Goal: Task Accomplishment & Management: Use online tool/utility

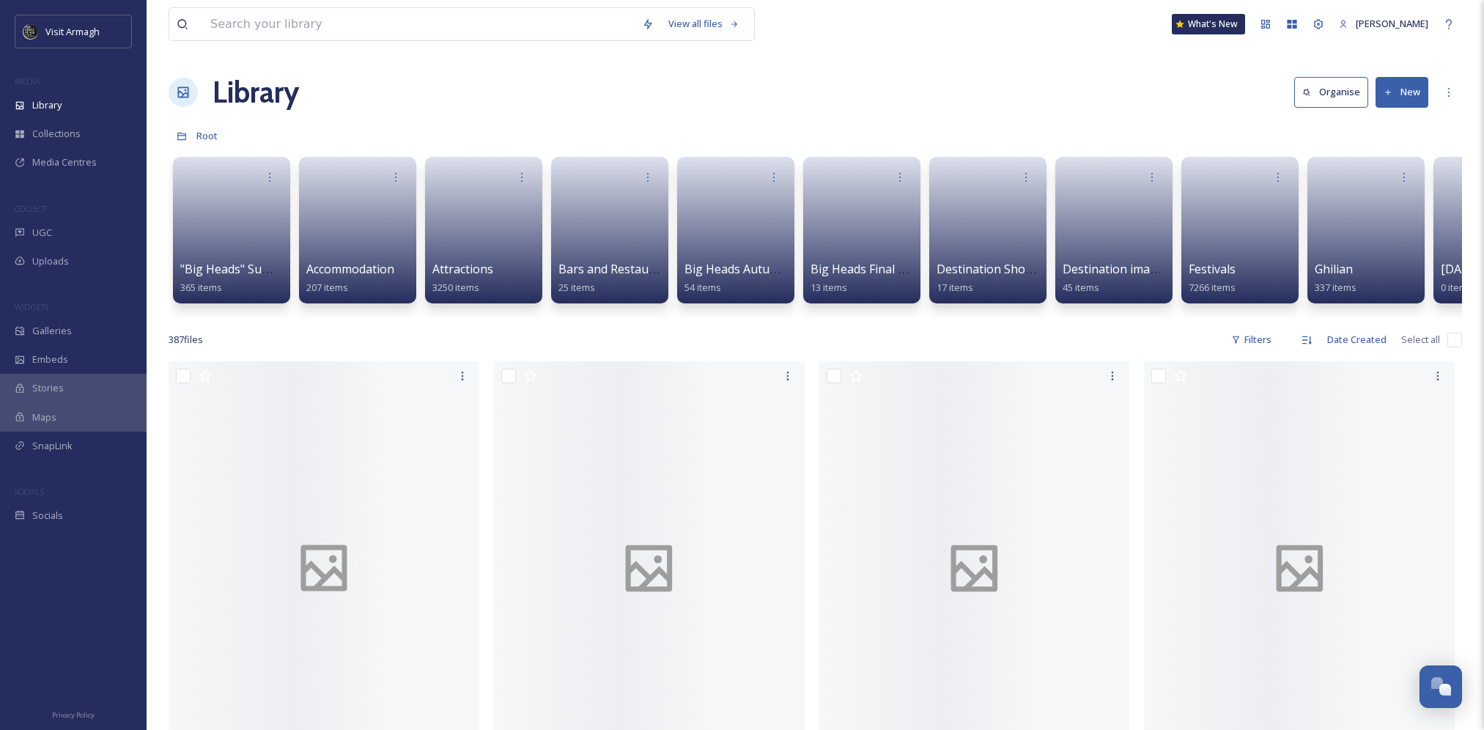
click at [1406, 88] on button "New" at bounding box center [1402, 92] width 53 height 30
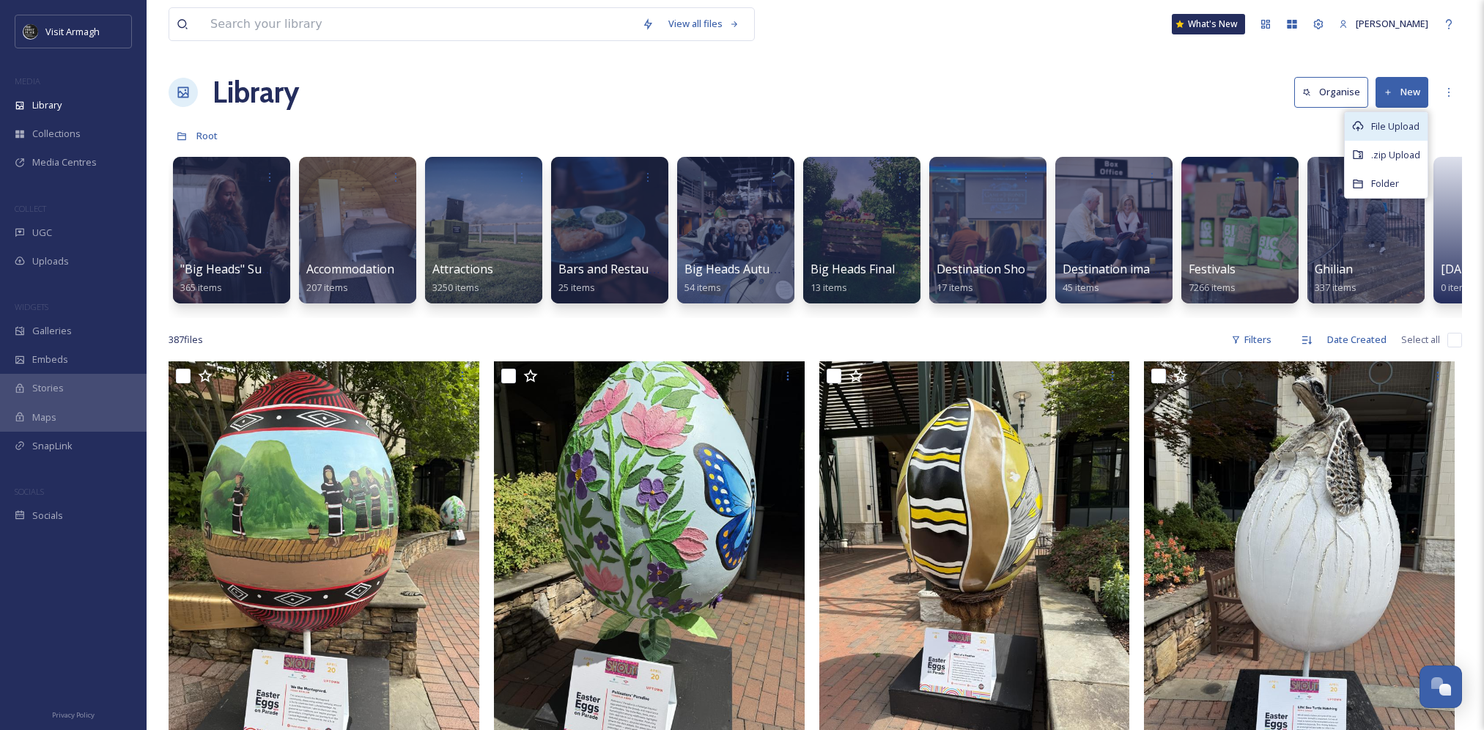
click at [1401, 122] on span "File Upload" at bounding box center [1395, 126] width 48 height 14
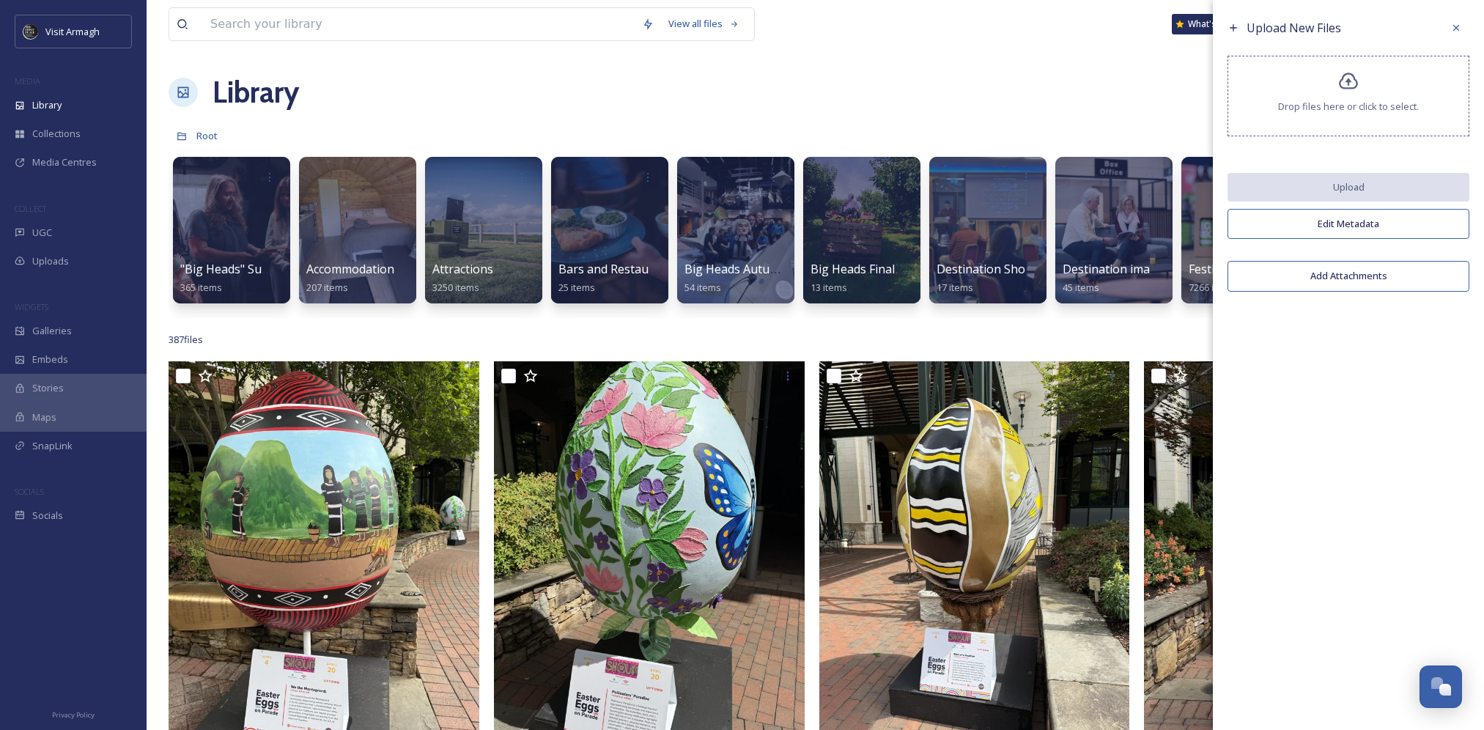
drag, startPoint x: 1373, startPoint y: 327, endPoint x: 1354, endPoint y: 314, distance: 22.8
click at [1373, 328] on div "Upload New Files Drop files here or click to select. Upload Edit Metadata Add A…" at bounding box center [1348, 365] width 271 height 730
click at [1453, 29] on icon at bounding box center [1456, 28] width 12 height 12
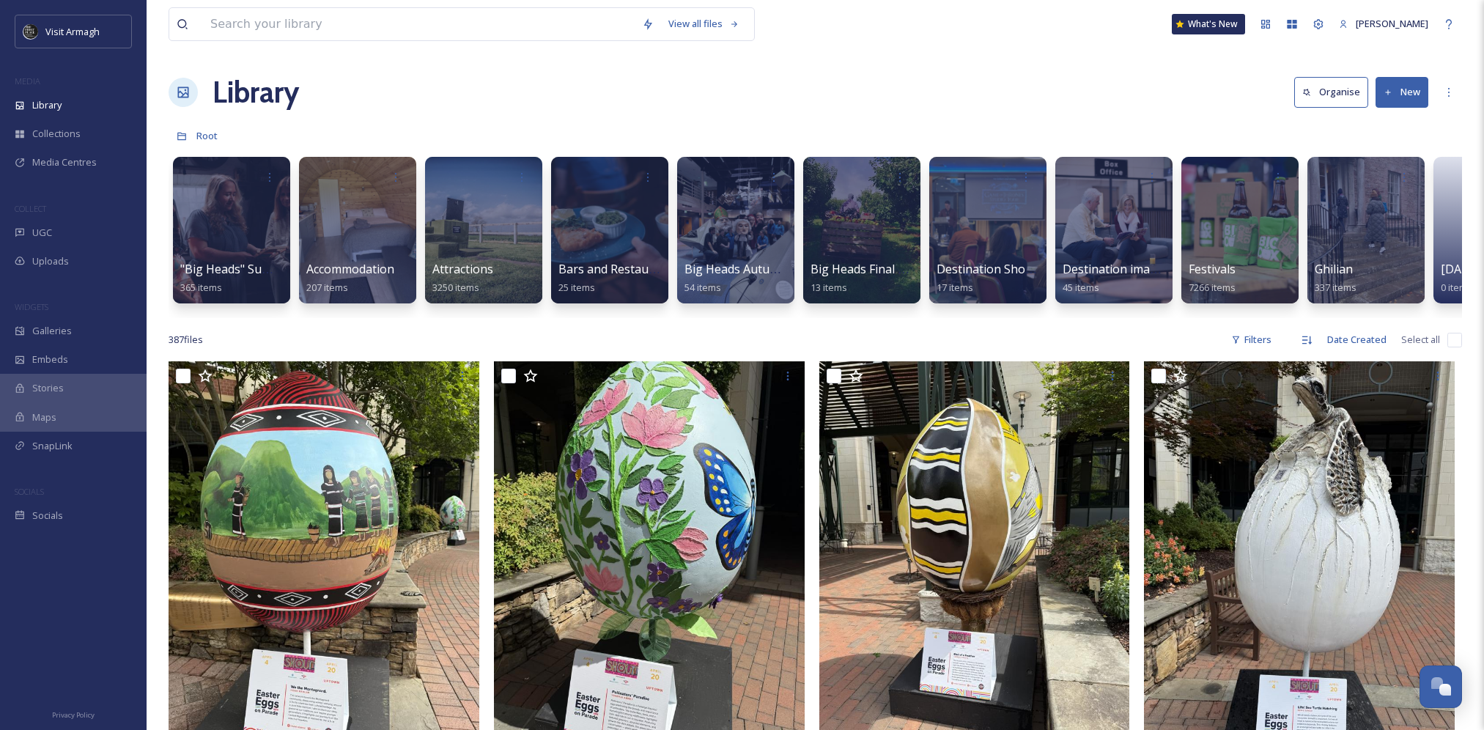
click at [1387, 93] on icon at bounding box center [1389, 93] width 10 height 10
click at [1124, 111] on div "Library Organise New File Upload .zip Upload Folder" at bounding box center [816, 92] width 1294 height 44
click at [67, 258] on span "Uploads" at bounding box center [50, 261] width 37 height 14
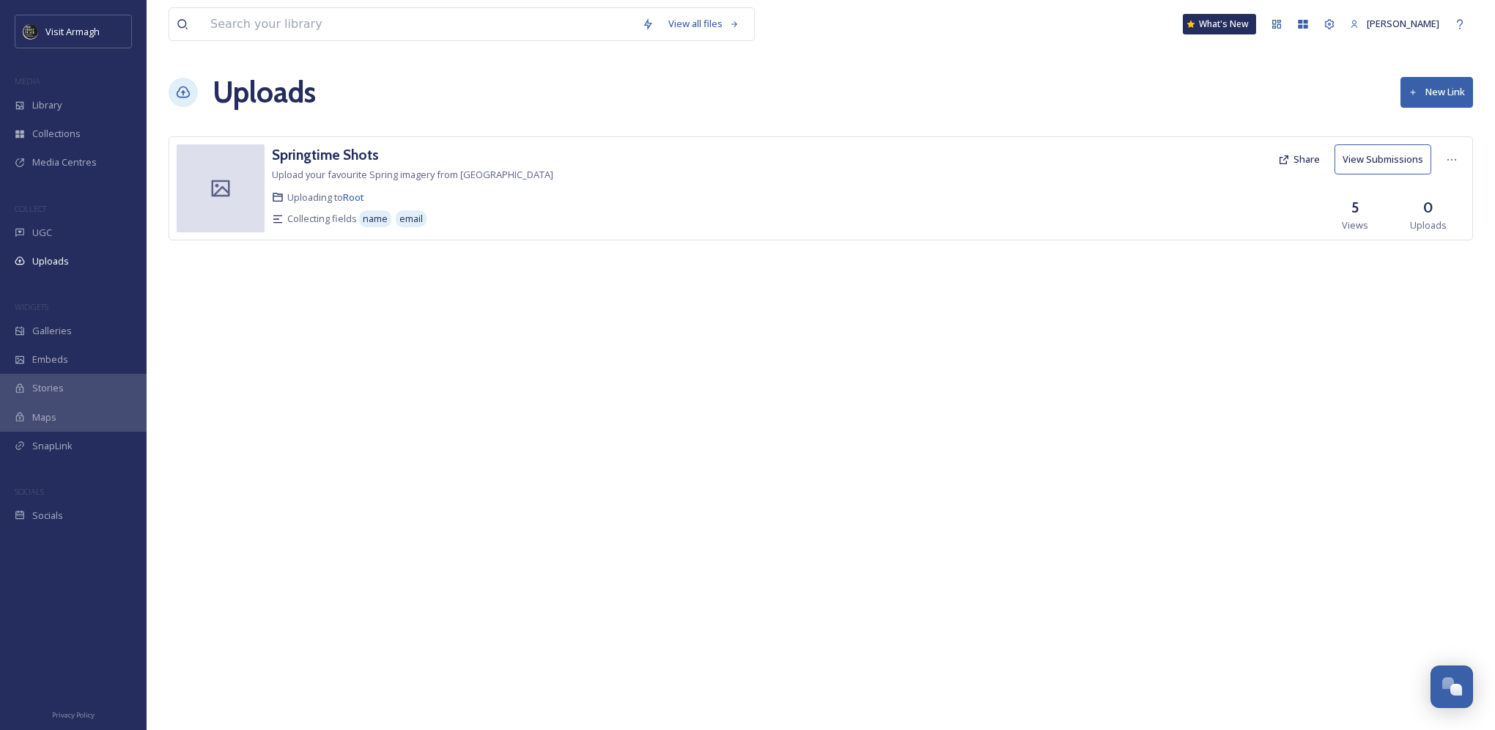
click at [605, 353] on div "View all files What's New [PERSON_NAME] Uploads New Link Springtime Shots Uploa…" at bounding box center [821, 365] width 1349 height 730
click at [1445, 89] on button "New Link" at bounding box center [1437, 92] width 73 height 30
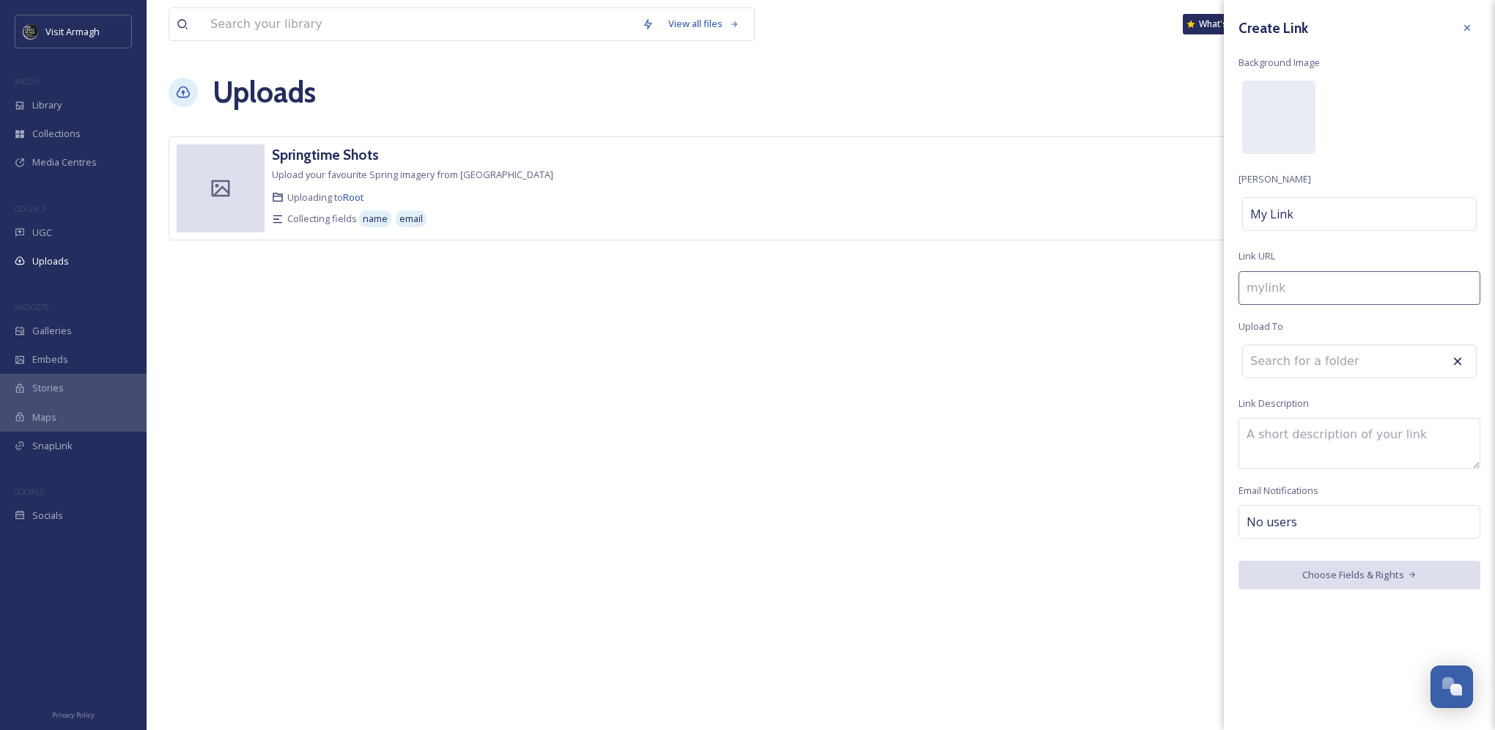
click at [1301, 286] on input at bounding box center [1360, 288] width 242 height 34
click at [1131, 372] on div "View all files What's New [PERSON_NAME] Uploads New Link Springtime Shots Uploa…" at bounding box center [821, 365] width 1349 height 730
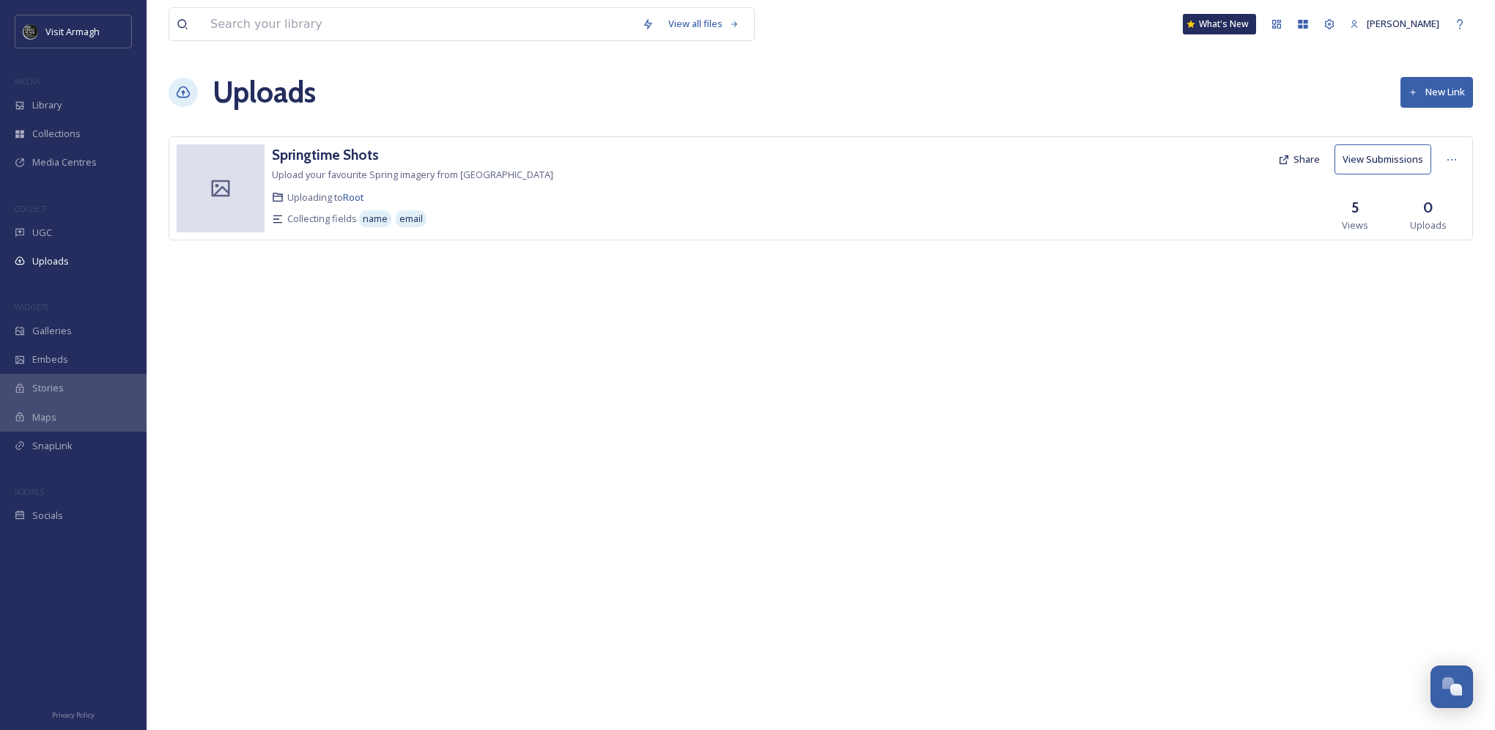
click at [1437, 79] on button "New Link" at bounding box center [1437, 92] width 73 height 30
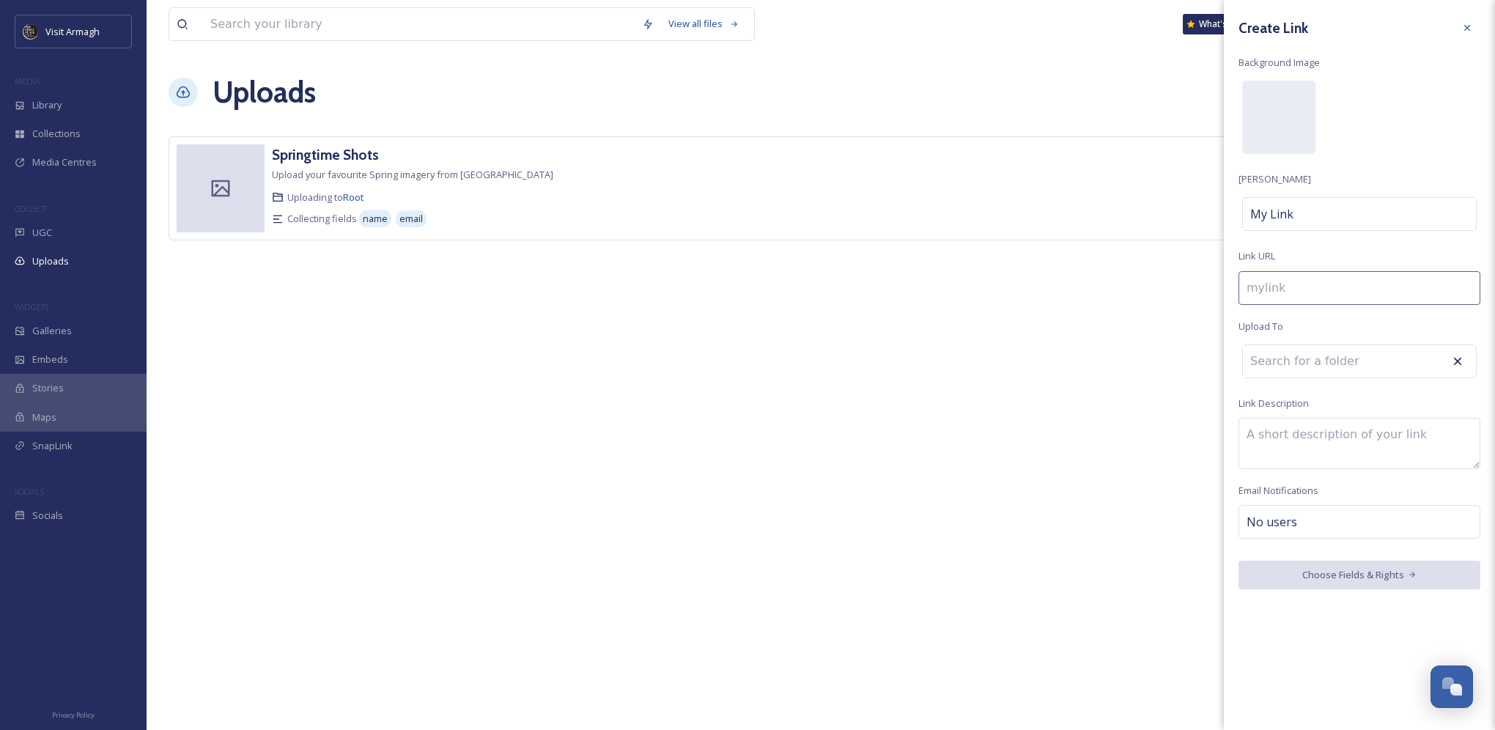
click at [1299, 298] on input at bounding box center [1360, 288] width 242 height 34
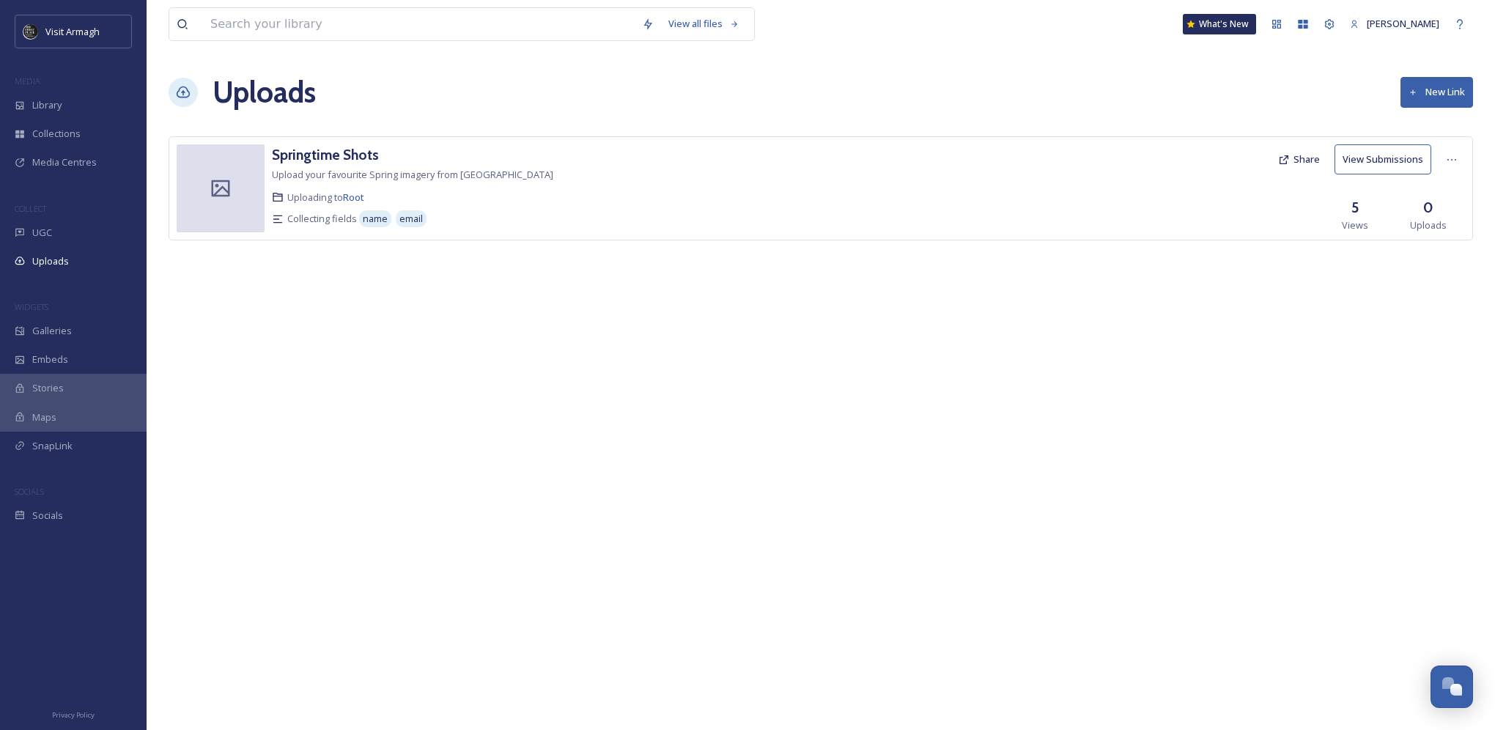
drag, startPoint x: 1104, startPoint y: 440, endPoint x: 1055, endPoint y: 404, distance: 60.8
click at [1103, 440] on div "View all files What's New [PERSON_NAME] Uploads New Link Springtime Shots Uploa…" at bounding box center [821, 365] width 1349 height 730
click at [35, 105] on span "Library" at bounding box center [46, 105] width 29 height 14
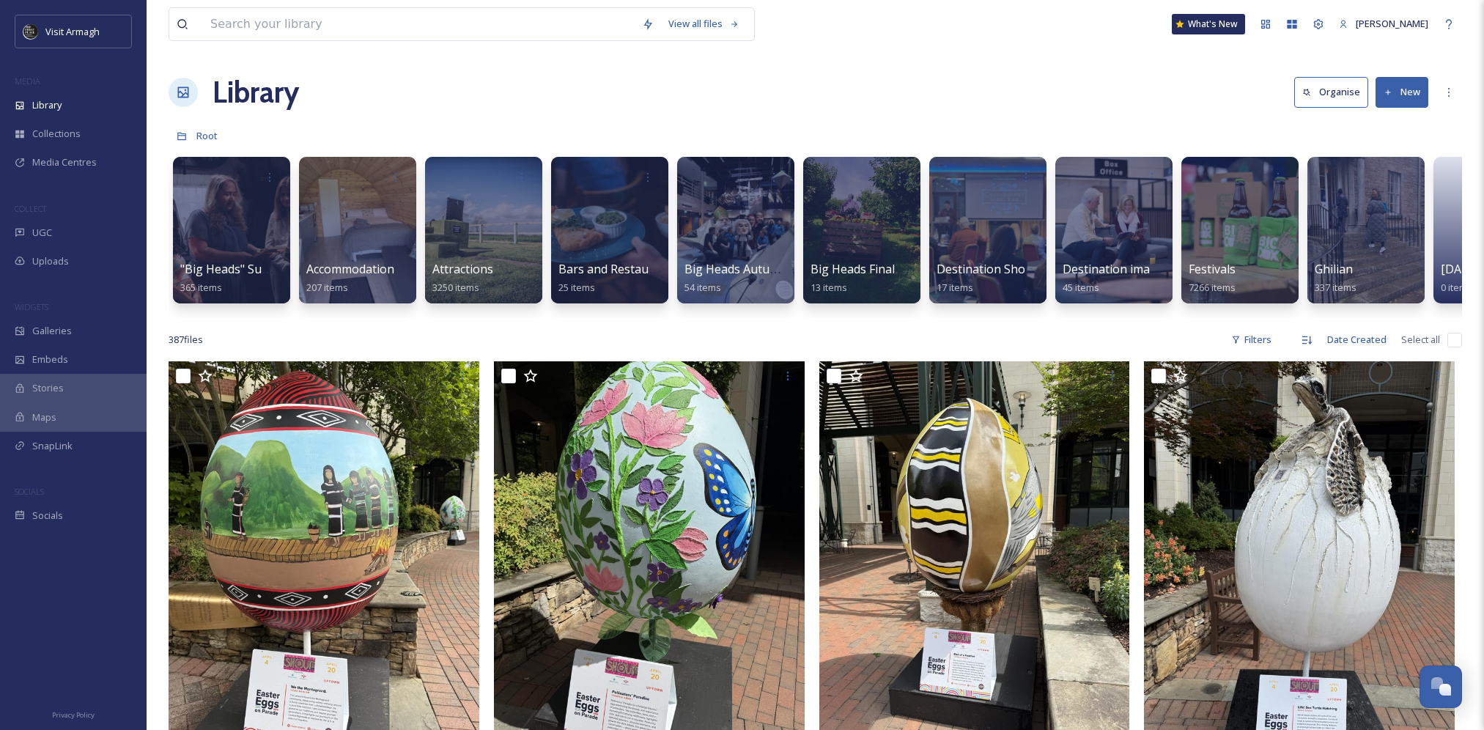
drag, startPoint x: 677, startPoint y: 316, endPoint x: 928, endPoint y: 316, distance: 250.7
click at [928, 316] on div ""Big Heads" Summer Content 2025 365 items Accommodation 207 items Attractions 3…" at bounding box center [816, 234] width 1294 height 169
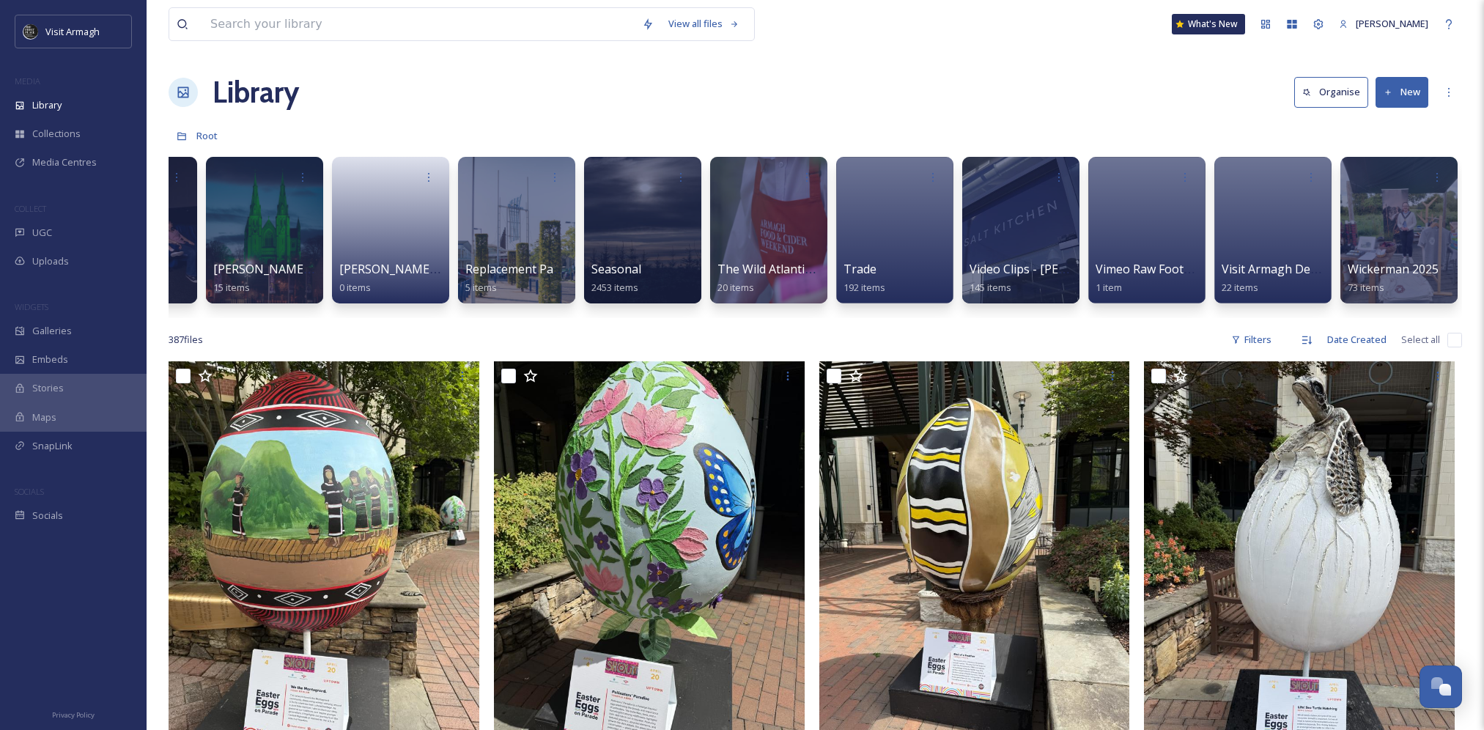
click at [1407, 90] on button "New" at bounding box center [1402, 92] width 53 height 30
click at [72, 446] on span "SnapLink" at bounding box center [52, 446] width 40 height 14
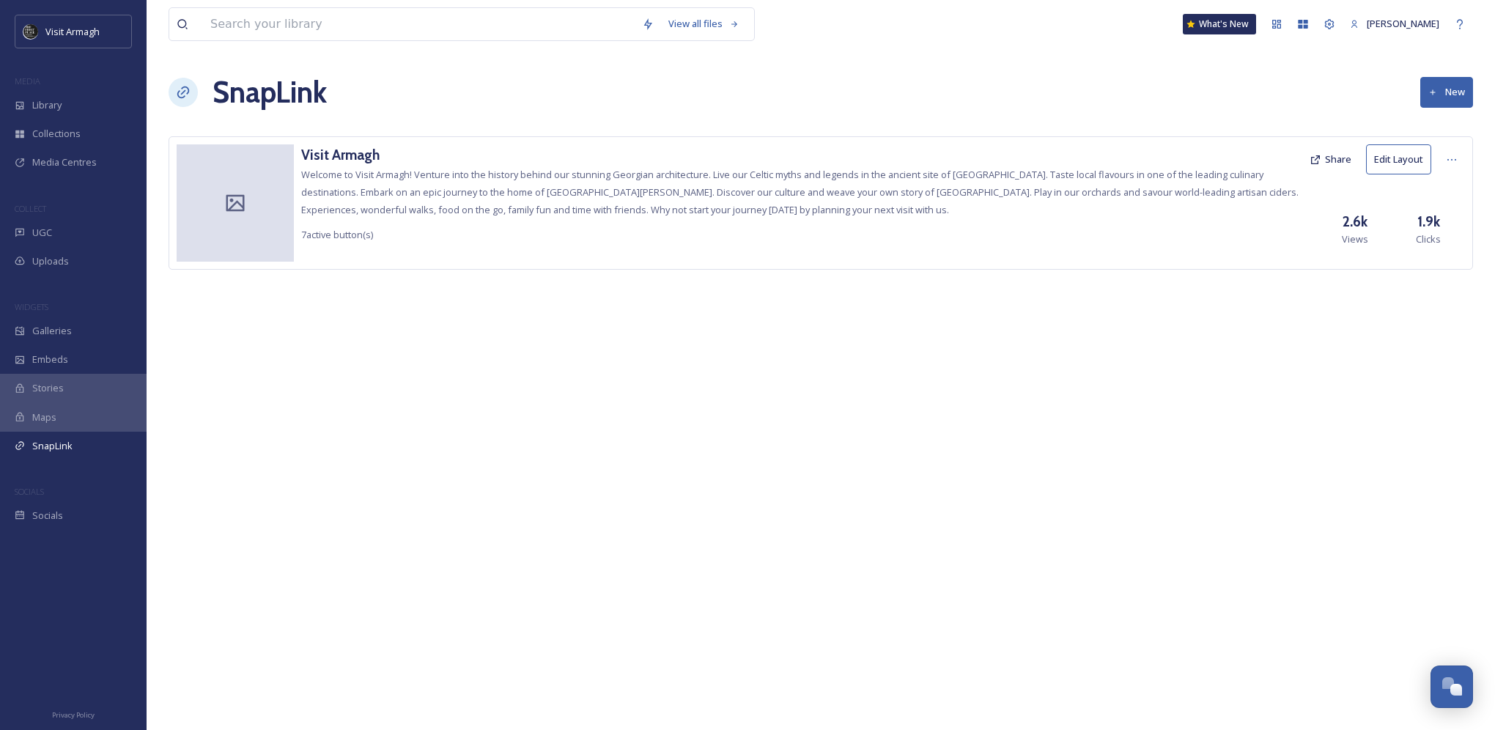
click at [701, 374] on div "View all files What's New [PERSON_NAME] New Visit [GEOGRAPHIC_DATA] Welcome to …" at bounding box center [821, 365] width 1349 height 730
click at [1455, 100] on button "New" at bounding box center [1446, 92] width 53 height 30
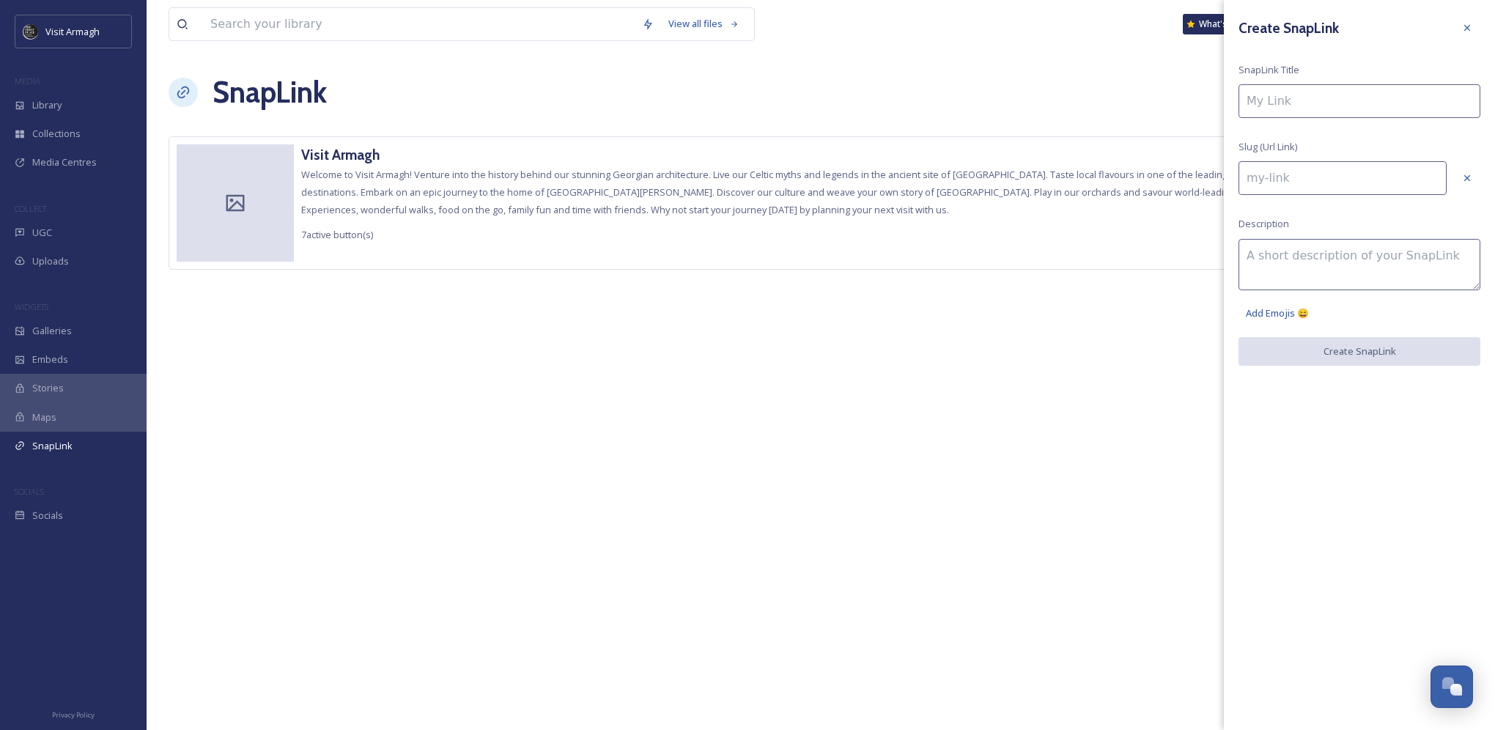
click at [1088, 314] on div "View all files What's New [PERSON_NAME] New Visit [GEOGRAPHIC_DATA] Welcome to …" at bounding box center [821, 365] width 1349 height 730
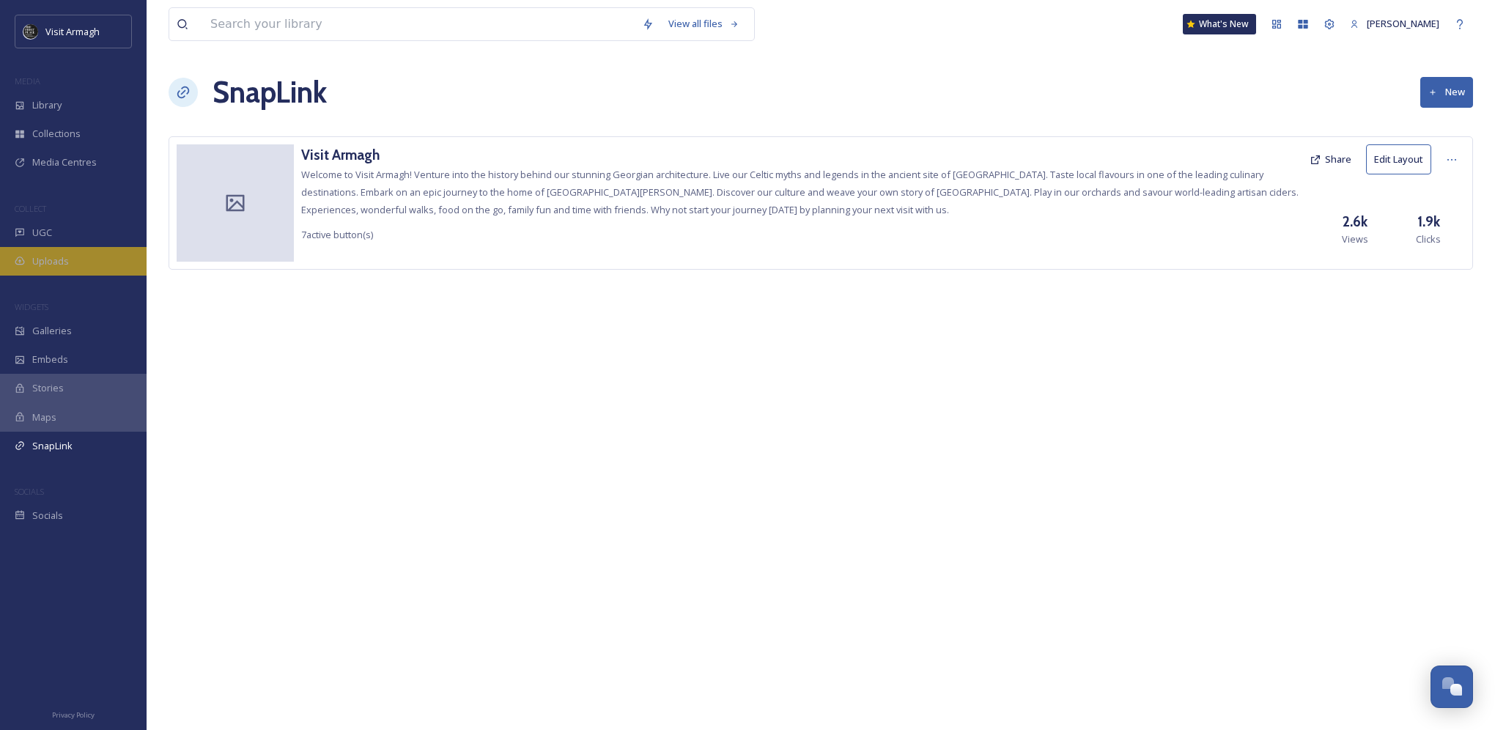
click at [49, 256] on span "Uploads" at bounding box center [50, 261] width 37 height 14
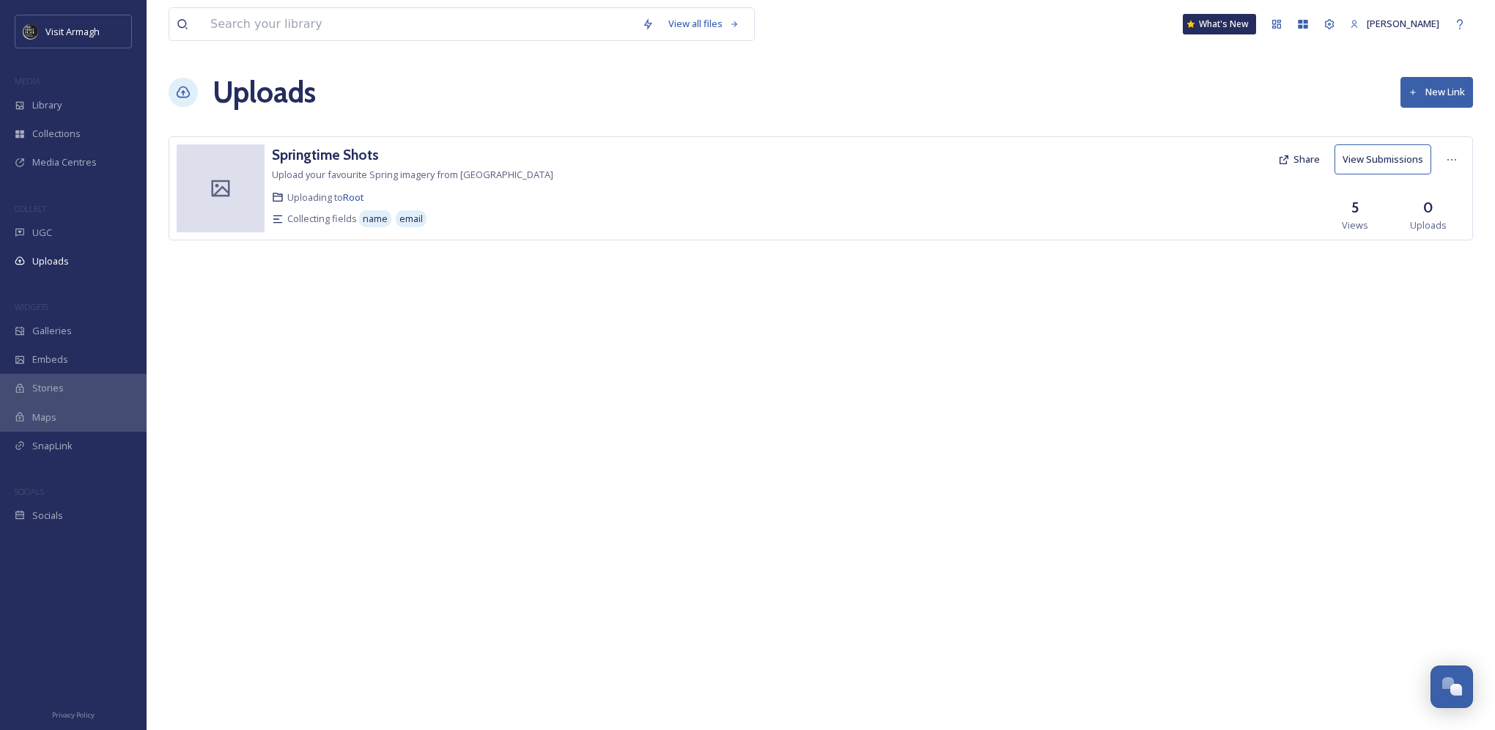
click at [1385, 167] on button "View Submissions" at bounding box center [1383, 159] width 97 height 30
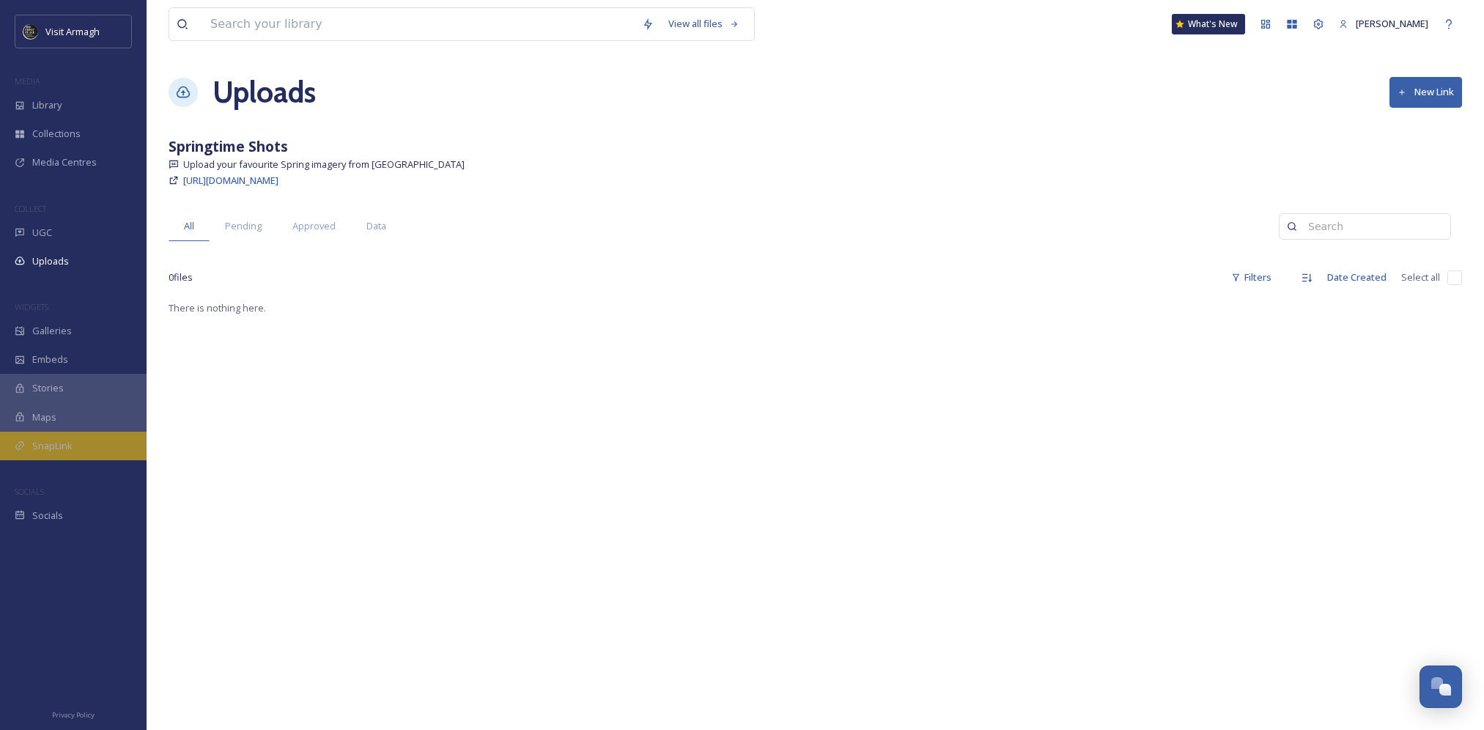
click at [92, 445] on div "SnapLink" at bounding box center [73, 446] width 147 height 29
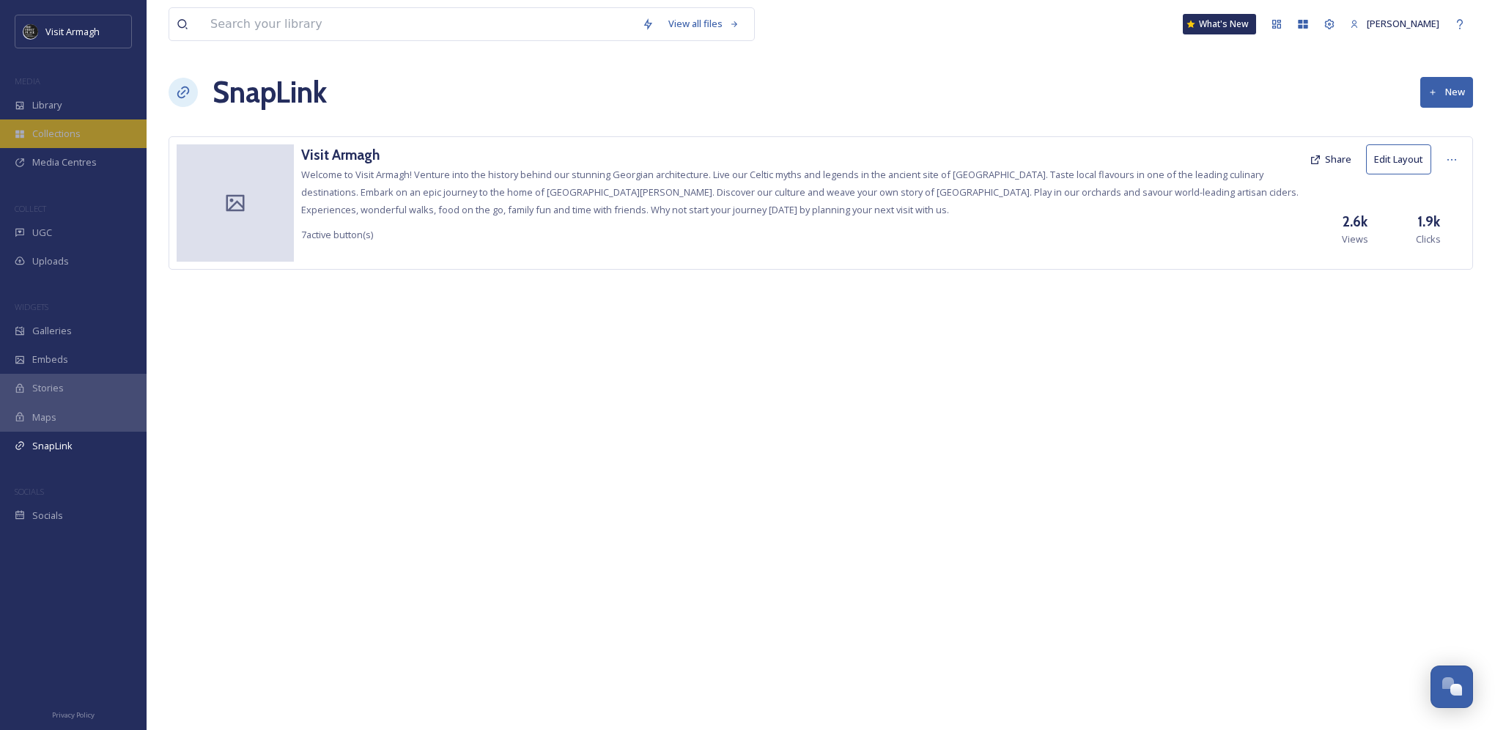
click at [55, 134] on span "Collections" at bounding box center [56, 134] width 48 height 14
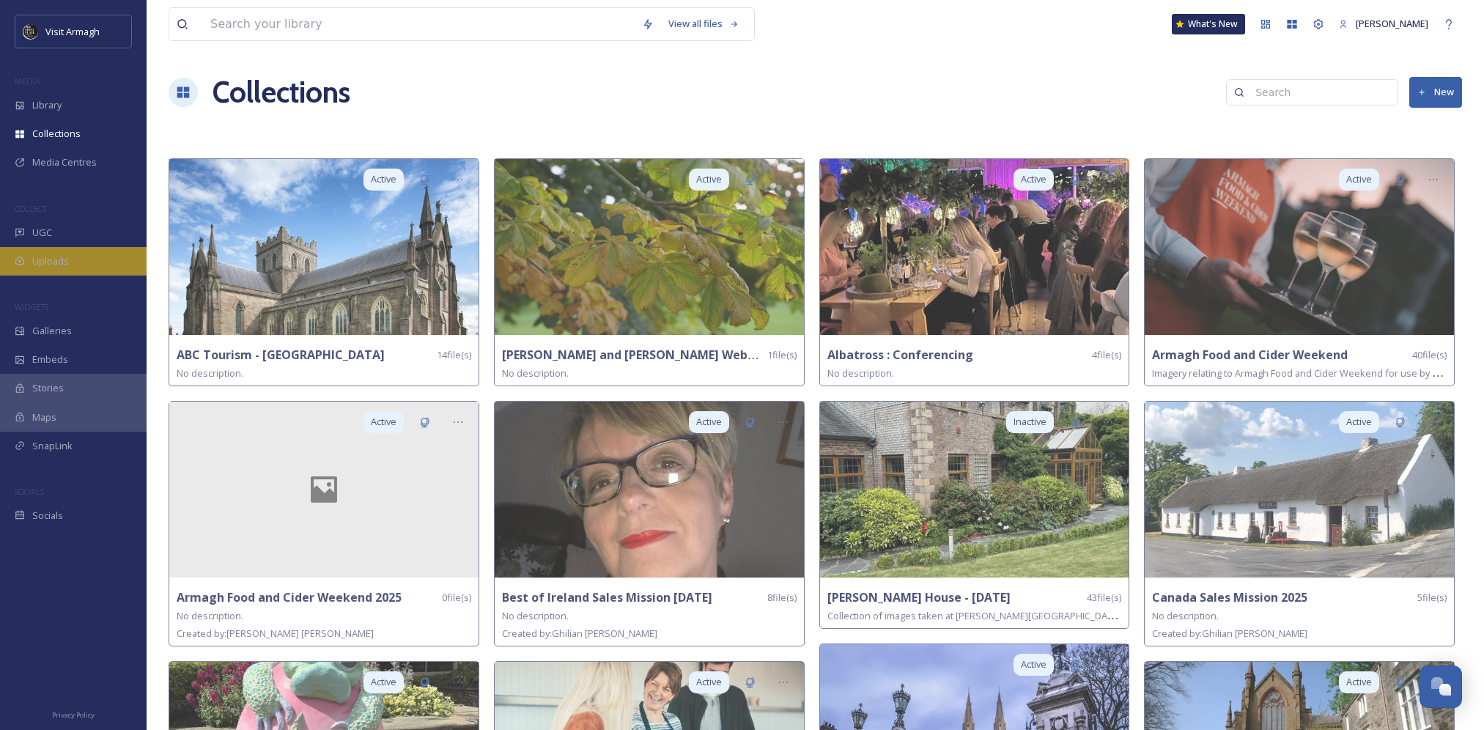
click at [59, 249] on div "Uploads" at bounding box center [73, 261] width 147 height 29
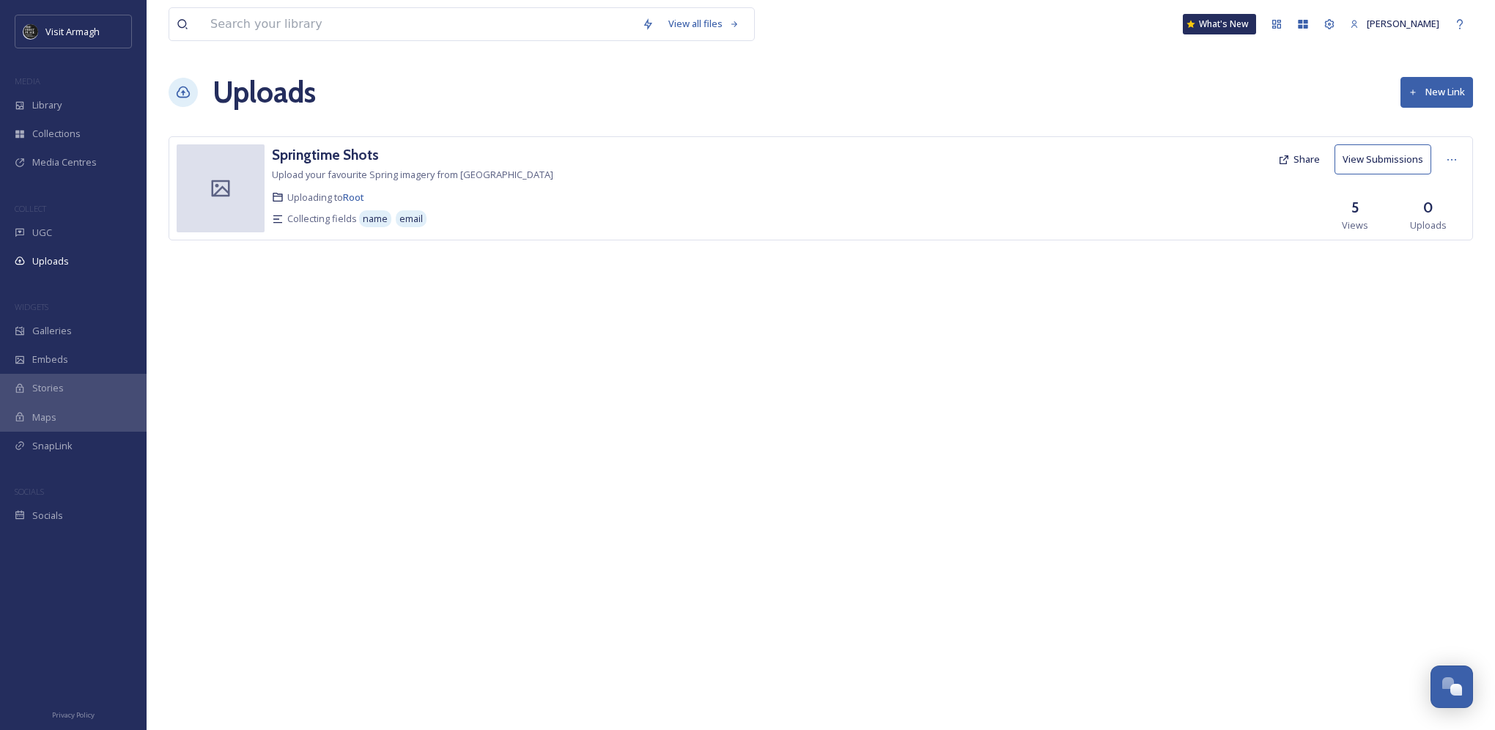
click at [1439, 87] on button "New Link" at bounding box center [1437, 92] width 73 height 30
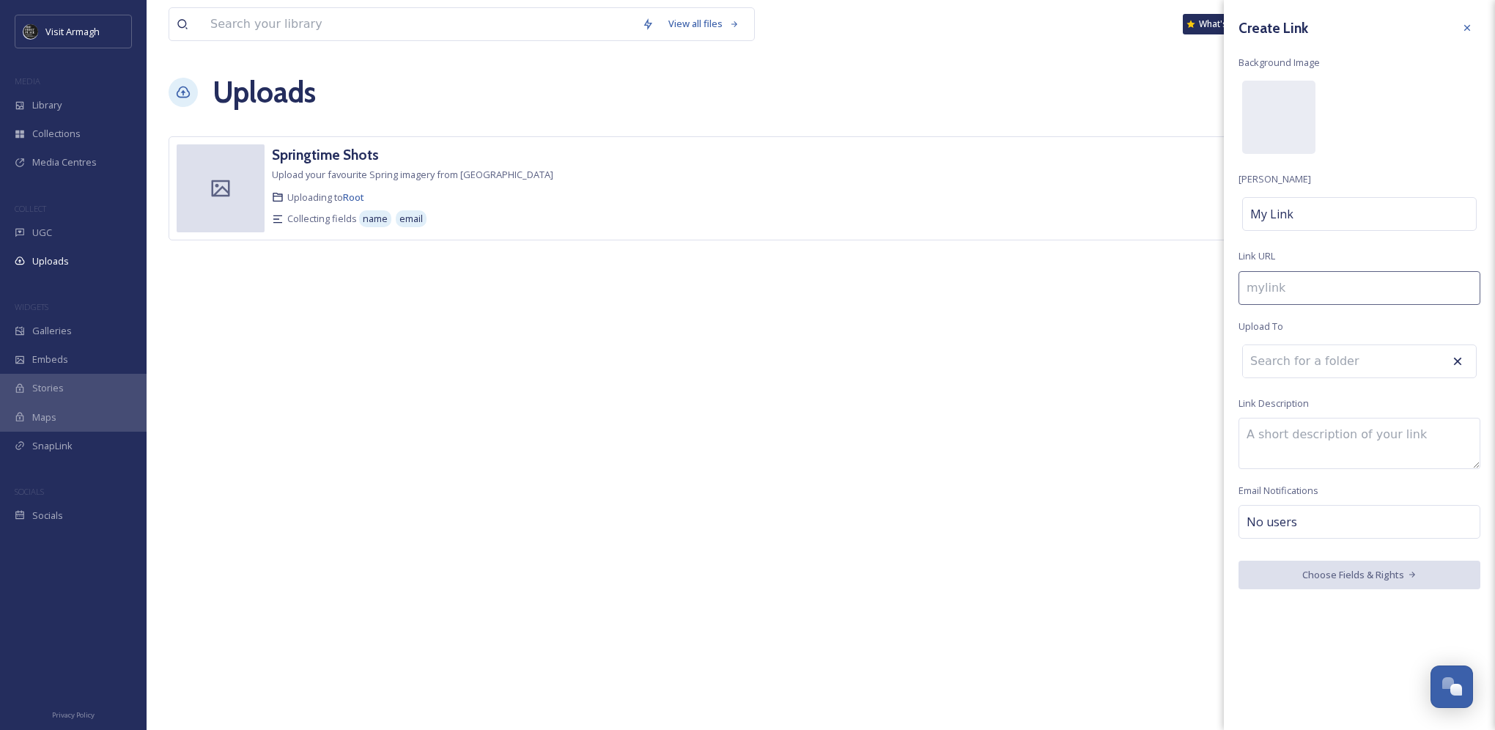
click at [1325, 366] on input at bounding box center [1323, 361] width 161 height 32
click at [1304, 289] on input at bounding box center [1360, 288] width 242 height 34
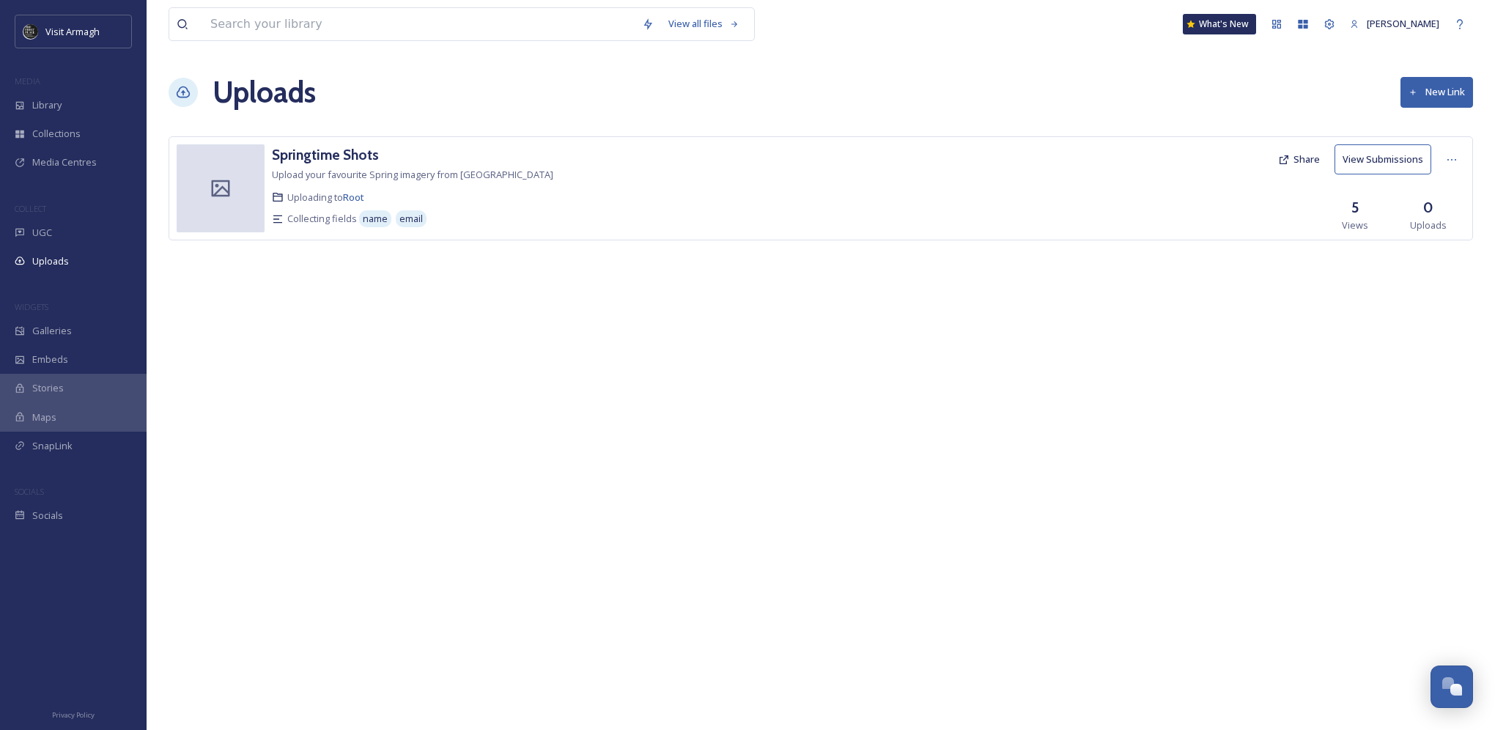
click at [1173, 416] on div "View all files What's New [PERSON_NAME] Uploads New Link Springtime Shots Uploa…" at bounding box center [821, 365] width 1349 height 730
click at [54, 109] on span "Library" at bounding box center [46, 105] width 29 height 14
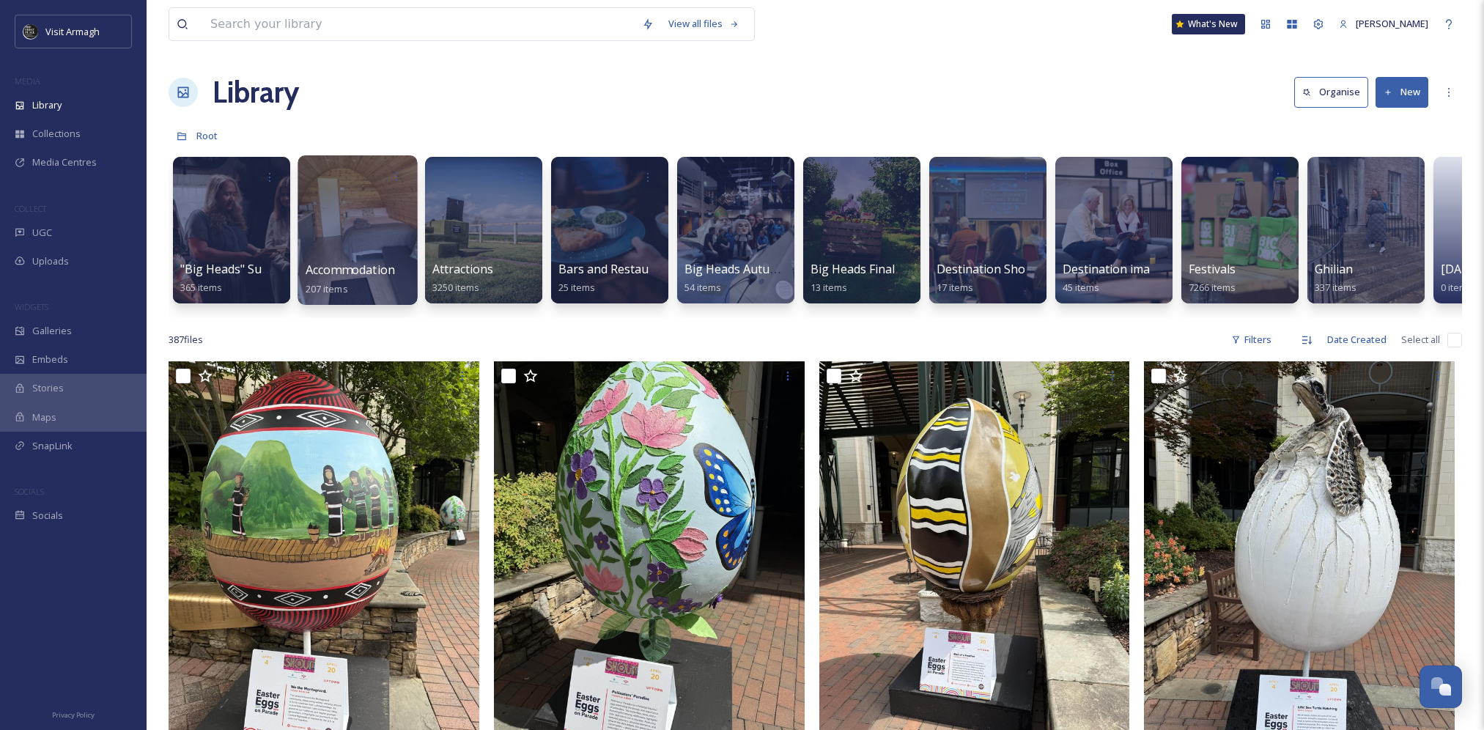
click at [369, 232] on div at bounding box center [357, 230] width 119 height 150
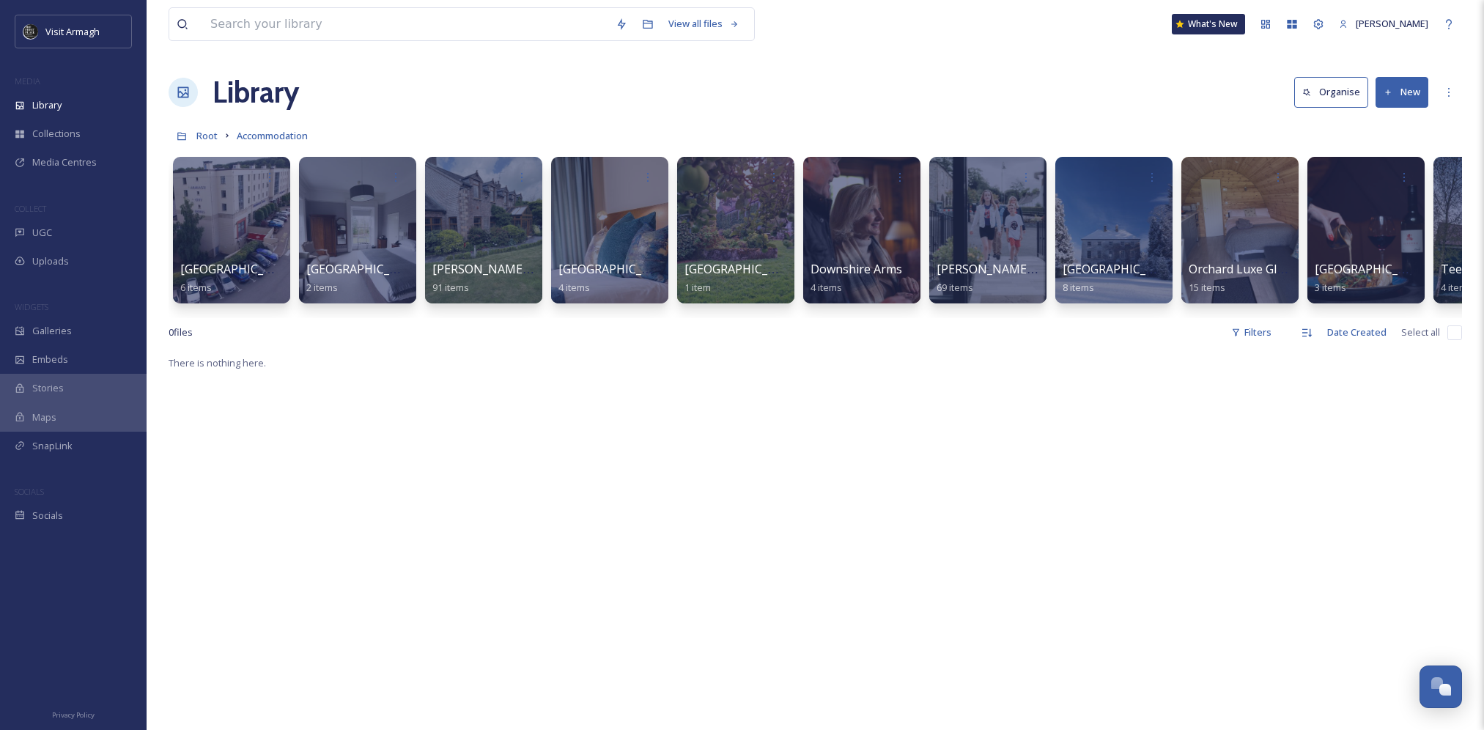
click at [1404, 97] on button "New" at bounding box center [1402, 92] width 53 height 30
click at [1442, 87] on div "More Options" at bounding box center [1449, 92] width 26 height 26
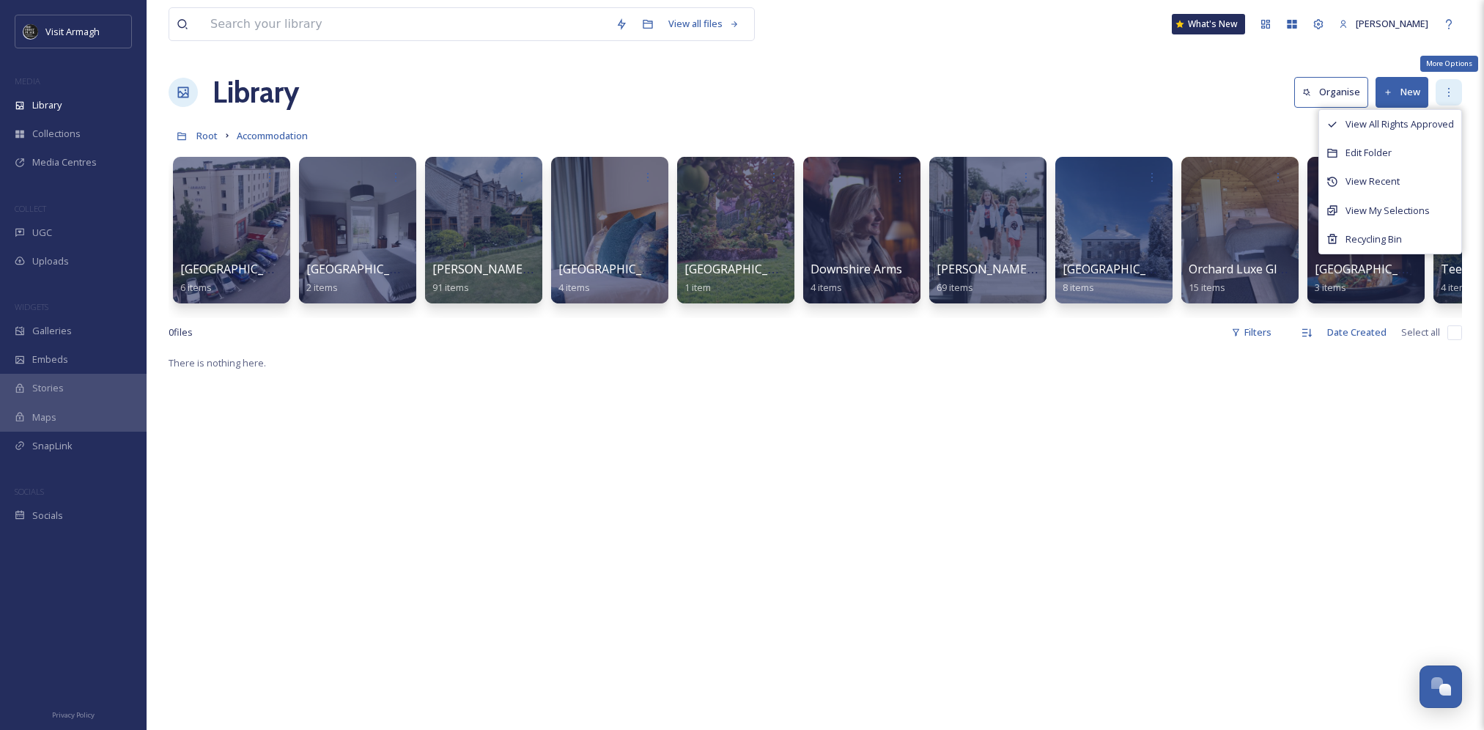
click at [1460, 95] on div "More Options" at bounding box center [1449, 92] width 26 height 26
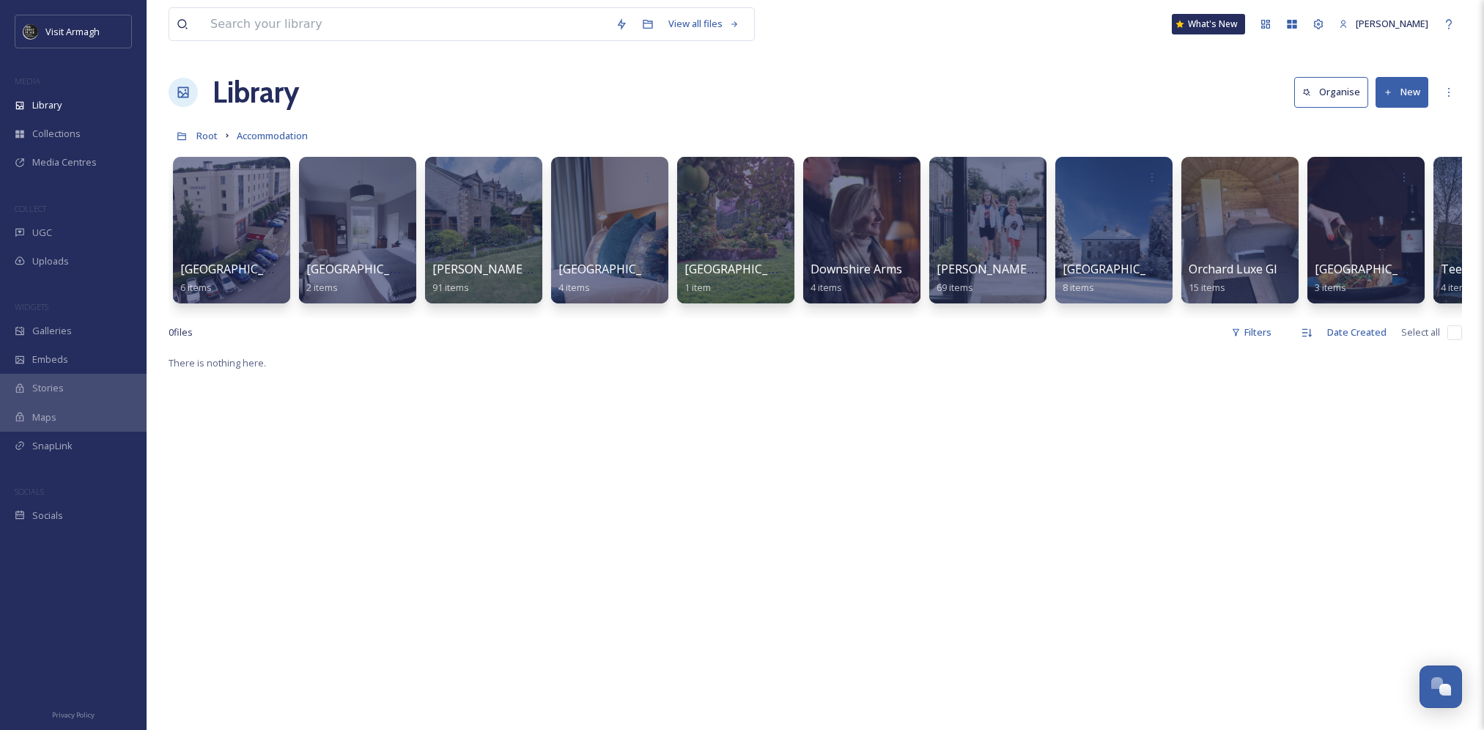
click at [1407, 93] on button "New" at bounding box center [1402, 92] width 53 height 30
click at [1047, 118] on div "View all files What's New [PERSON_NAME] Library Organise New Root Accommodation…" at bounding box center [816, 542] width 1338 height 1084
click at [1331, 96] on button "Organise" at bounding box center [1331, 92] width 74 height 30
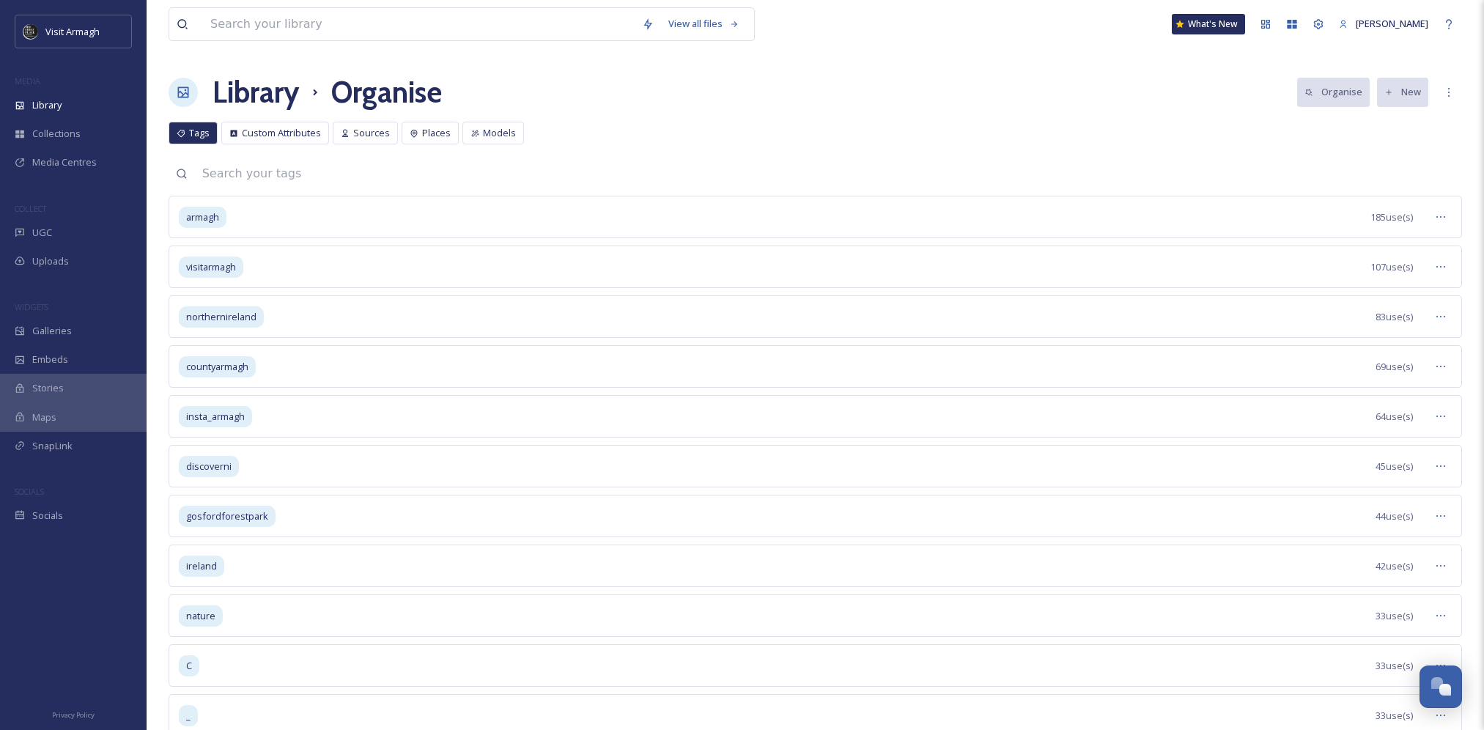
click at [273, 102] on h1 "Library" at bounding box center [256, 92] width 86 height 44
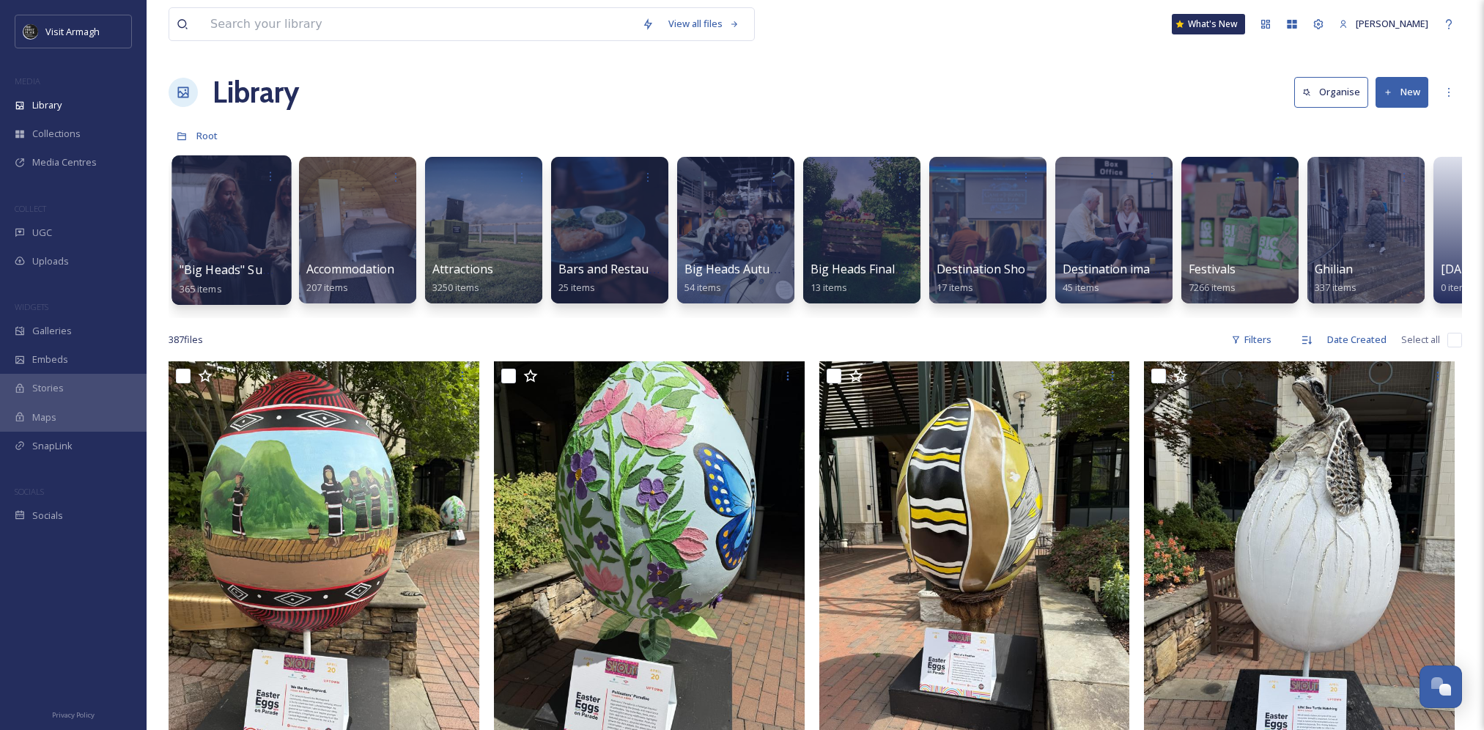
click at [229, 218] on div at bounding box center [231, 230] width 119 height 150
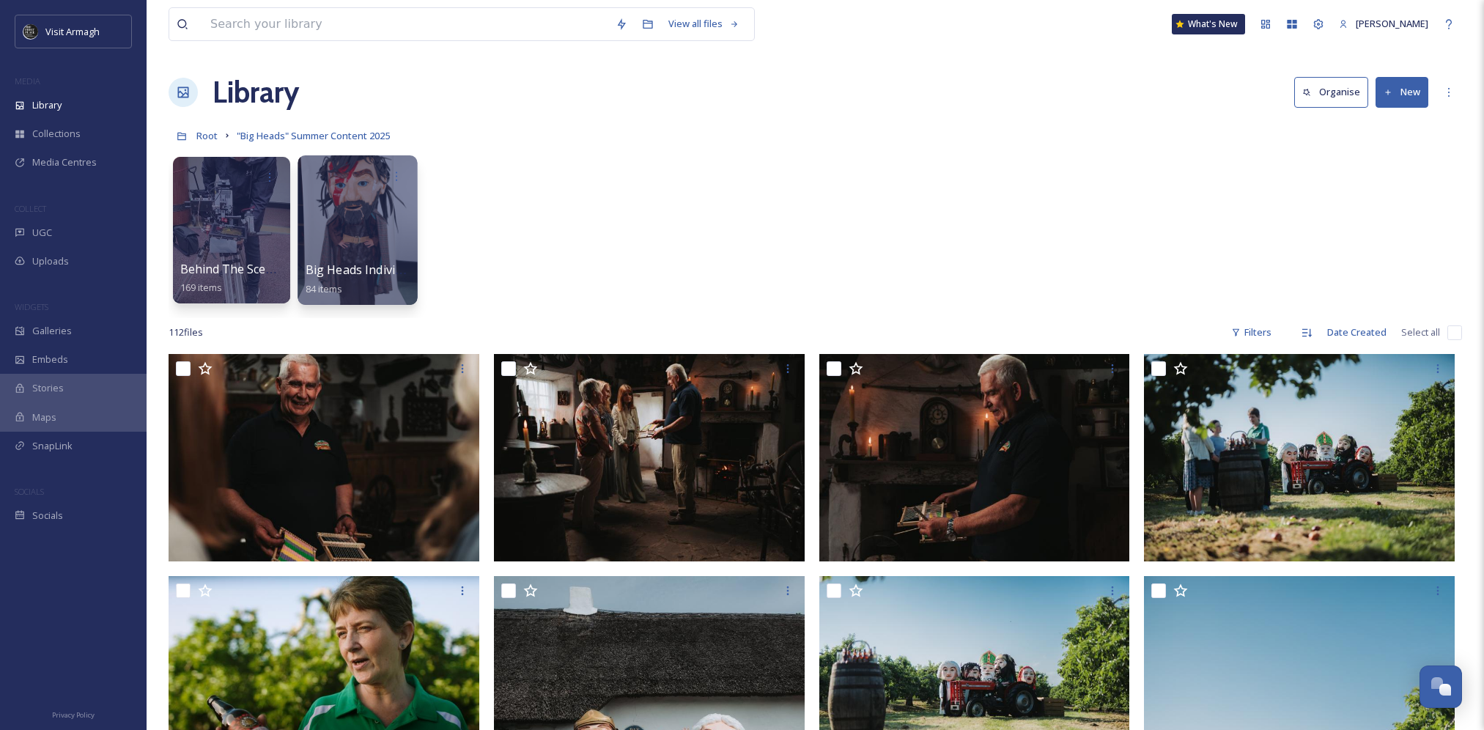
click at [362, 227] on div at bounding box center [357, 230] width 119 height 150
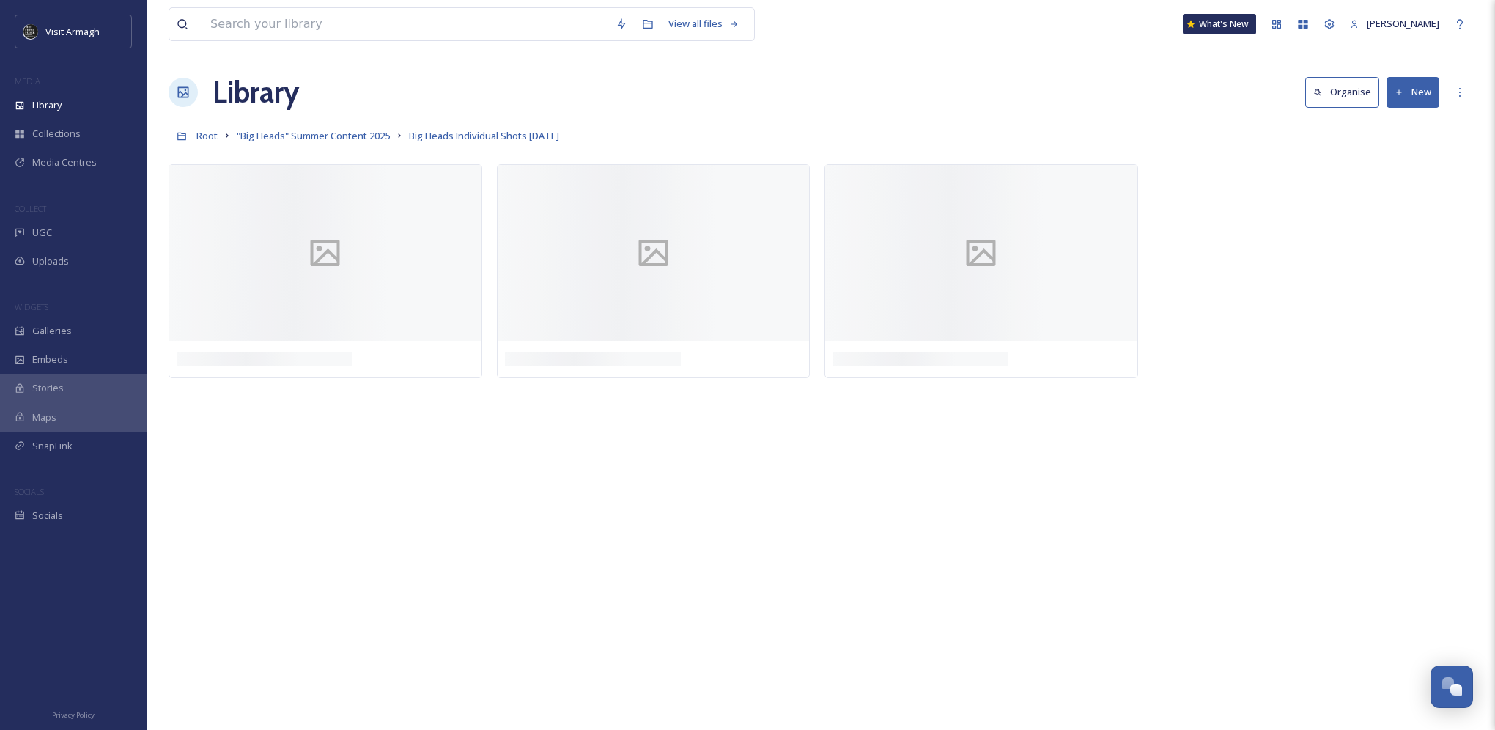
click at [1418, 81] on button "New" at bounding box center [1413, 92] width 53 height 30
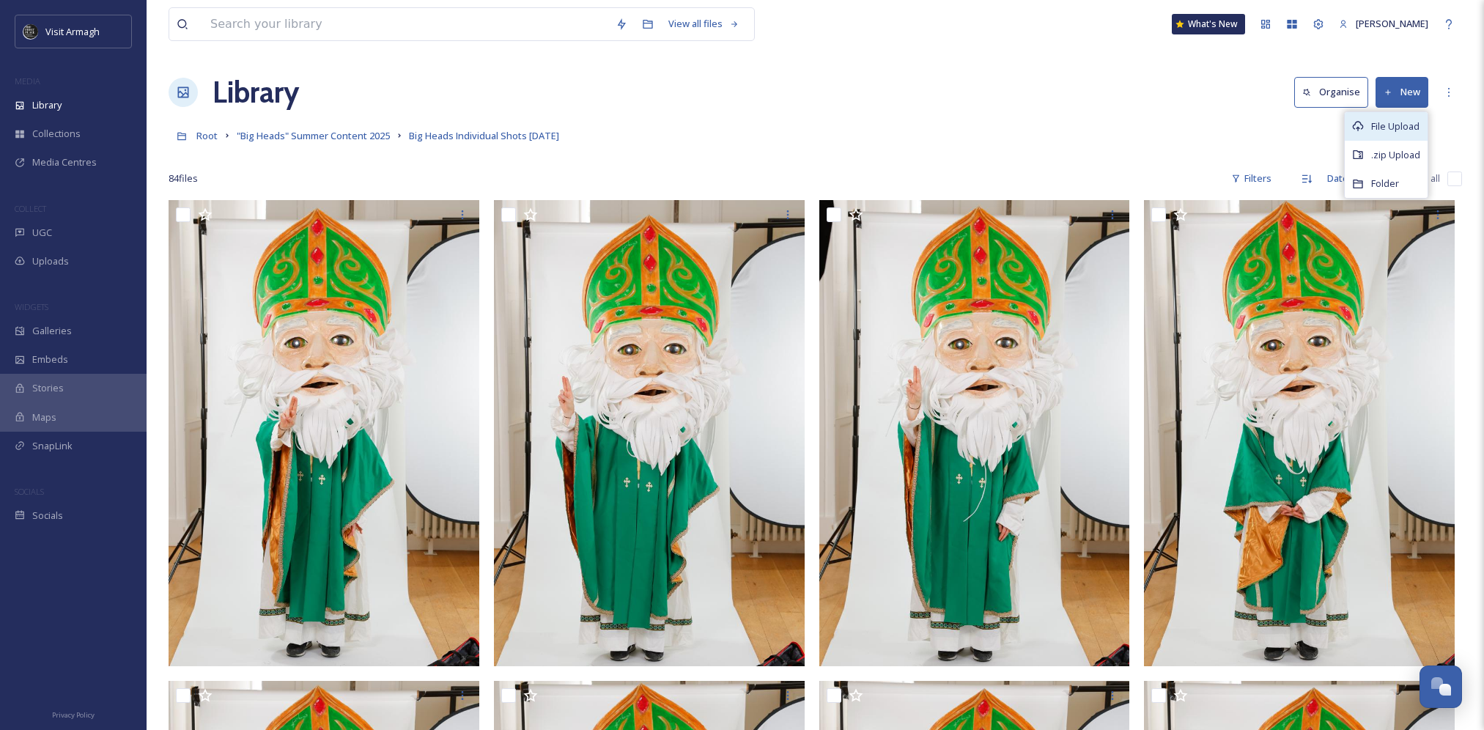
click at [1396, 125] on span "File Upload" at bounding box center [1395, 126] width 48 height 14
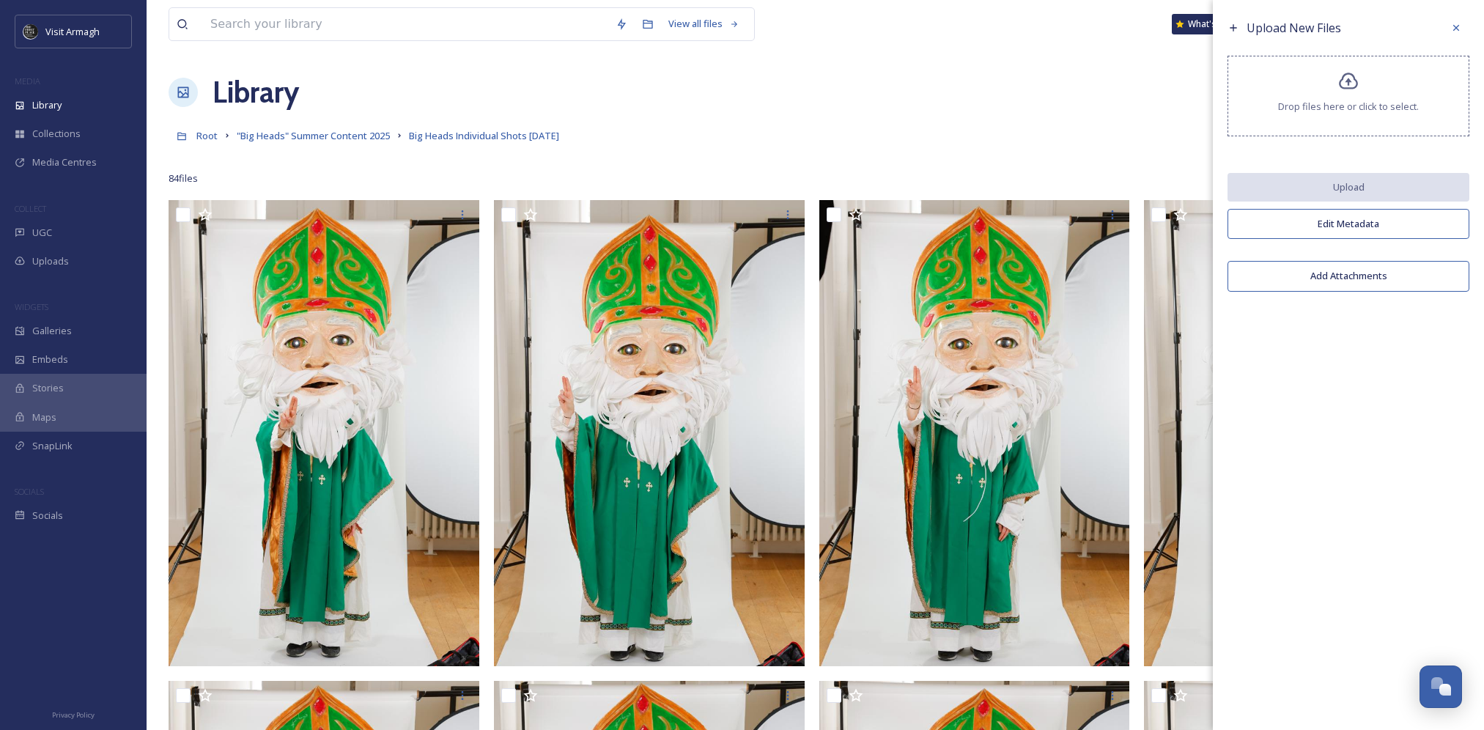
click at [1011, 128] on div "Root "Big Heads" Summer Content 2025 Big Heads Individual Shots [DATE]" at bounding box center [816, 136] width 1294 height 28
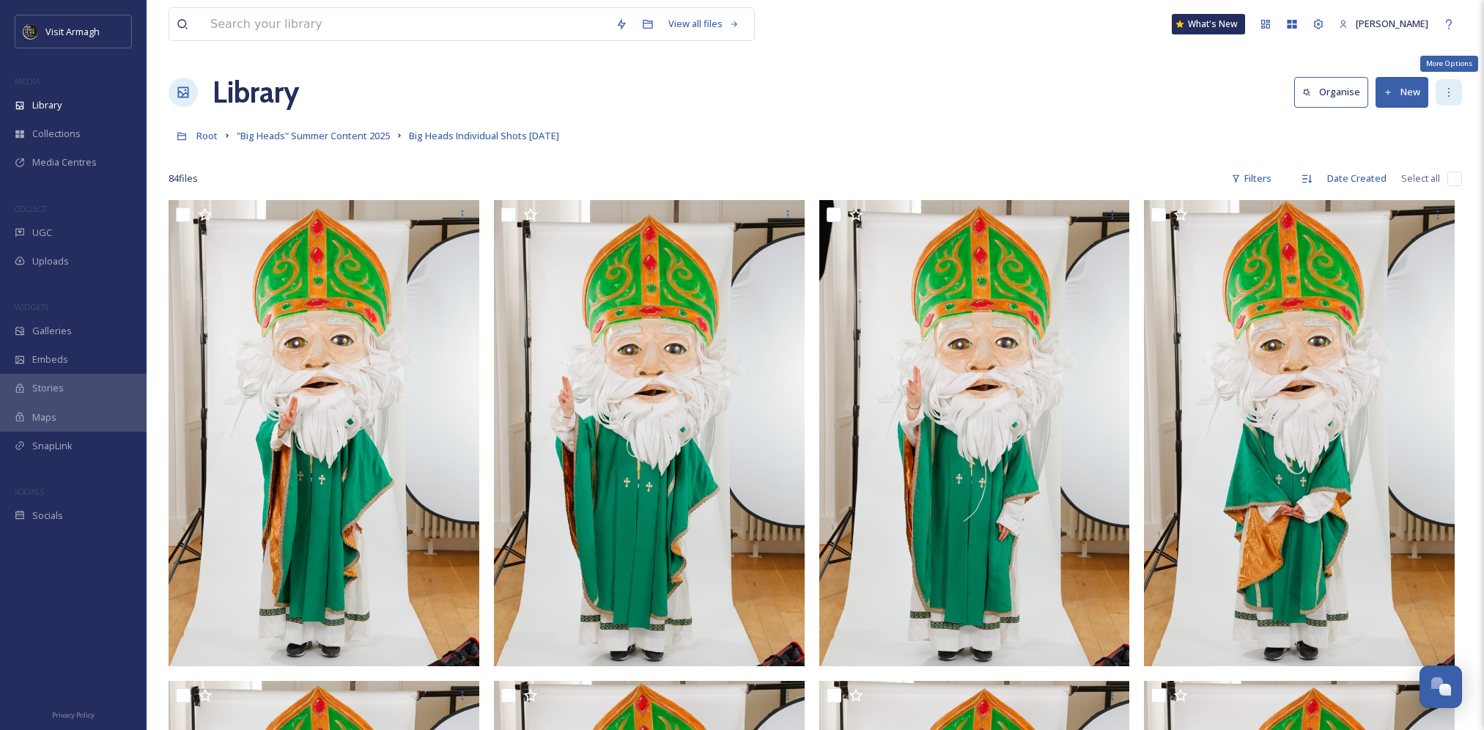
click at [1460, 94] on div "More Options" at bounding box center [1449, 92] width 26 height 26
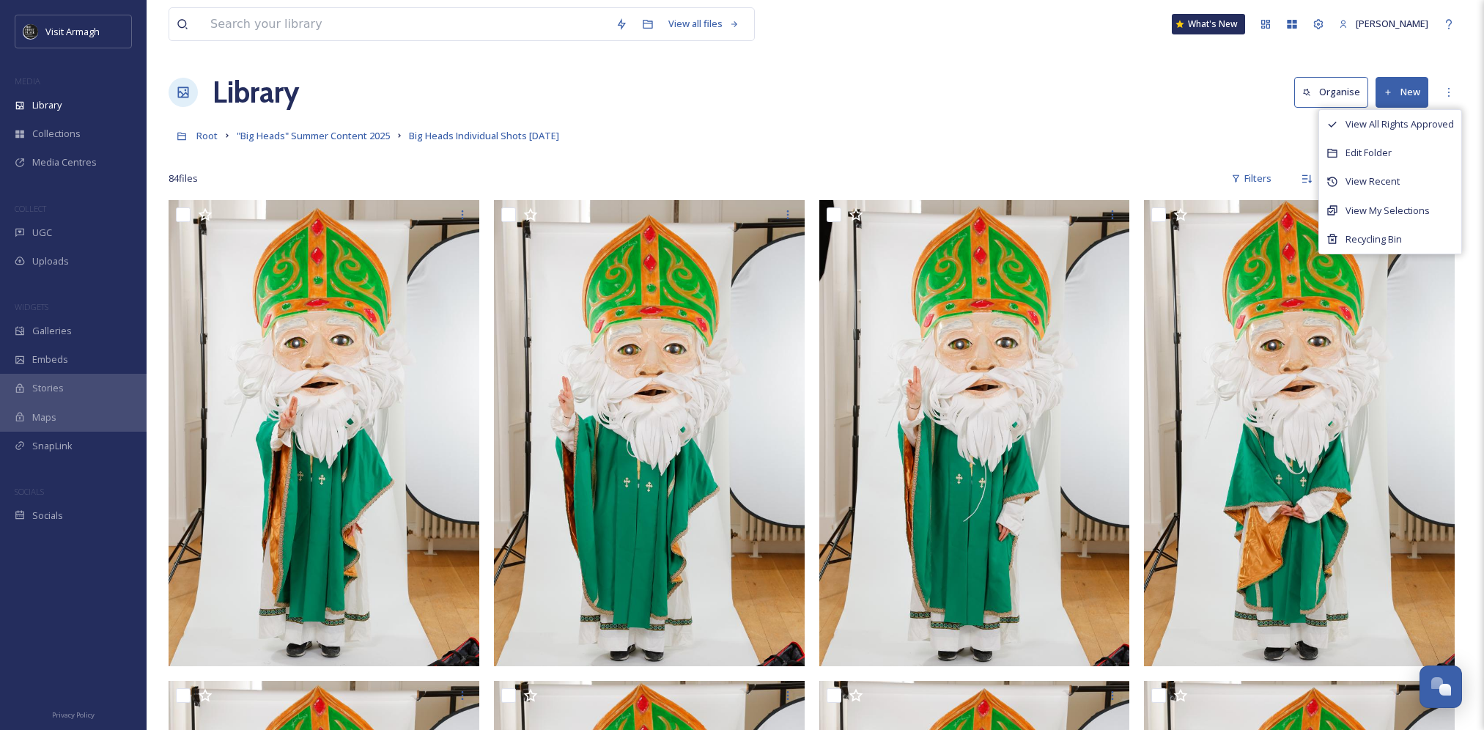
click at [1024, 144] on div "Root "Big Heads" Summer Content 2025 Big Heads Individual Shots [DATE]" at bounding box center [816, 136] width 1294 height 28
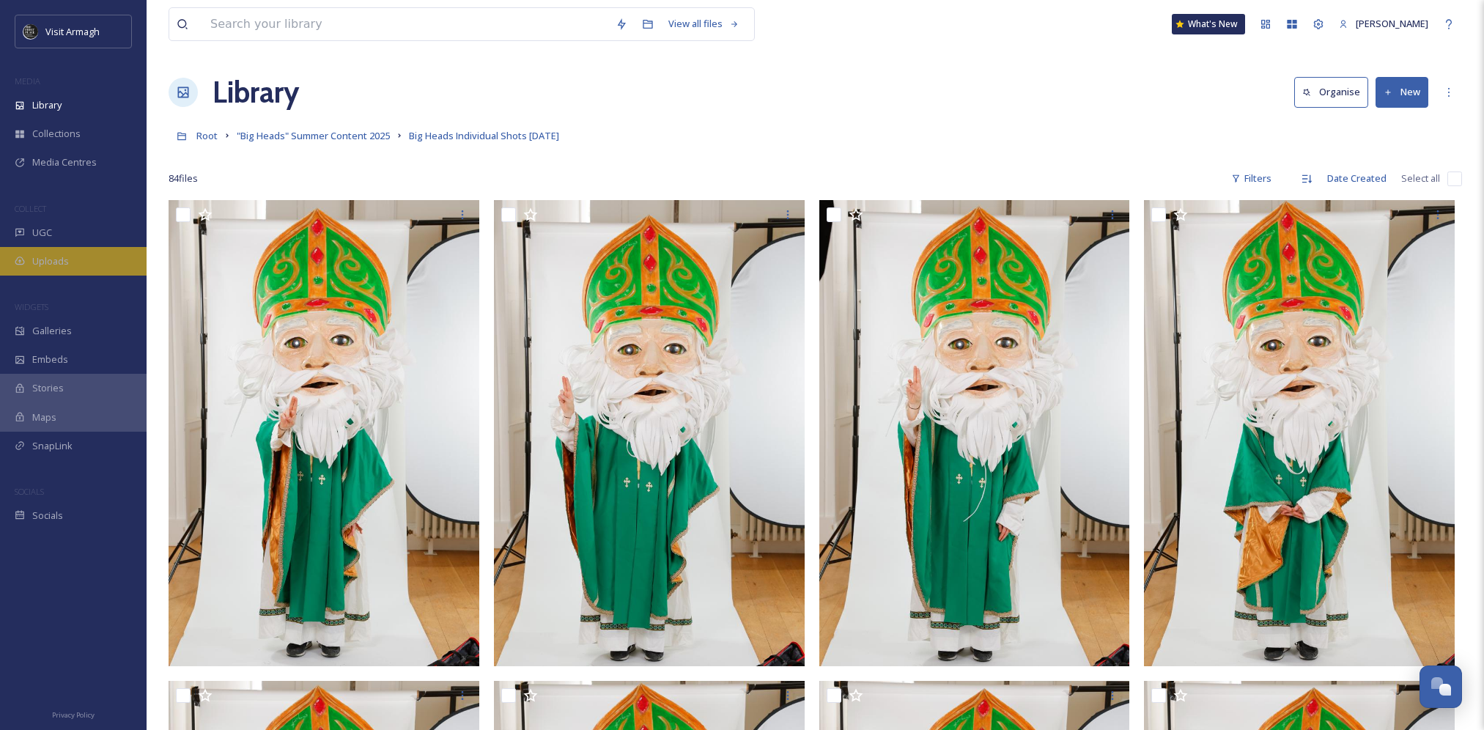
click at [78, 261] on div "Uploads" at bounding box center [73, 261] width 147 height 29
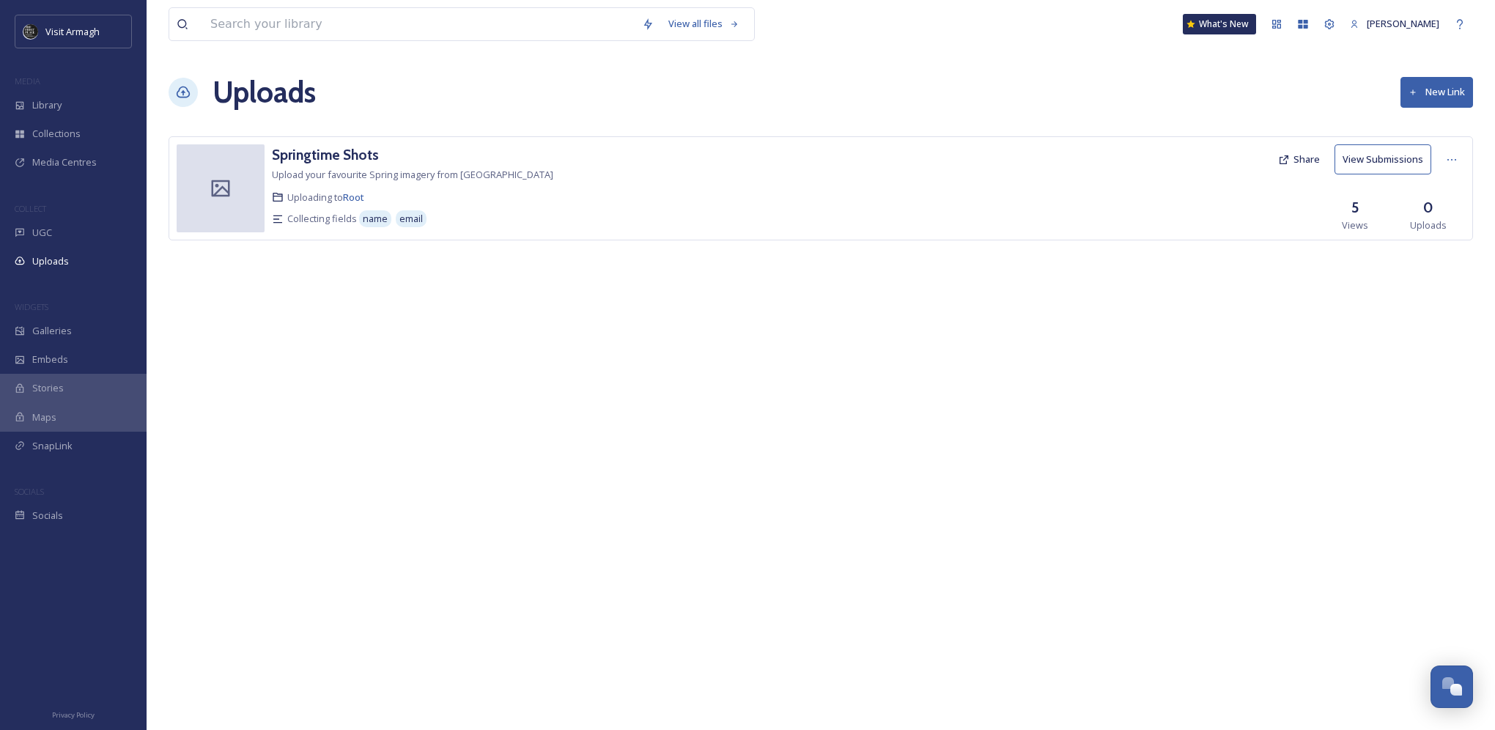
click at [1444, 93] on button "New Link" at bounding box center [1437, 92] width 73 height 30
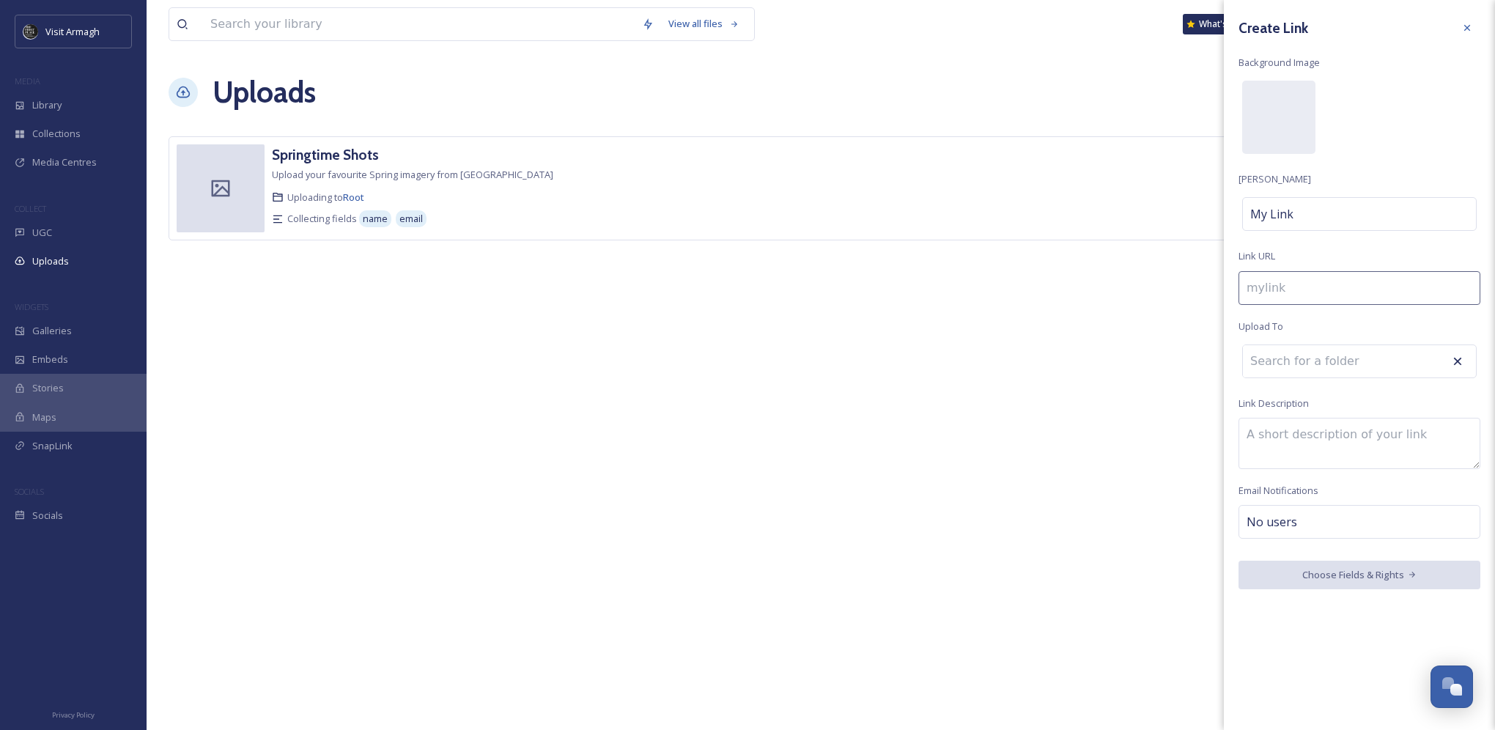
click at [1396, 361] on div at bounding box center [1359, 361] width 235 height 34
click at [1313, 361] on input at bounding box center [1323, 361] width 161 height 32
click at [1329, 531] on div "No users" at bounding box center [1360, 522] width 242 height 34
click at [1316, 529] on input at bounding box center [1320, 522] width 147 height 18
click at [1289, 372] on input at bounding box center [1323, 361] width 161 height 32
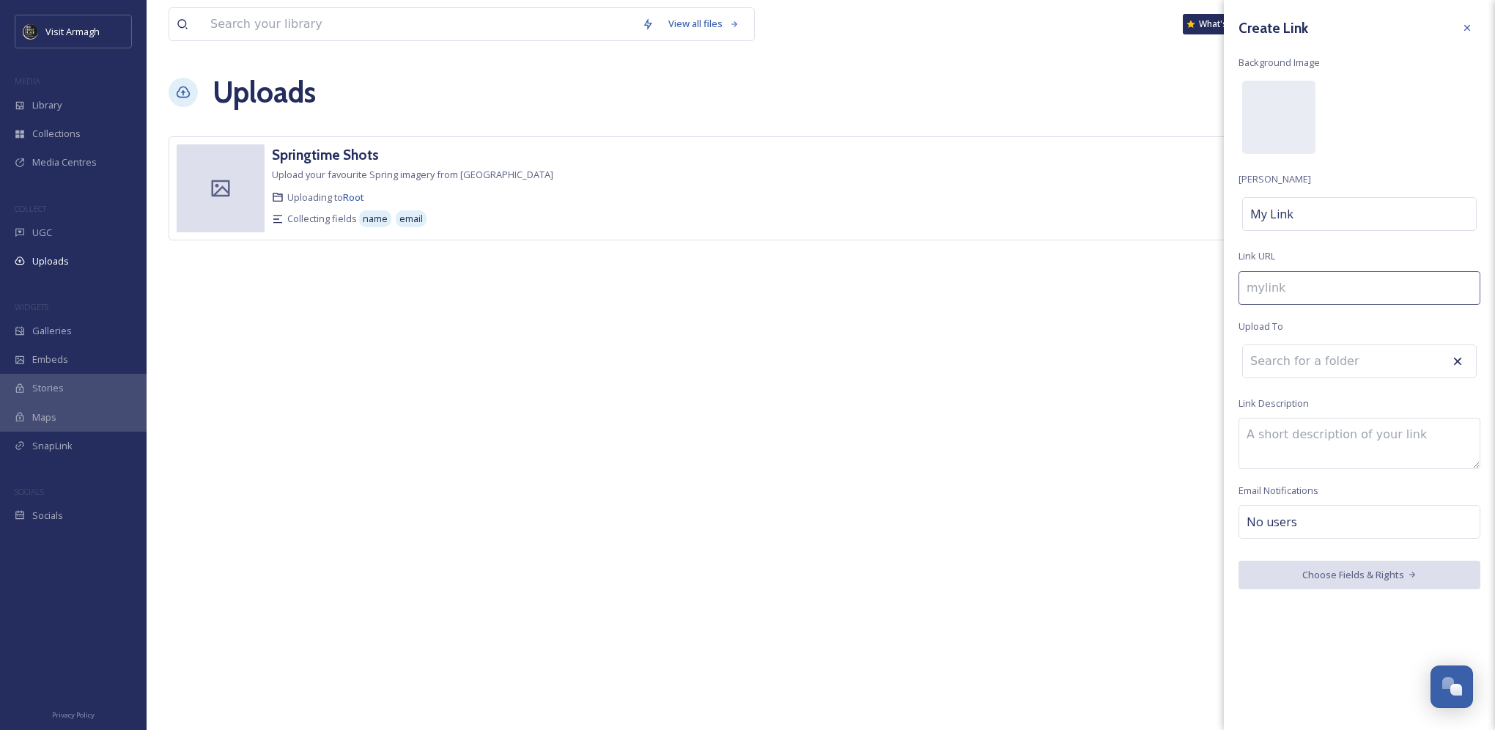
click at [1310, 434] on textarea at bounding box center [1360, 443] width 242 height 51
click at [1336, 215] on div "My Link" at bounding box center [1359, 214] width 235 height 34
click at [1025, 446] on div "View all files What's New [PERSON_NAME] Uploads New Link Springtime Shots Uploa…" at bounding box center [821, 365] width 1349 height 730
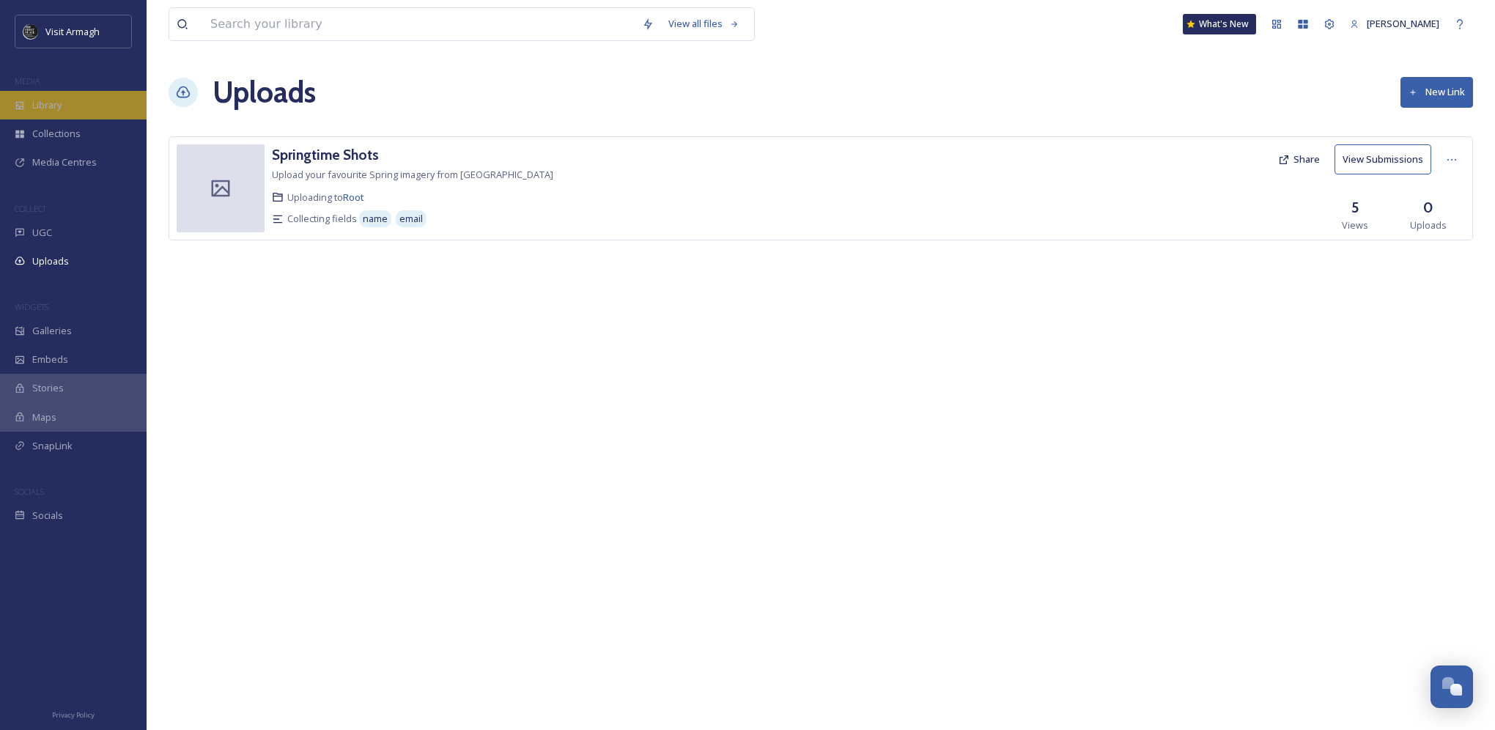
click at [58, 100] on span "Library" at bounding box center [46, 105] width 29 height 14
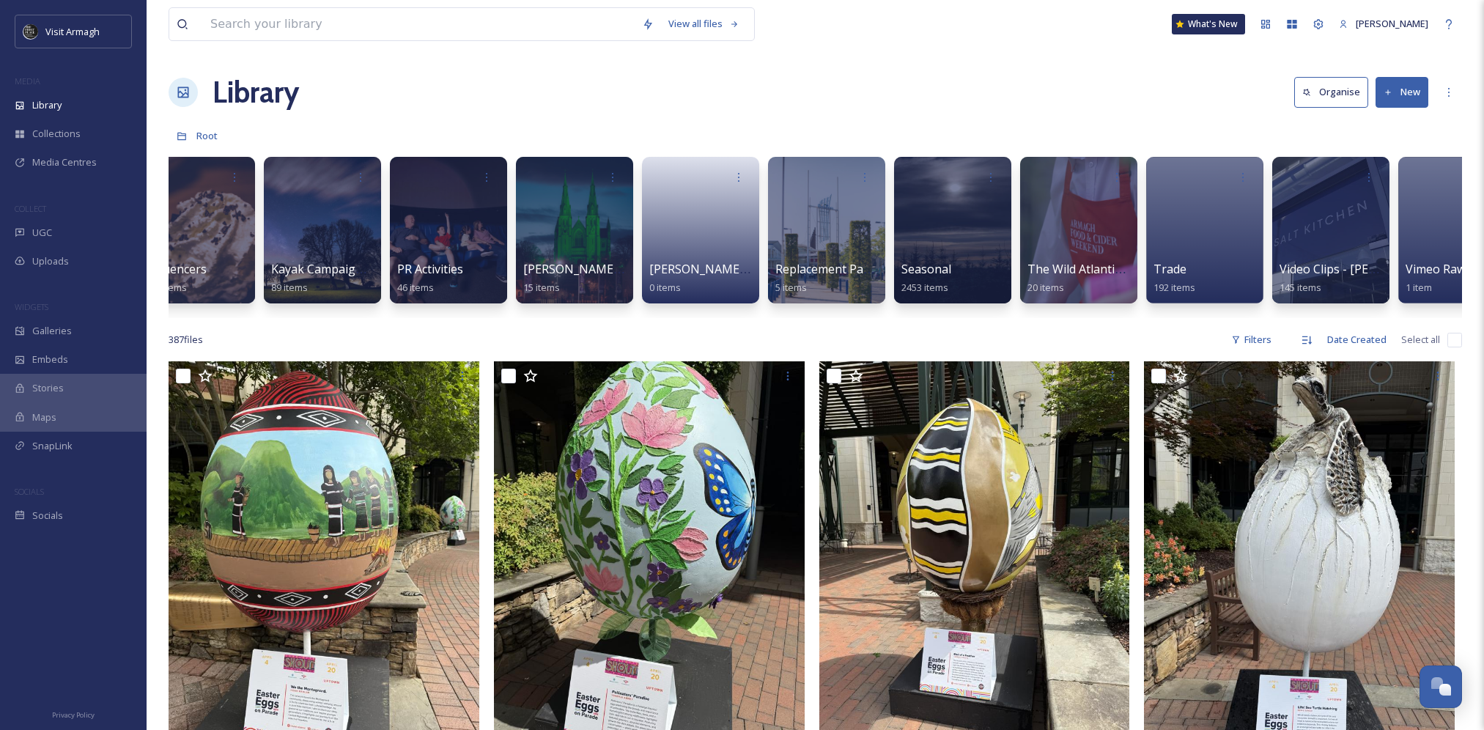
scroll to position [0, 1732]
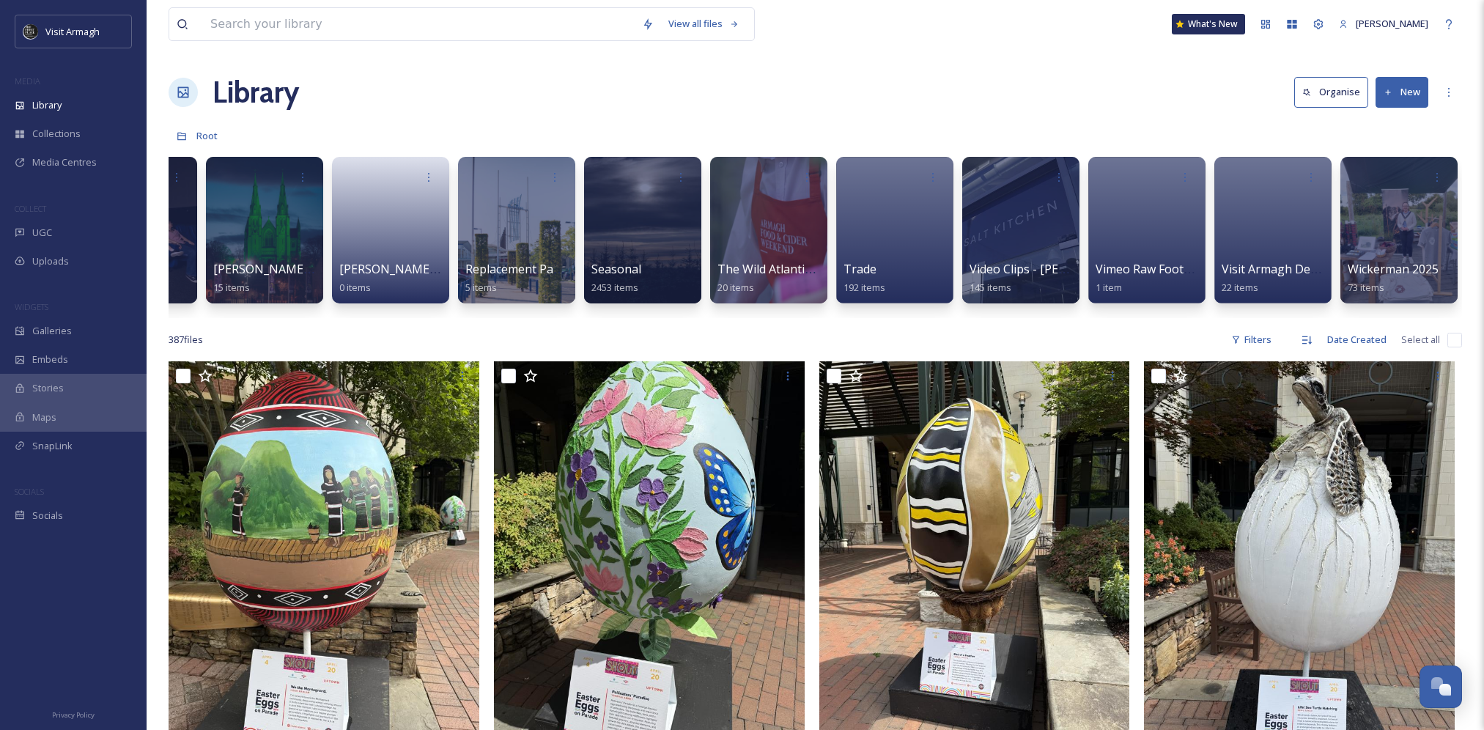
drag, startPoint x: 1027, startPoint y: 317, endPoint x: 935, endPoint y: 323, distance: 91.8
click at [935, 318] on div ""Big Heads" Summer Content 2025 365 items Accommodation 207 items Attractions 3…" at bounding box center [816, 234] width 1294 height 169
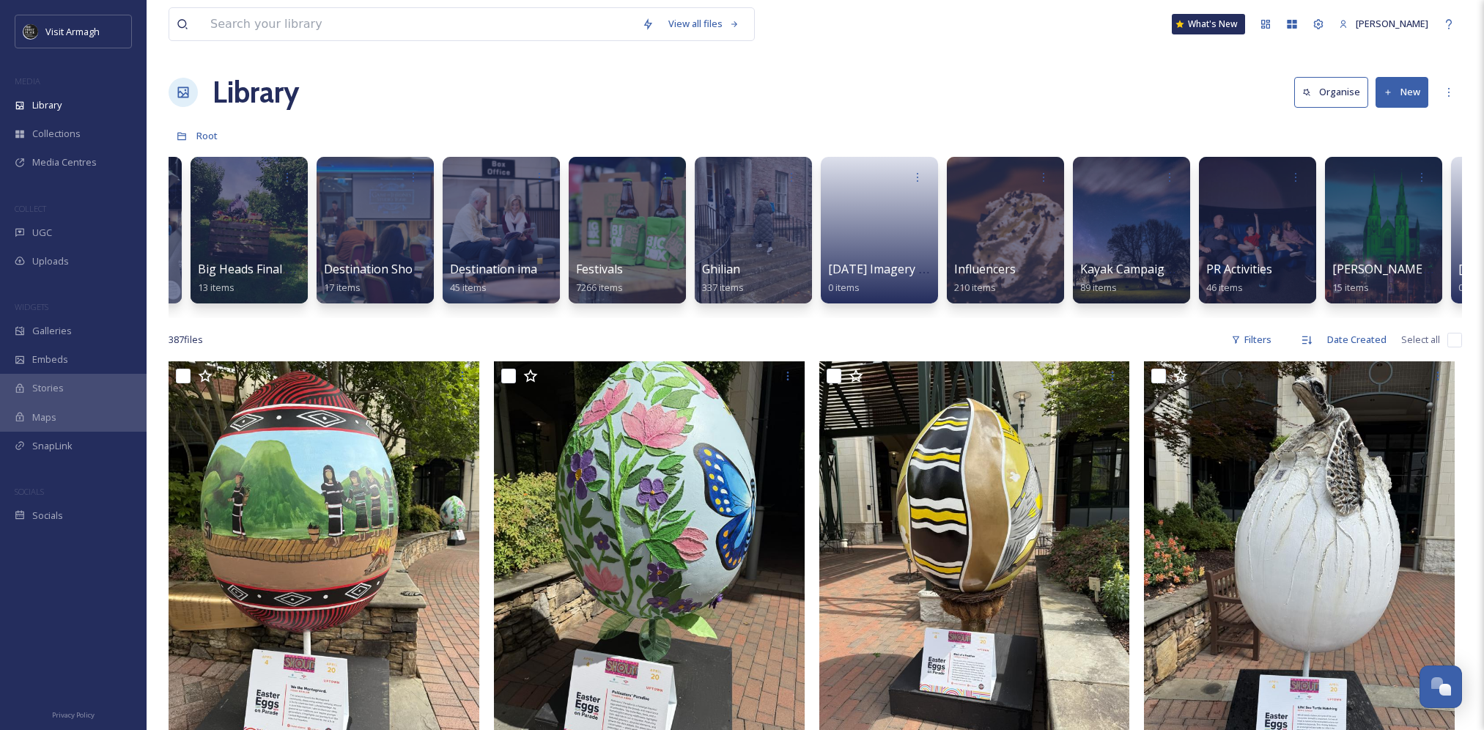
scroll to position [0, 616]
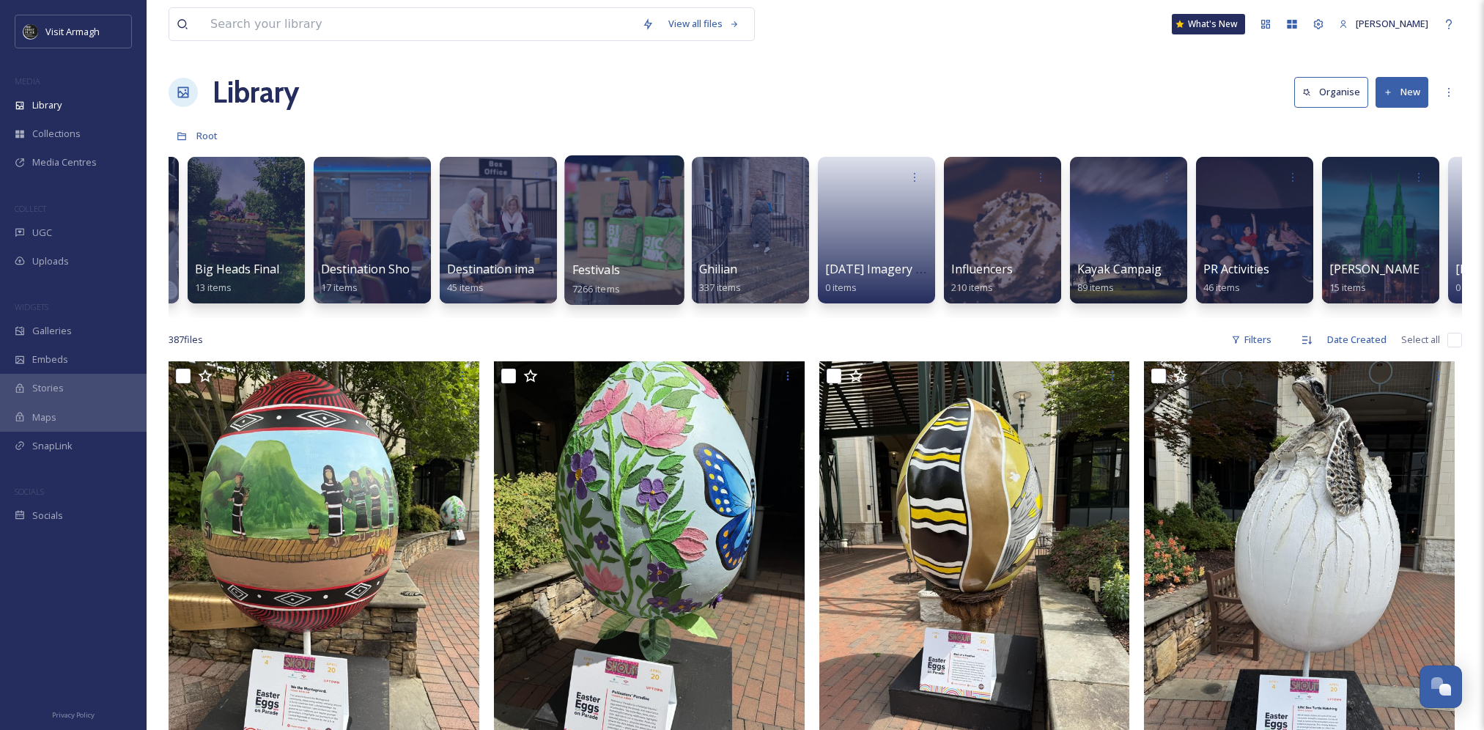
click at [623, 242] on div at bounding box center [623, 230] width 119 height 150
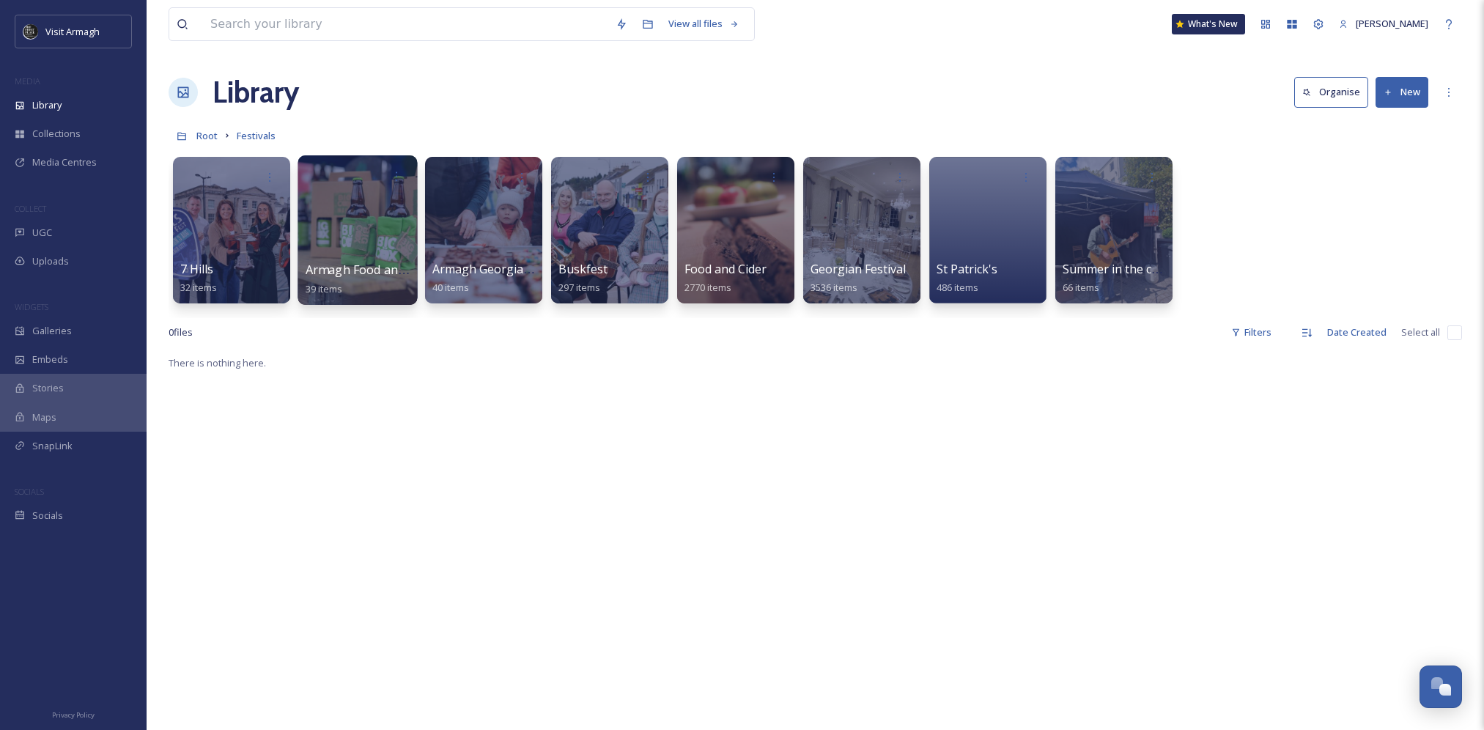
click at [396, 224] on div at bounding box center [357, 230] width 119 height 150
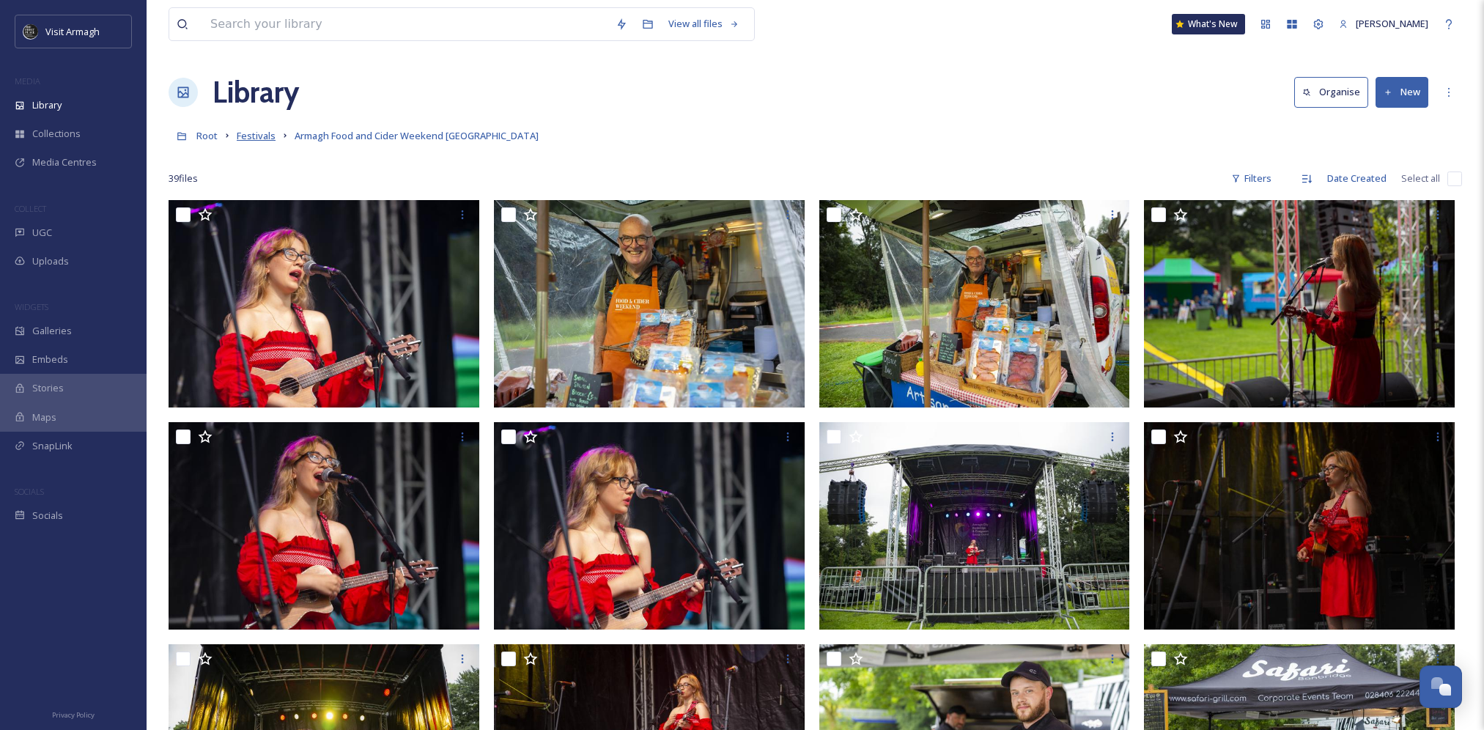
click at [259, 134] on span "Festivals" at bounding box center [256, 135] width 39 height 13
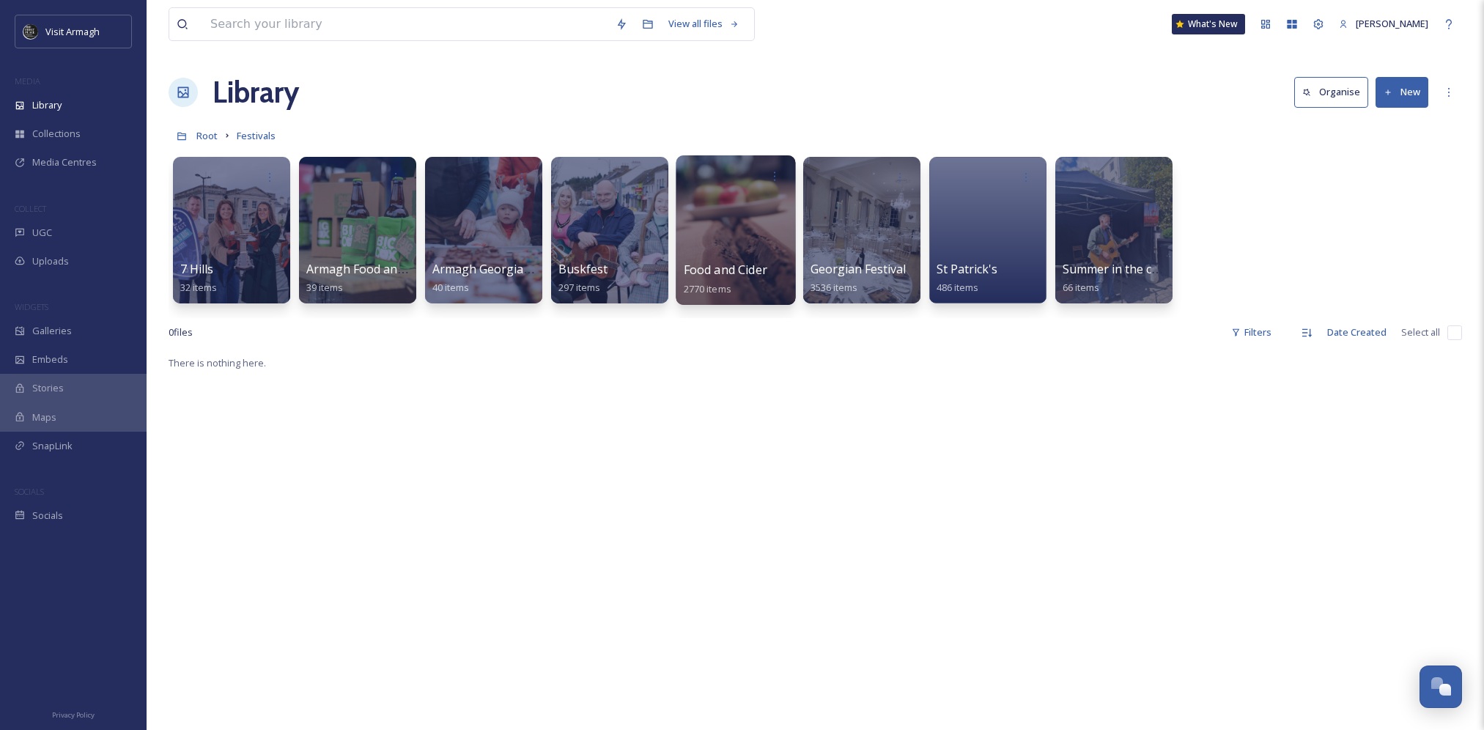
click at [766, 262] on span "Food and Cider" at bounding box center [726, 270] width 84 height 16
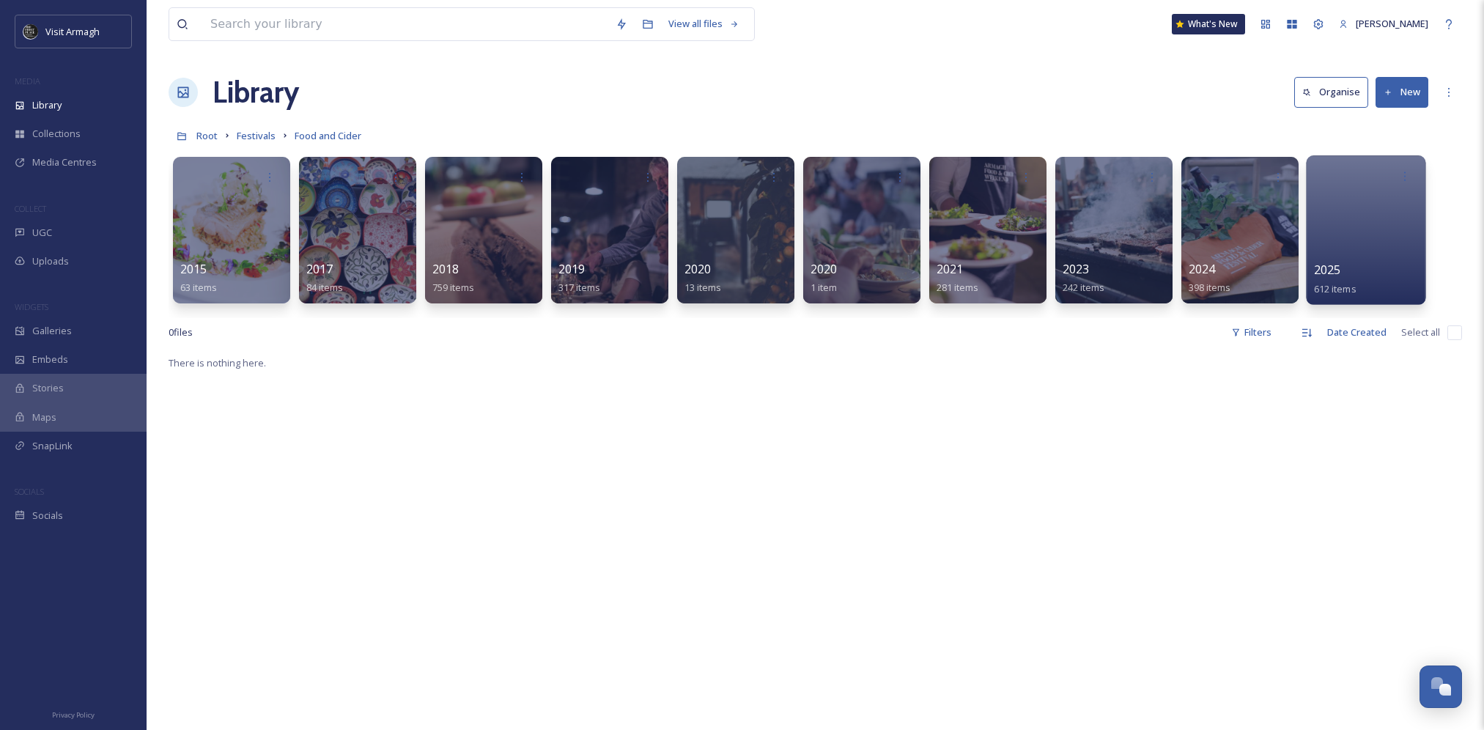
click at [1352, 259] on div at bounding box center [1365, 230] width 119 height 150
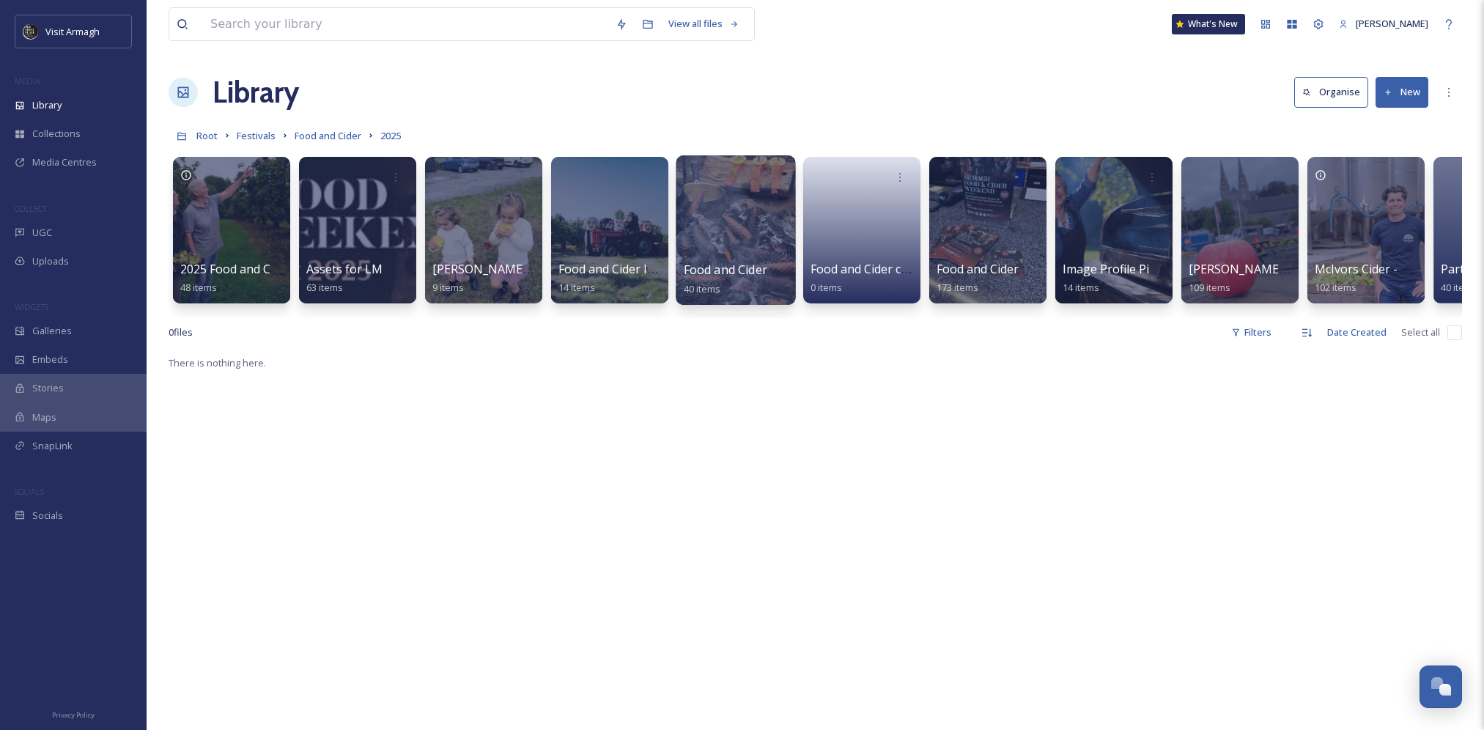
click at [726, 228] on div at bounding box center [735, 230] width 119 height 150
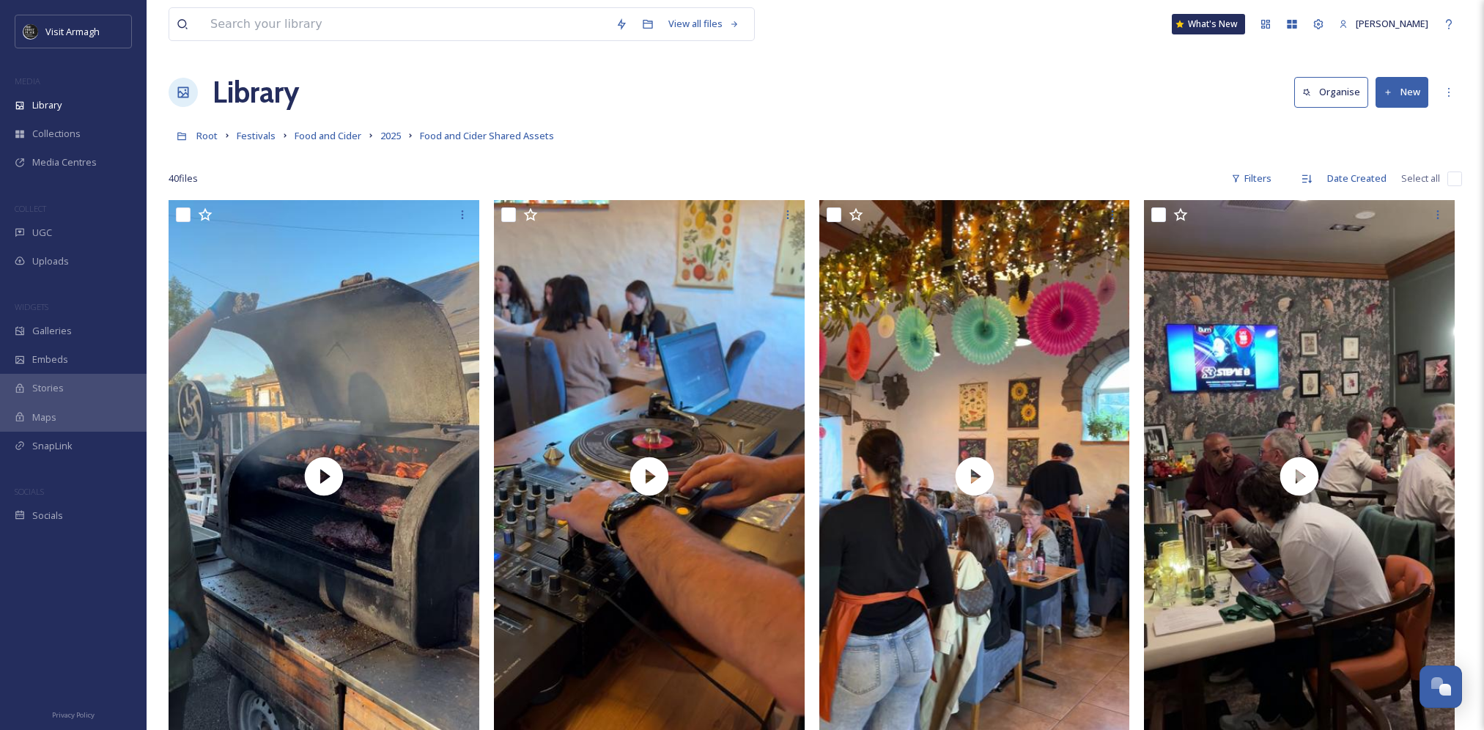
click at [1407, 96] on button "New" at bounding box center [1402, 92] width 53 height 30
click at [1407, 123] on span "File Upload" at bounding box center [1395, 126] width 48 height 14
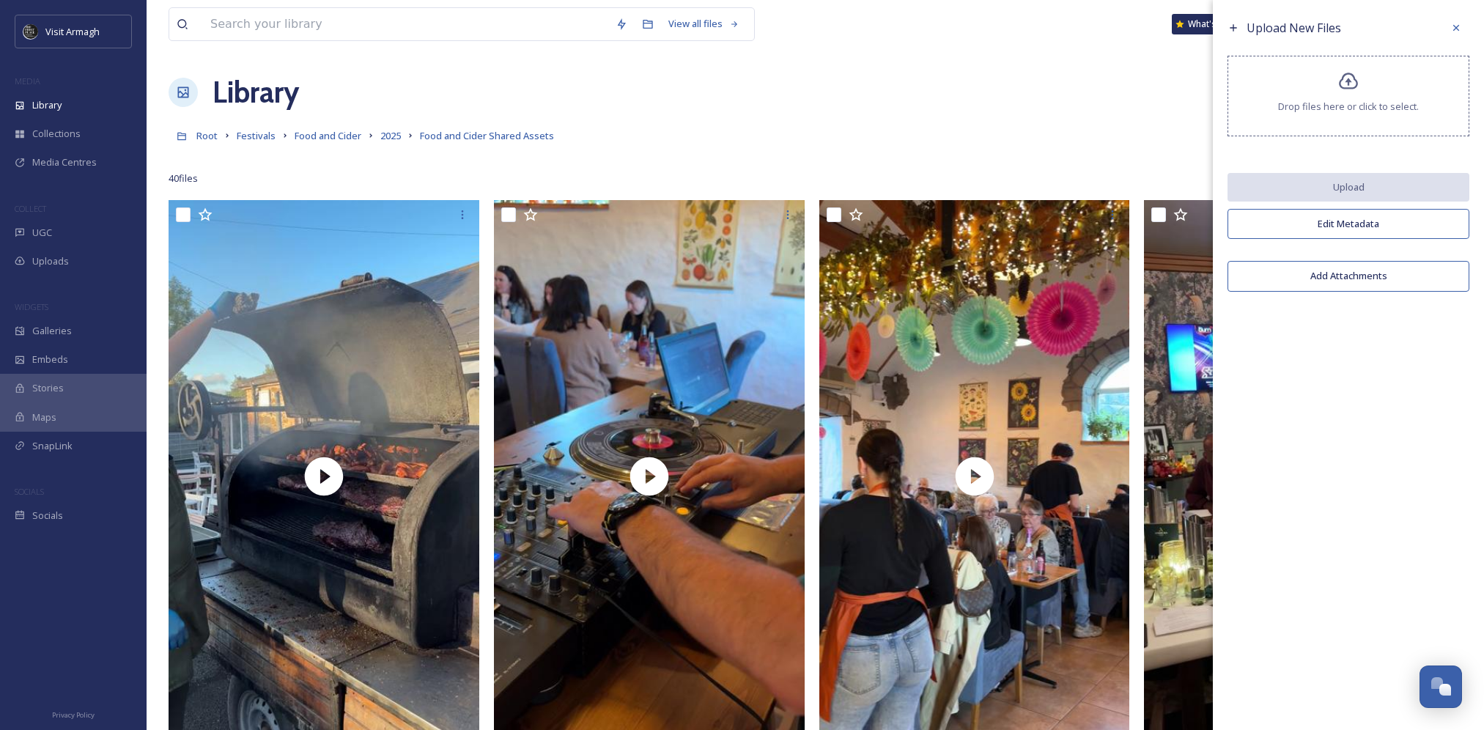
click at [1379, 226] on button "Edit Metadata" at bounding box center [1349, 224] width 242 height 30
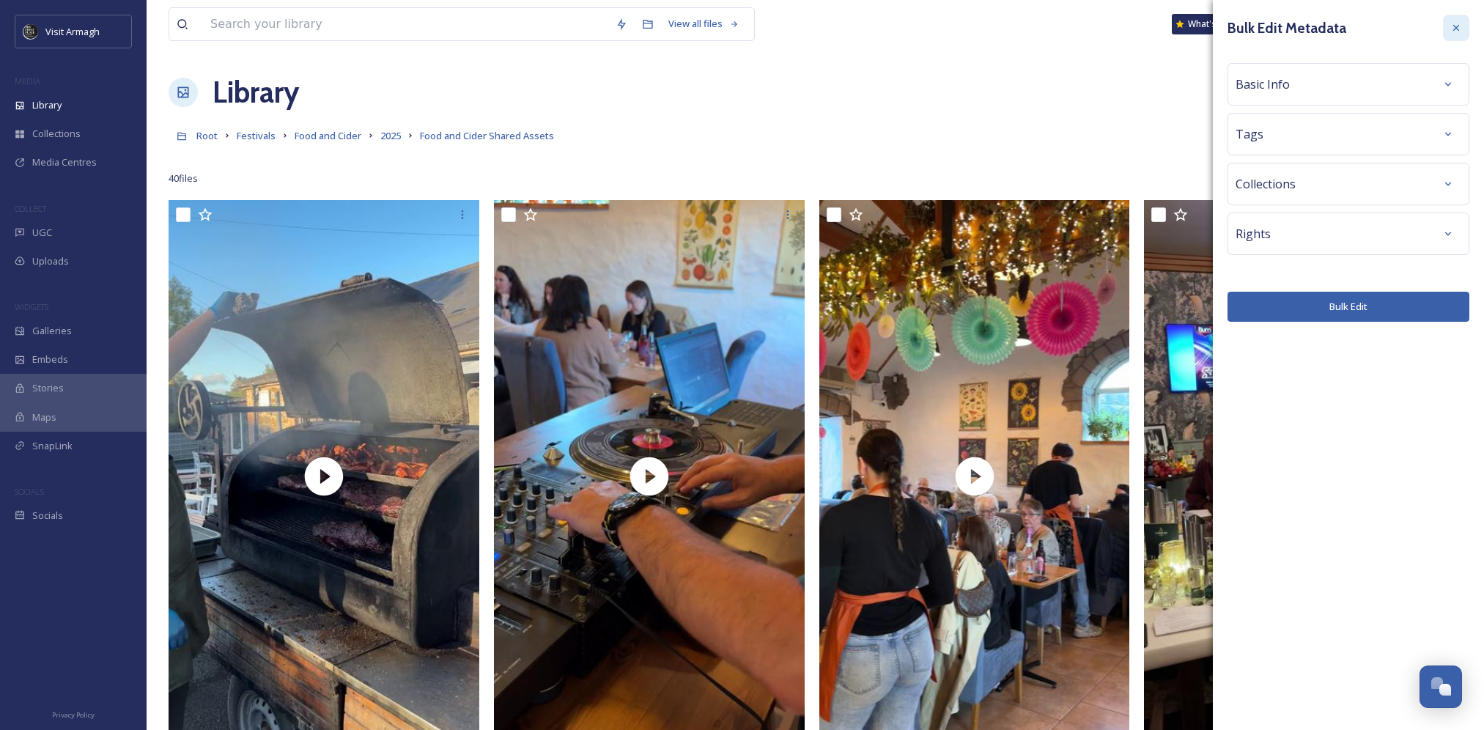
click at [1465, 29] on div at bounding box center [1456, 28] width 26 height 26
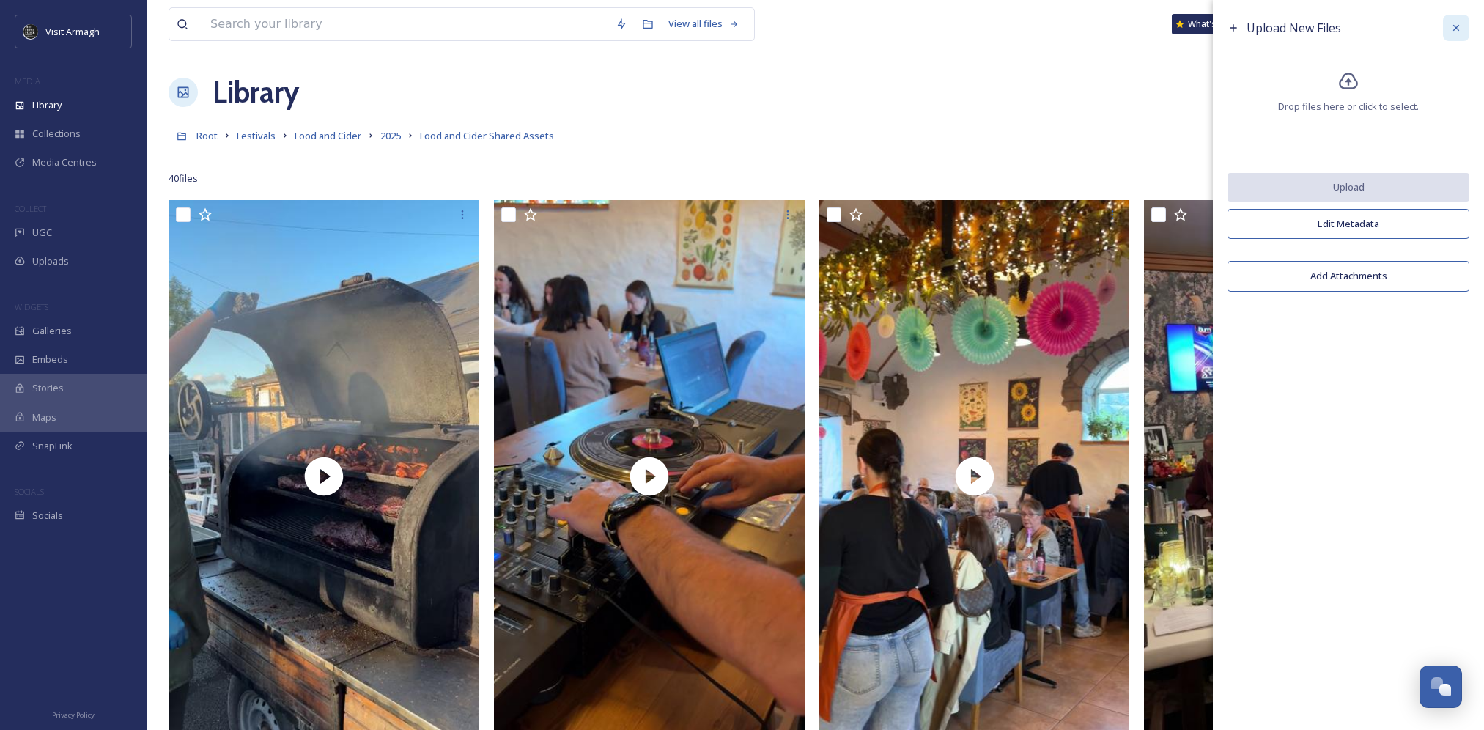
click at [1467, 24] on div at bounding box center [1456, 28] width 26 height 26
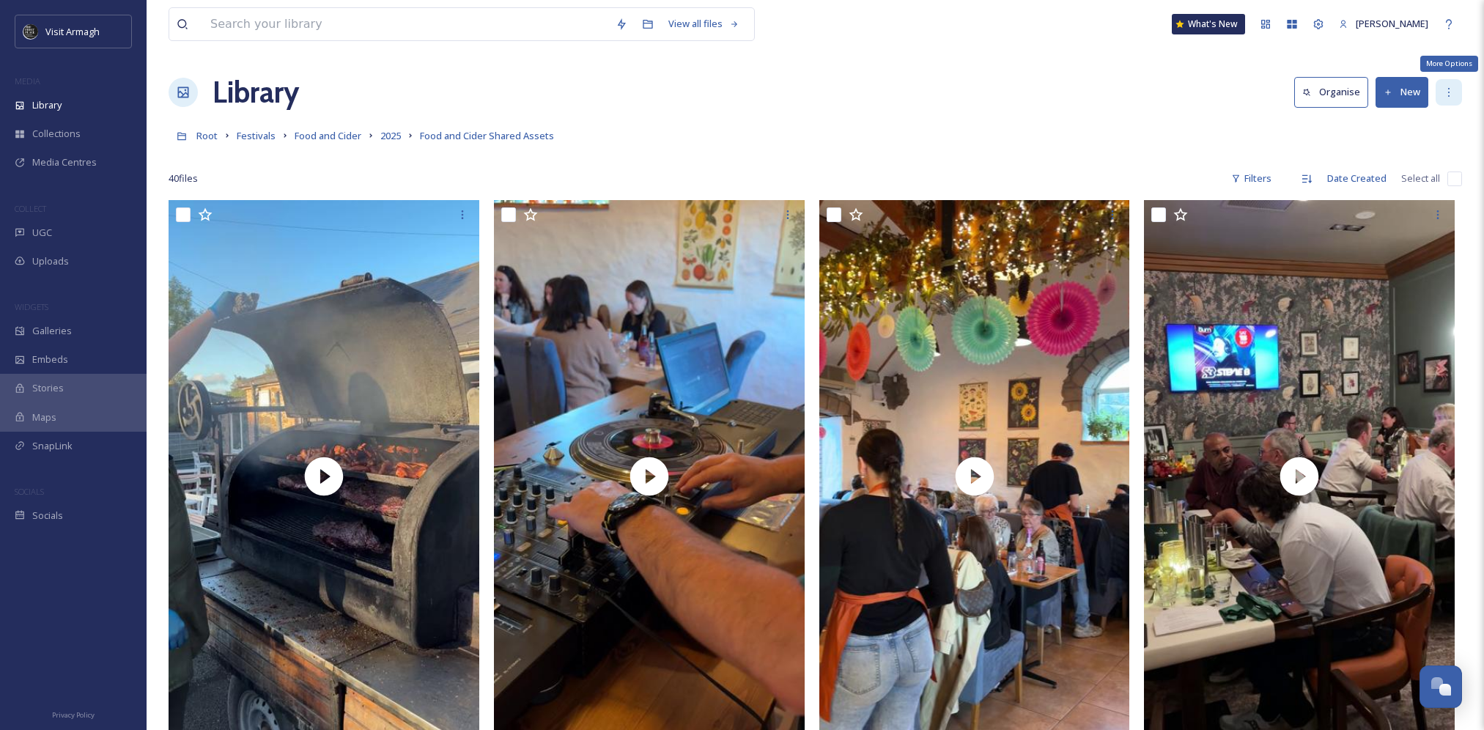
click at [1457, 91] on div "More Options" at bounding box center [1449, 92] width 26 height 26
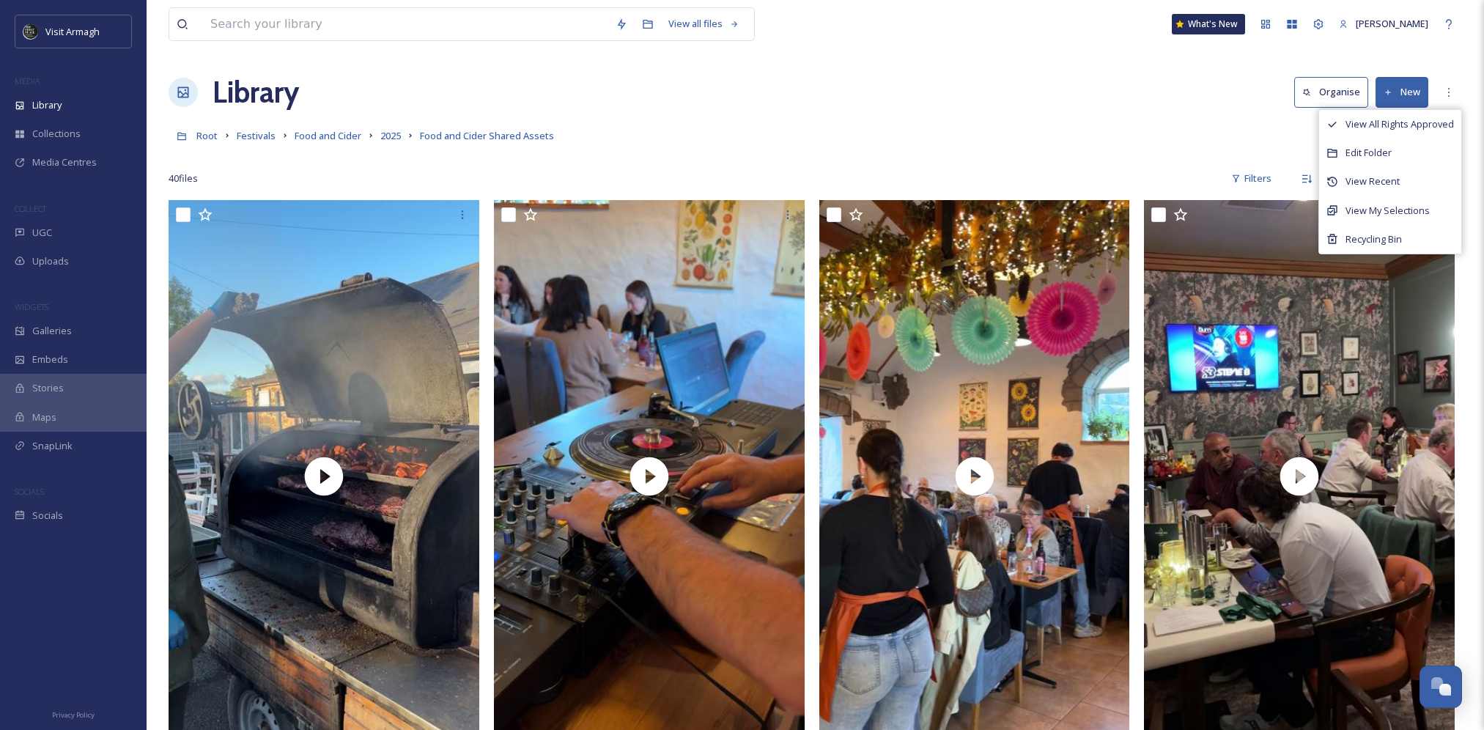
click at [1199, 100] on div "Library Organise New View All Rights Approved Edit Folder View Recent View My S…" at bounding box center [816, 92] width 1294 height 44
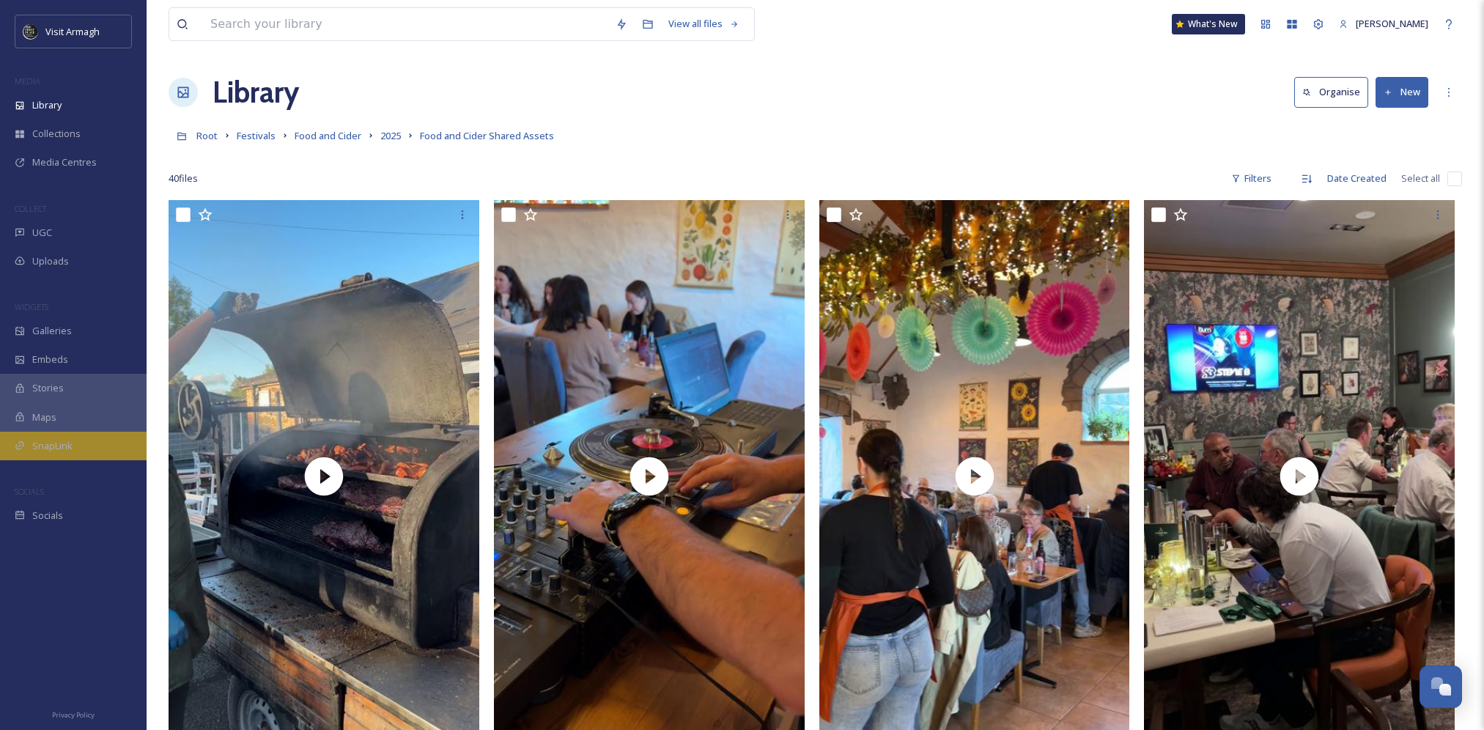
click at [80, 443] on div "SnapLink" at bounding box center [73, 446] width 147 height 29
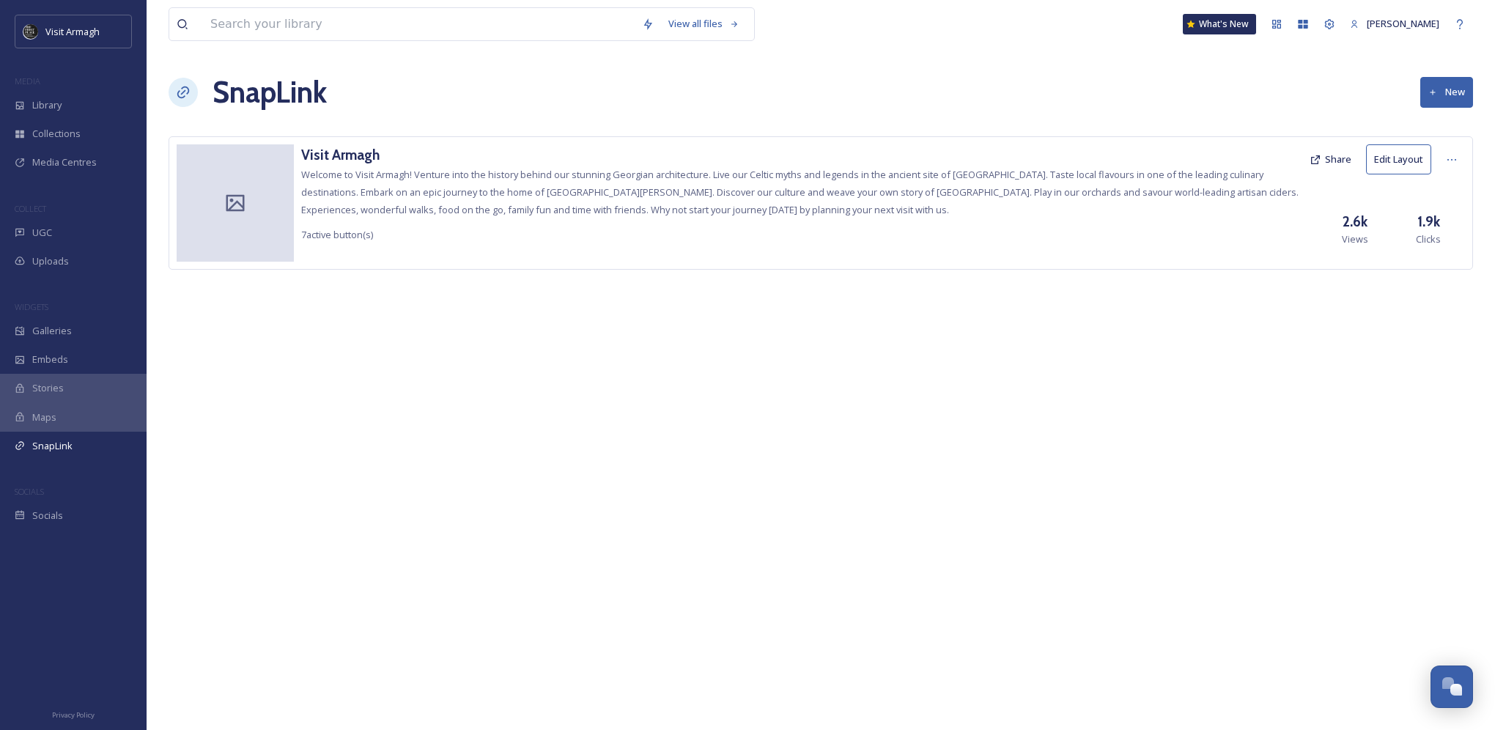
click at [401, 183] on div "Visit Armagh Welcome to Visit [GEOGRAPHIC_DATA]! Venture into the history behin…" at bounding box center [801, 193] width 1001 height 99
click at [347, 149] on h3 "Visit Armagh" at bounding box center [801, 154] width 1001 height 21
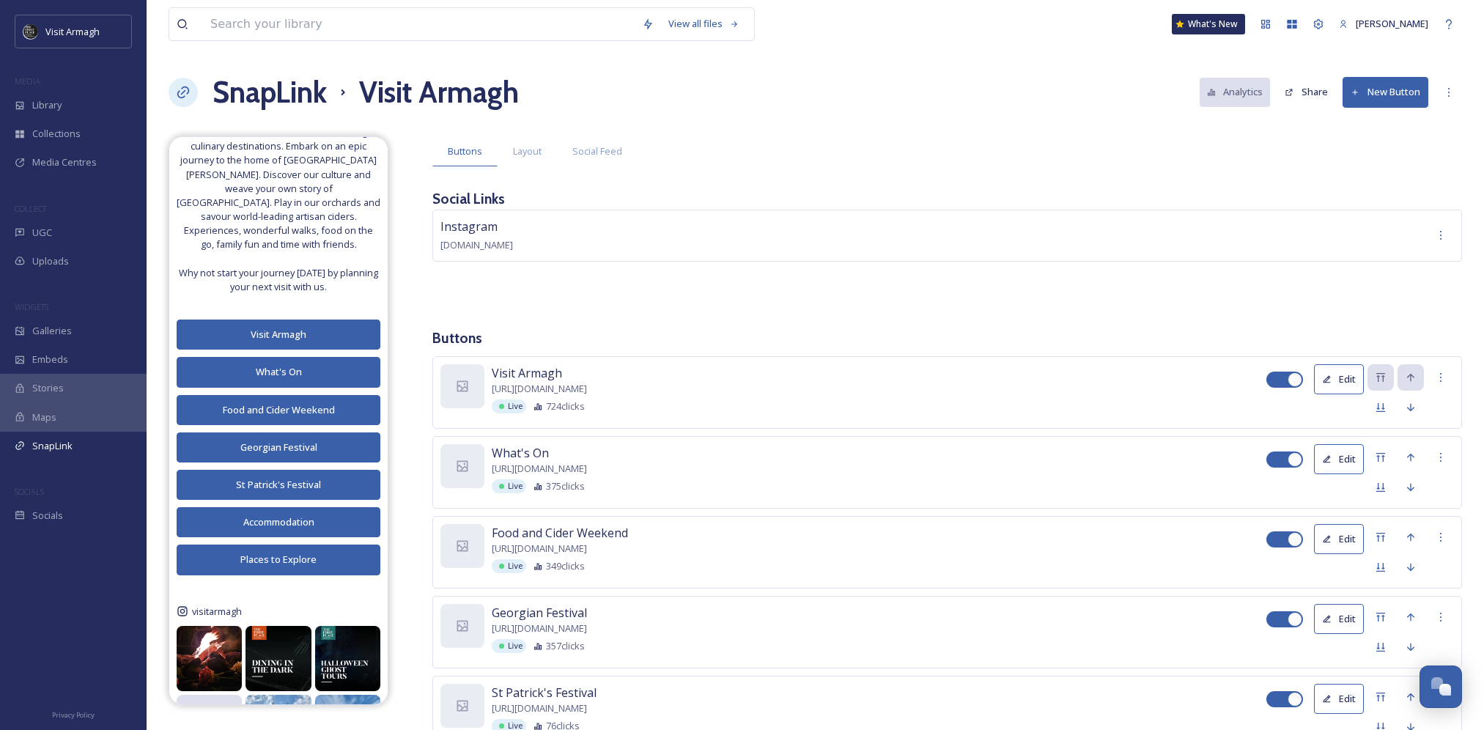
scroll to position [220, 0]
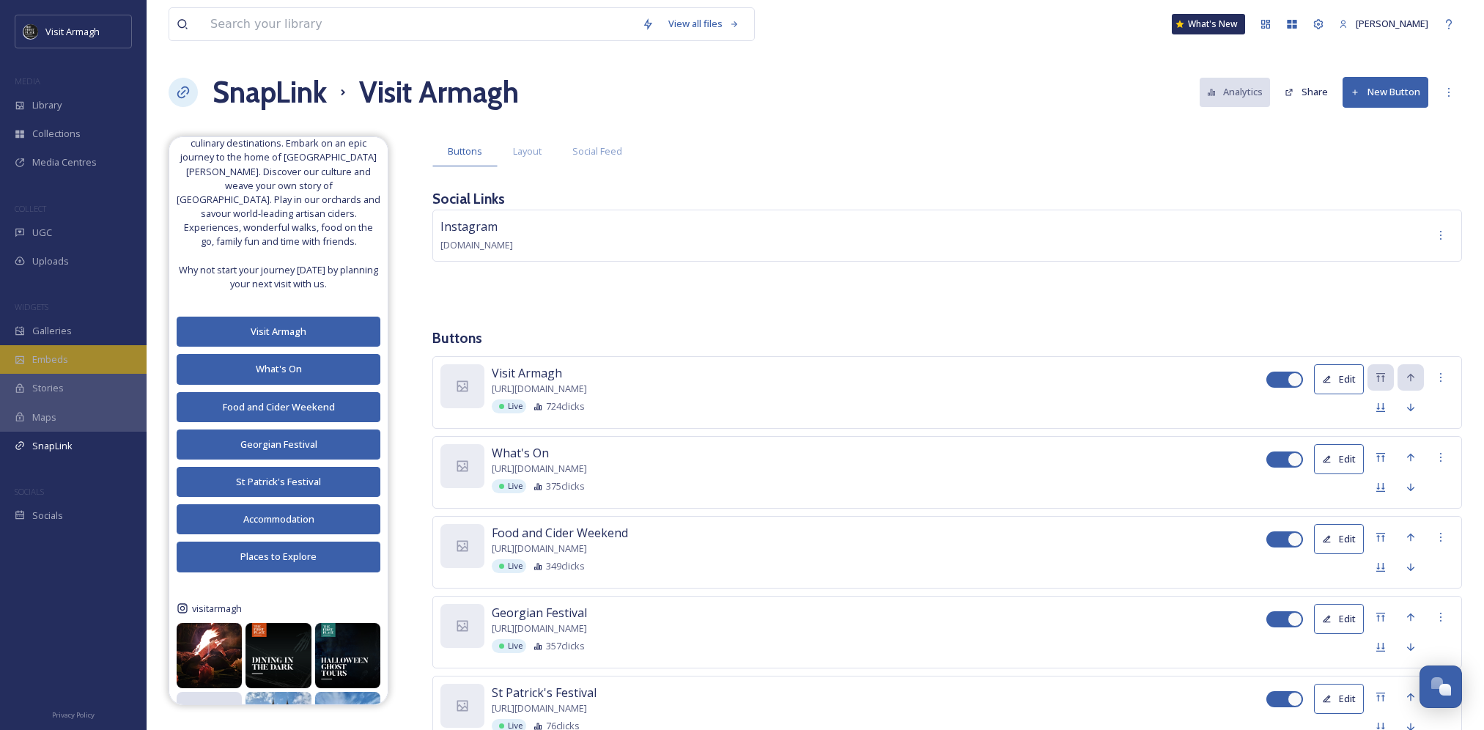
click at [70, 353] on div "Embeds" at bounding box center [73, 359] width 147 height 29
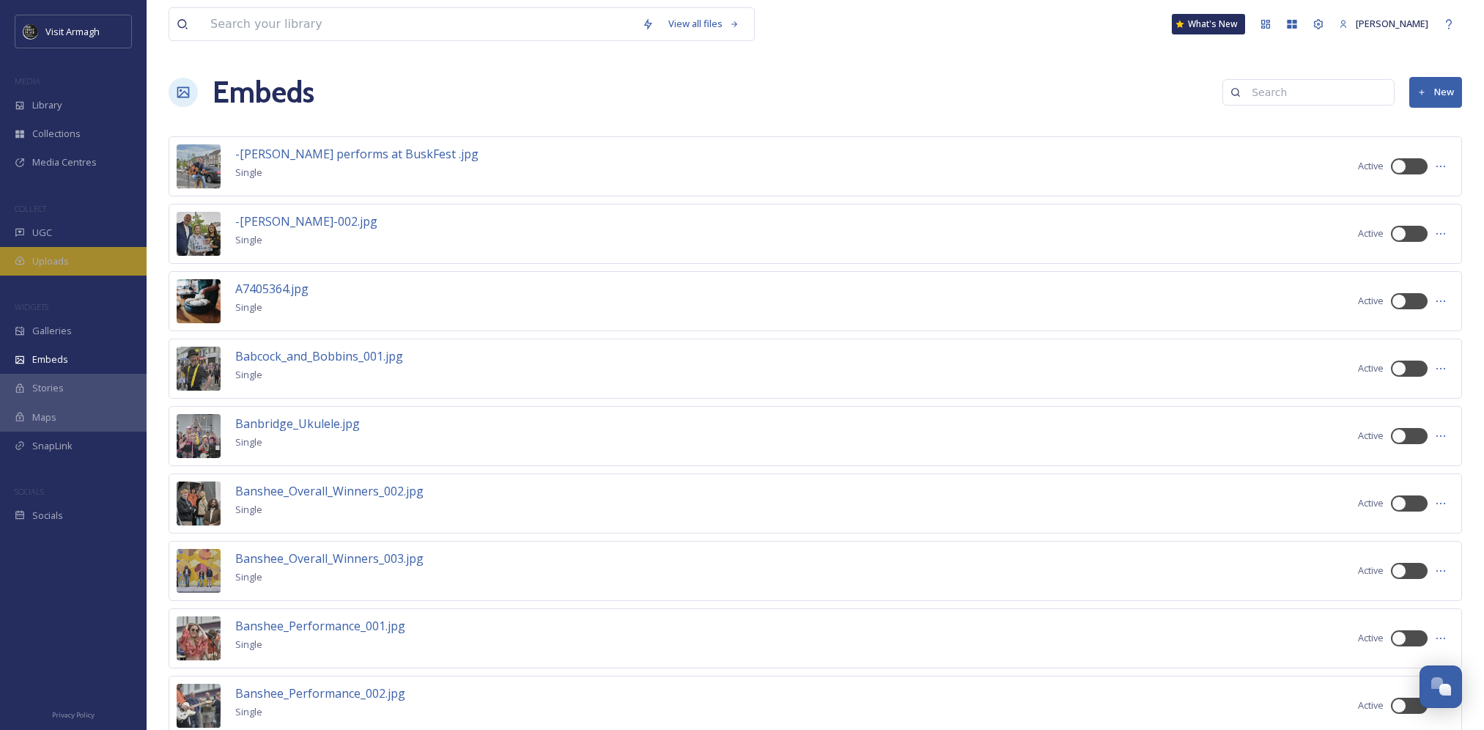
click at [72, 266] on div "Uploads" at bounding box center [73, 261] width 147 height 29
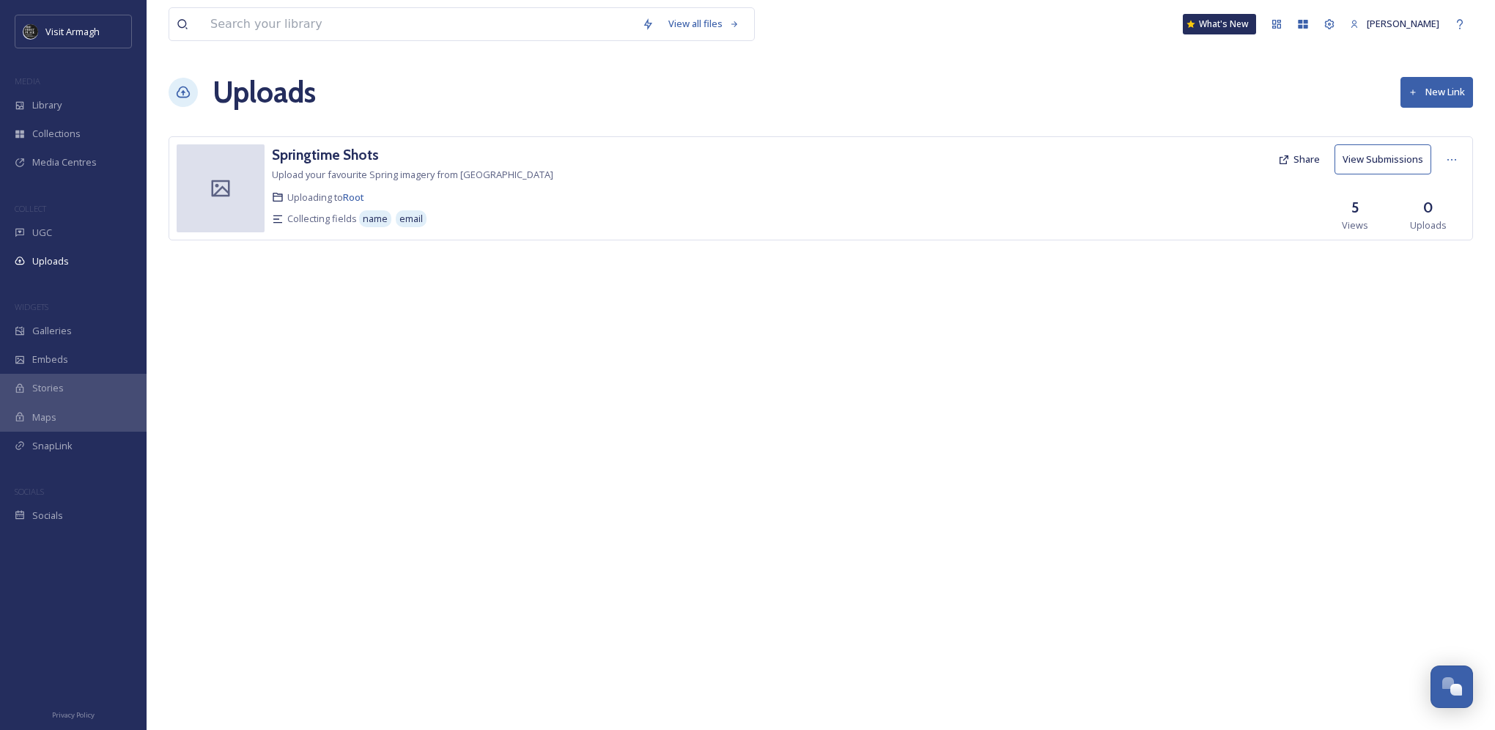
click at [1442, 99] on button "New Link" at bounding box center [1437, 92] width 73 height 30
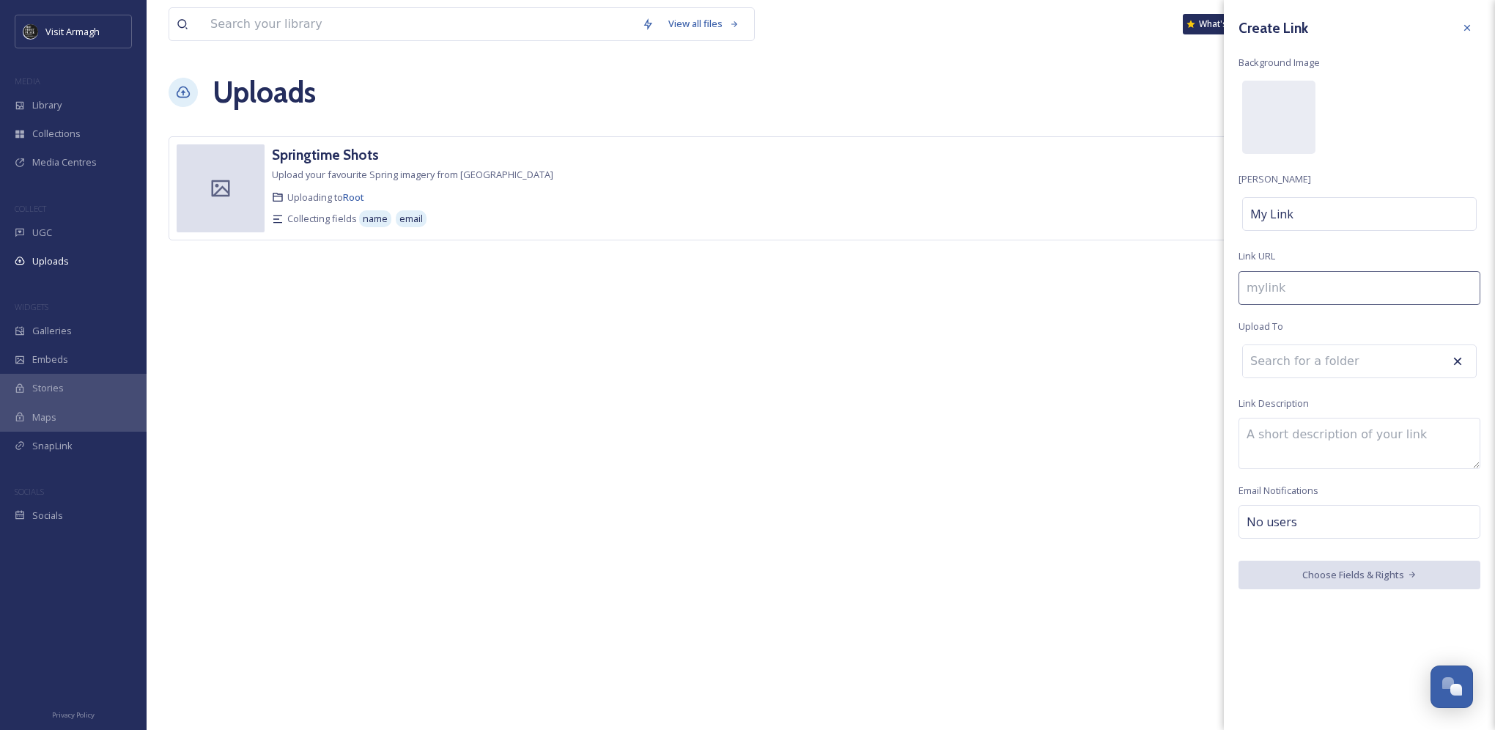
click at [1332, 284] on input at bounding box center [1360, 288] width 242 height 34
click at [1327, 643] on div "Create Link Background Image [PERSON_NAME] My Link Link URL Upload To Link Desc…" at bounding box center [1359, 365] width 271 height 730
click at [1333, 369] on input at bounding box center [1323, 361] width 161 height 32
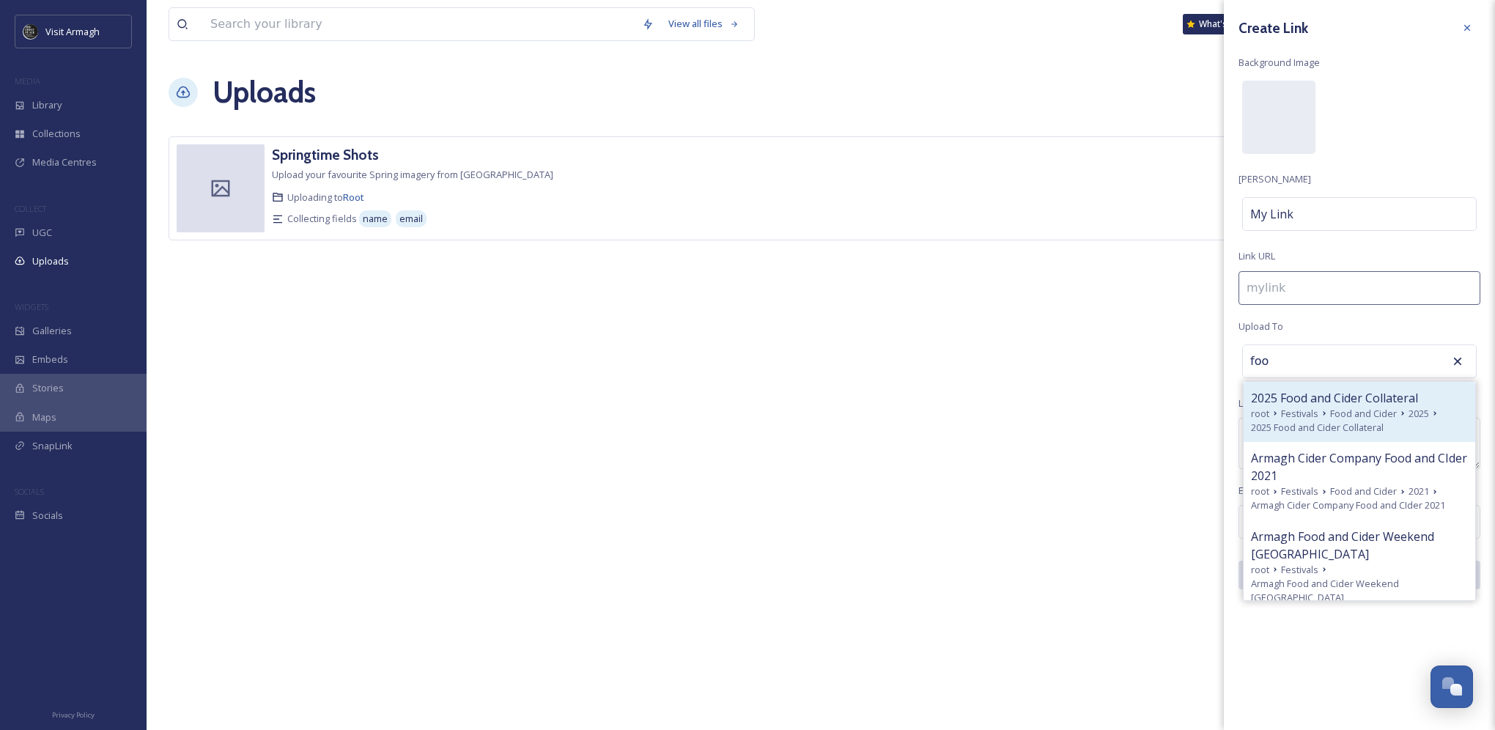
click at [1375, 410] on span "Food and Cider" at bounding box center [1363, 414] width 67 height 14
type input "2025 Food and Cider Collateral"
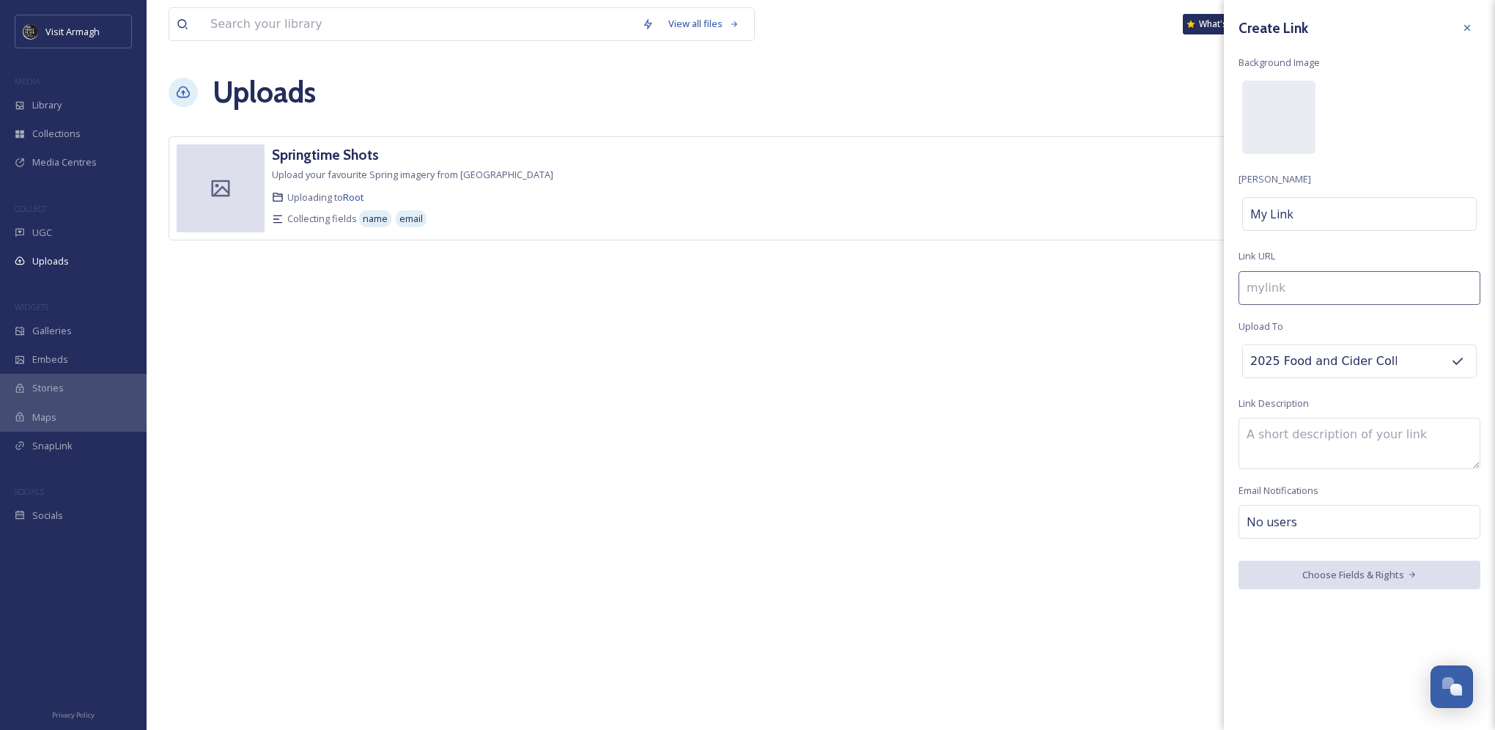
drag, startPoint x: 1308, startPoint y: 626, endPoint x: 1316, endPoint y: 529, distance: 97.1
click at [1307, 626] on div "Create Link Background Image [PERSON_NAME] My Link Link URL Upload To 2025 Food…" at bounding box center [1359, 365] width 271 height 730
click at [1329, 211] on div "My Link" at bounding box center [1359, 214] width 235 height 34
click at [1329, 211] on input at bounding box center [1360, 214] width 242 height 34
type input "f"
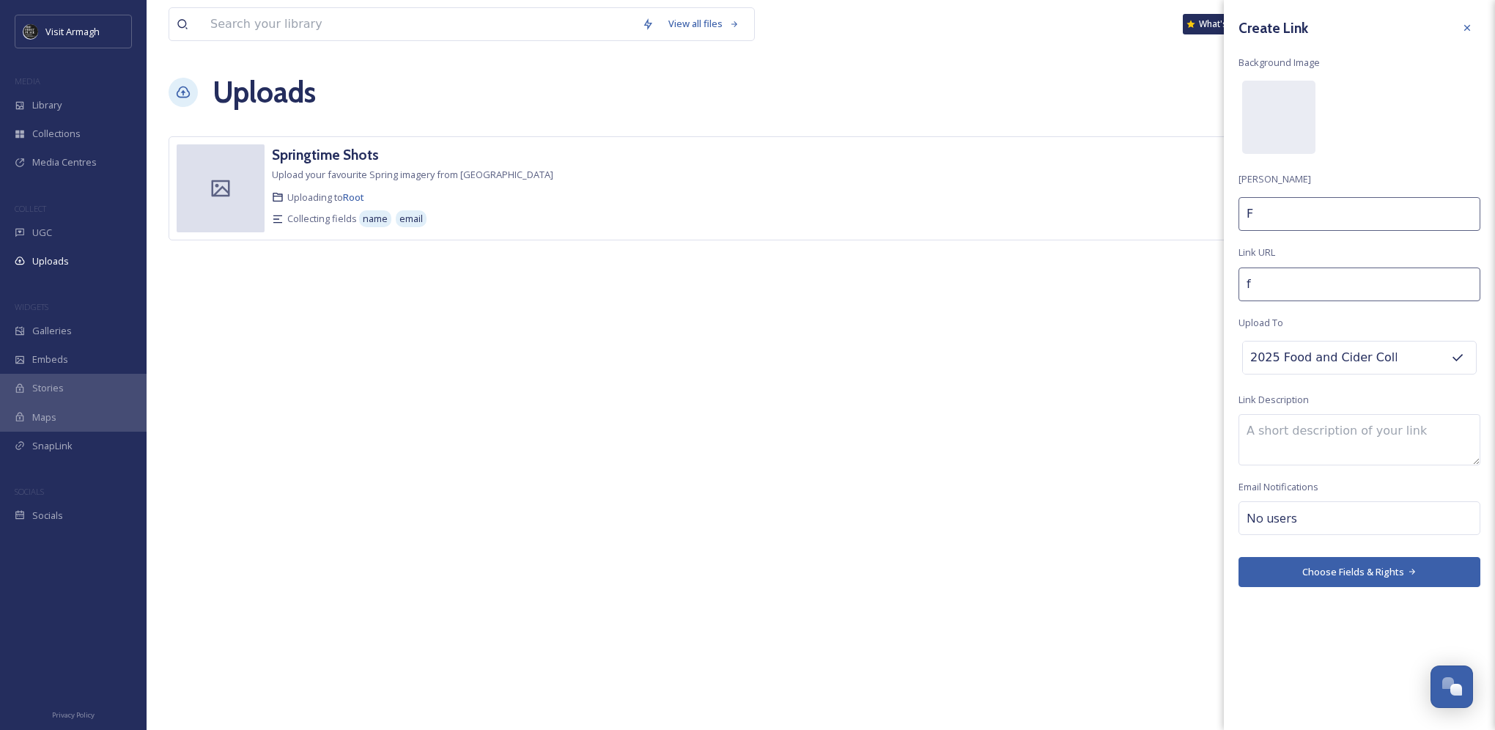
type input "F&"
type input "fc"
type input "F&C"
click at [1264, 288] on input "fc" at bounding box center [1360, 285] width 242 height 34
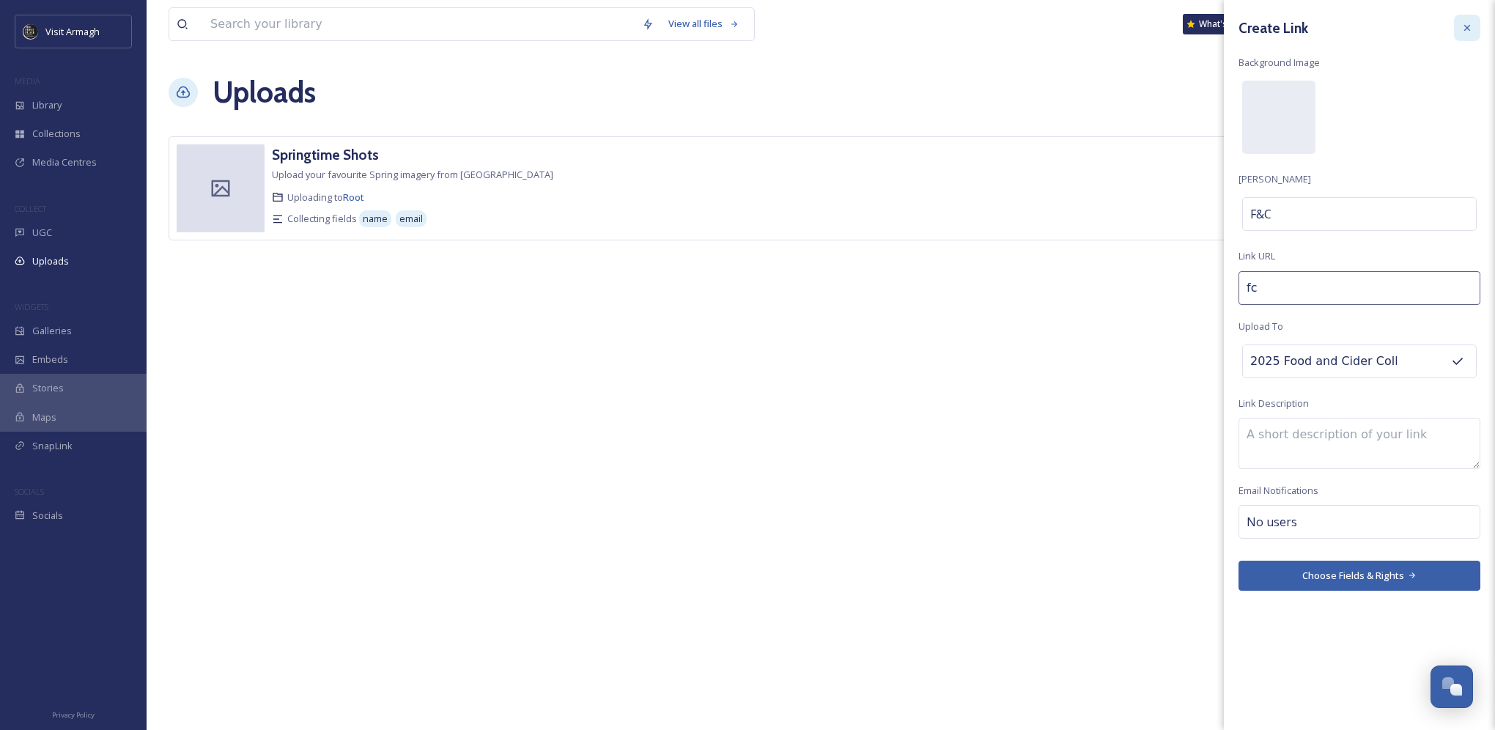
click at [1459, 29] on div at bounding box center [1467, 28] width 26 height 26
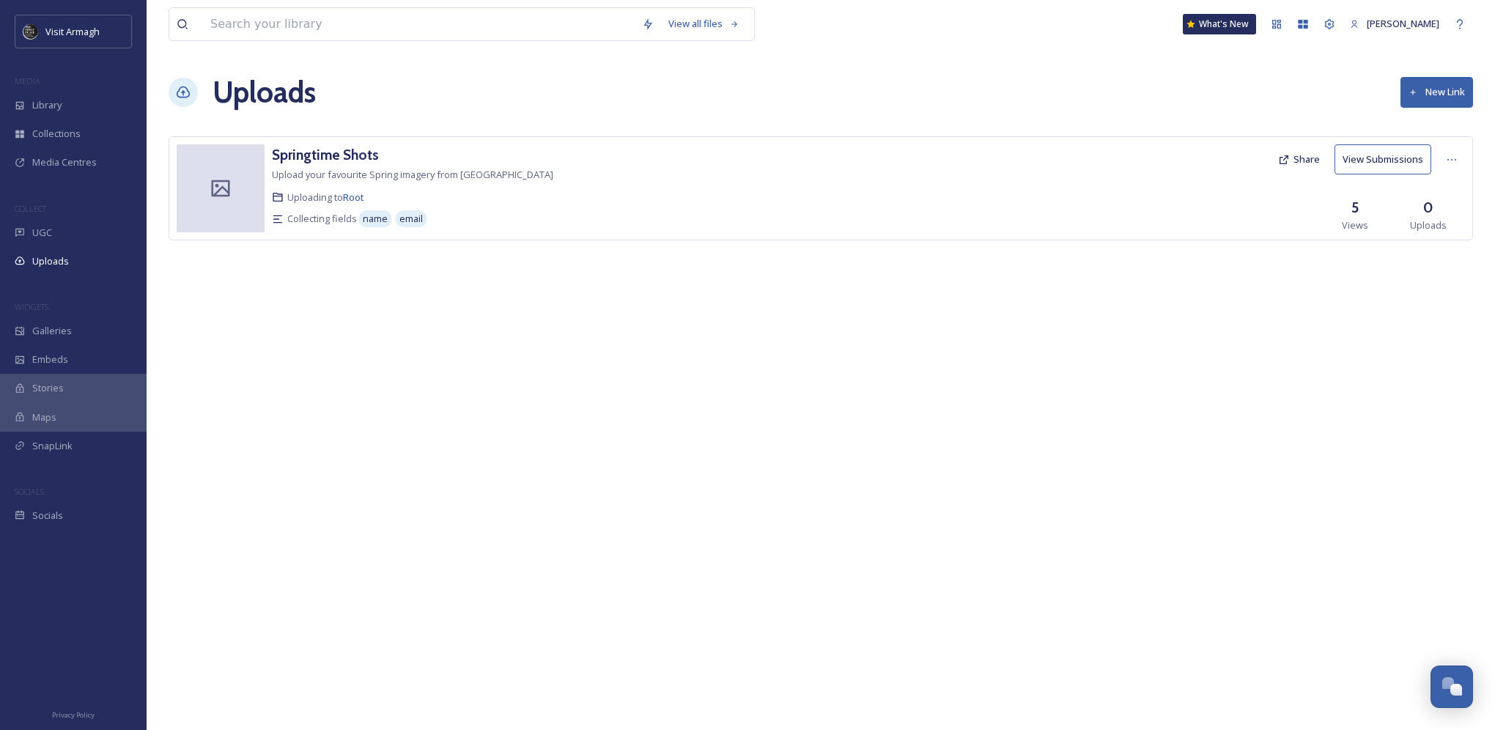
drag, startPoint x: 1370, startPoint y: 439, endPoint x: 1343, endPoint y: 432, distance: 27.4
click at [1365, 440] on div "View all files What's New [PERSON_NAME] Uploads New Link Springtime Shots Uploa…" at bounding box center [821, 365] width 1349 height 730
click at [84, 108] on div "Library" at bounding box center [73, 105] width 147 height 29
